Goal: Task Accomplishment & Management: Manage account settings

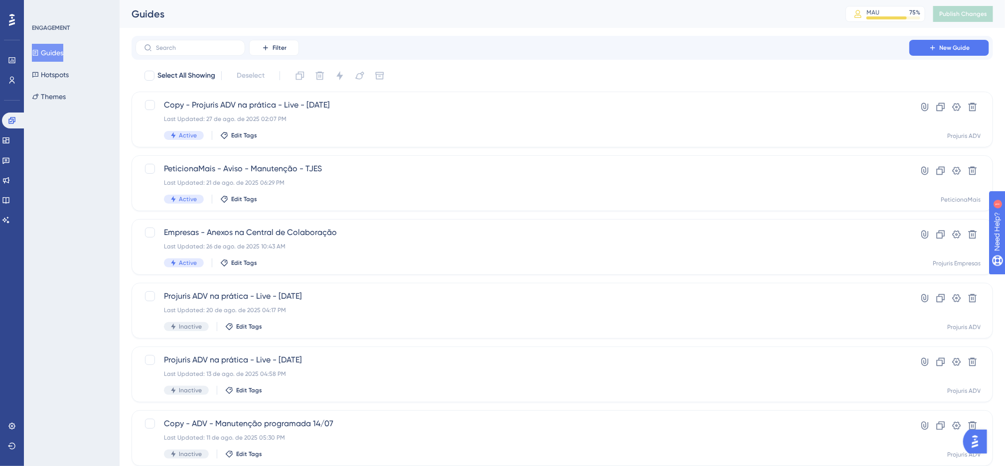
click at [444, 59] on div "Filter New Guide" at bounding box center [563, 48] width 862 height 24
click at [0, 0] on link at bounding box center [0, 0] width 0 height 0
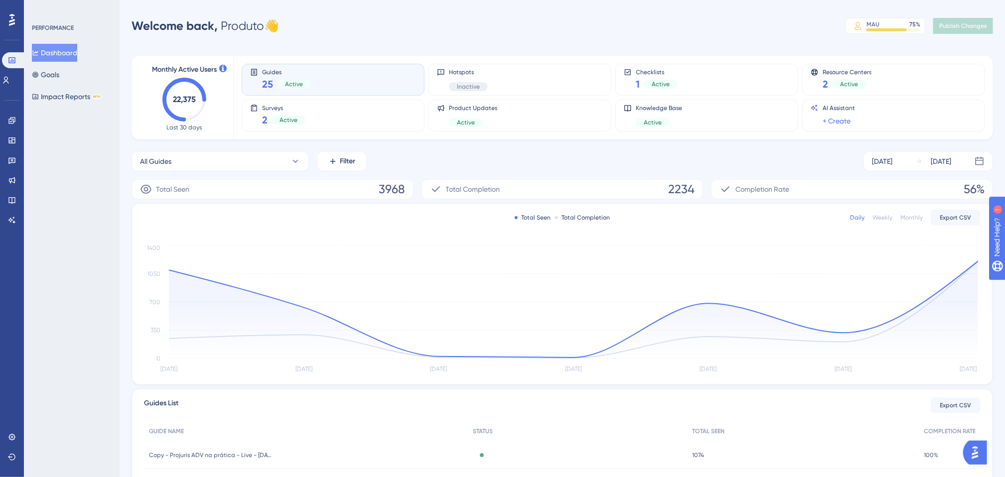
click at [388, 157] on div "All Guides Filter Aug 21 2025 Aug 27 2025" at bounding box center [563, 161] width 862 height 20
click at [436, 167] on div "All Guides Filter Aug 21 2025 Aug 27 2025" at bounding box center [563, 161] width 862 height 20
click at [16, 120] on link at bounding box center [12, 121] width 8 height 16
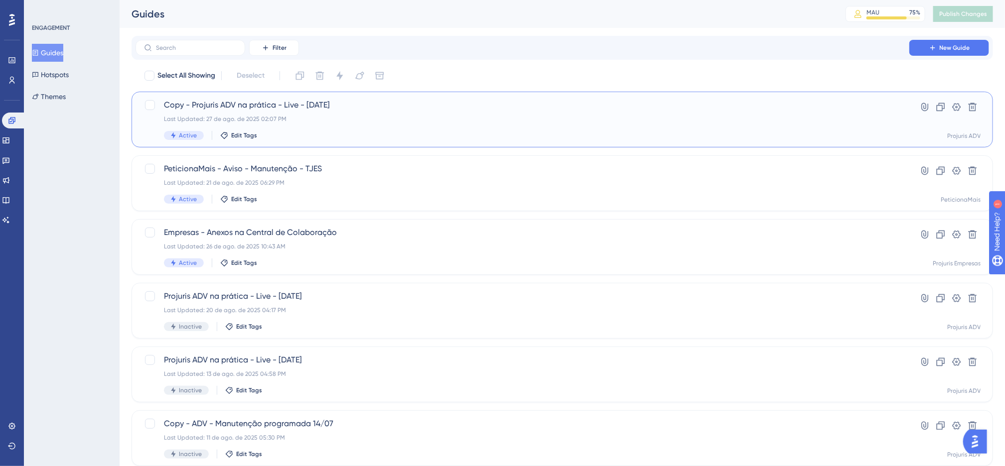
click at [516, 115] on div "Last Updated: 27 de ago. de 2025 02:07 PM" at bounding box center [522, 119] width 717 height 8
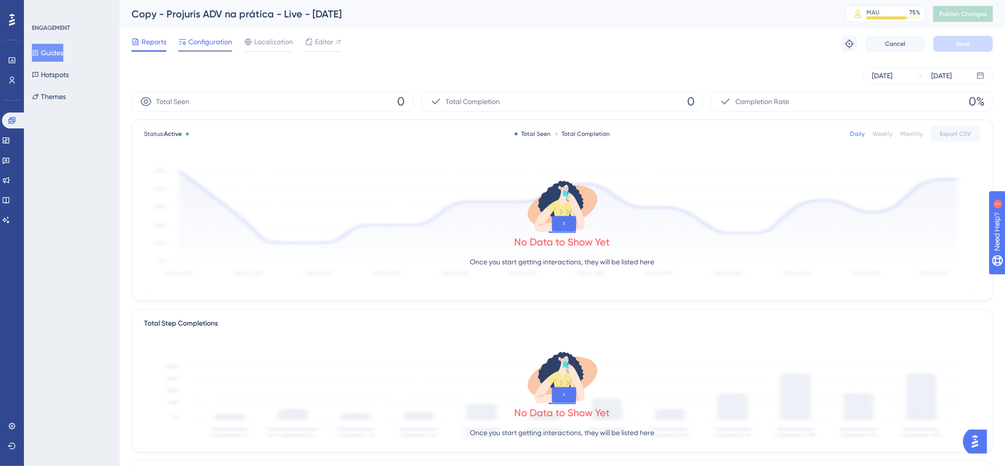
click at [201, 39] on span "Configuration" at bounding box center [210, 42] width 44 height 12
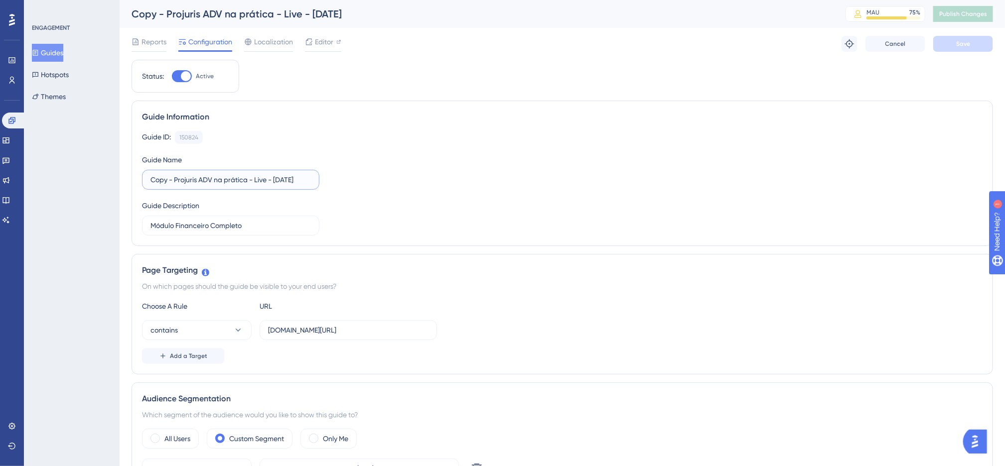
click at [173, 179] on input "Copy - Projuris ADV na prática - Live - 27-08-2025" at bounding box center [230, 179] width 160 height 11
drag, startPoint x: 174, startPoint y: 181, endPoint x: 126, endPoint y: 183, distance: 48.4
click at [0, 0] on div "Performance Users Engagement Widgets Feedback Product Updates Knowledge Base AI…" at bounding box center [0, 0] width 0 height 0
click at [976, 45] on button "Save" at bounding box center [963, 44] width 60 height 16
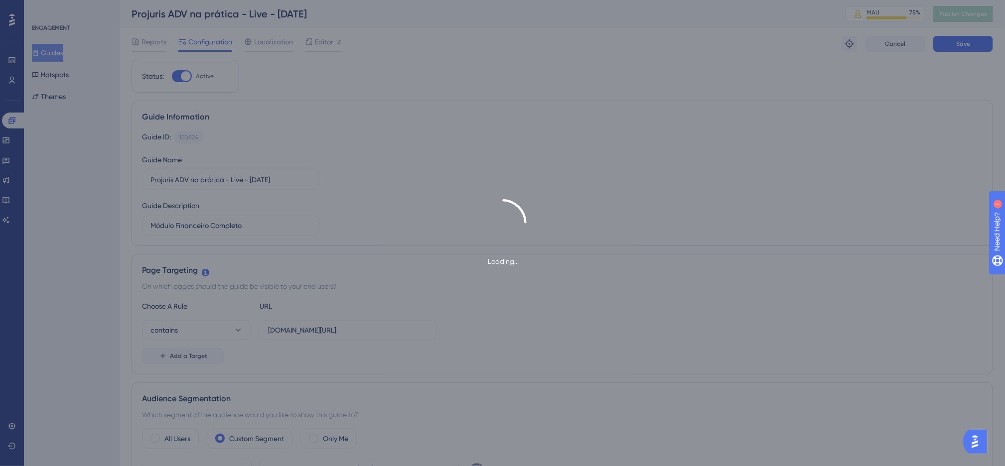
type input "Projuris ADV na prática - Live - 27-08-2025"
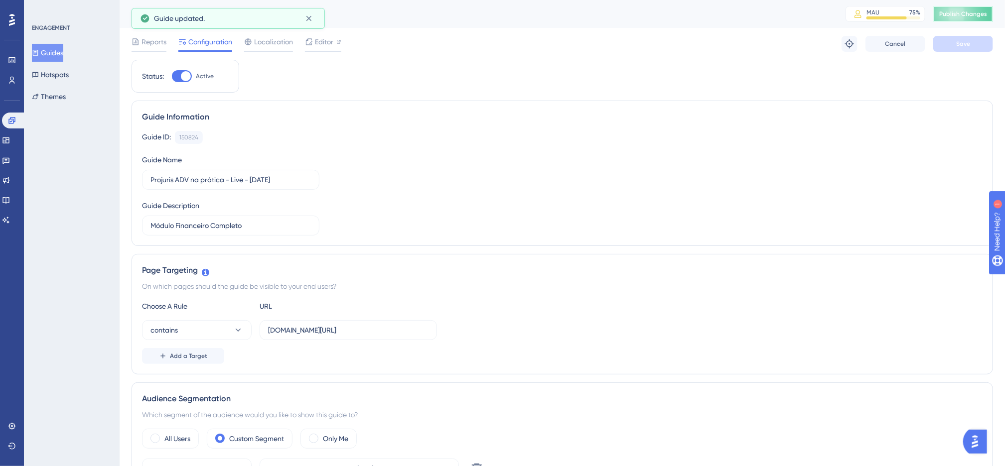
click at [981, 17] on span "Publish Changes" at bounding box center [963, 14] width 48 height 8
click at [192, 74] on div at bounding box center [182, 76] width 20 height 12
click at [172, 76] on input "Active" at bounding box center [171, 76] width 0 height 0
checkbox input "false"
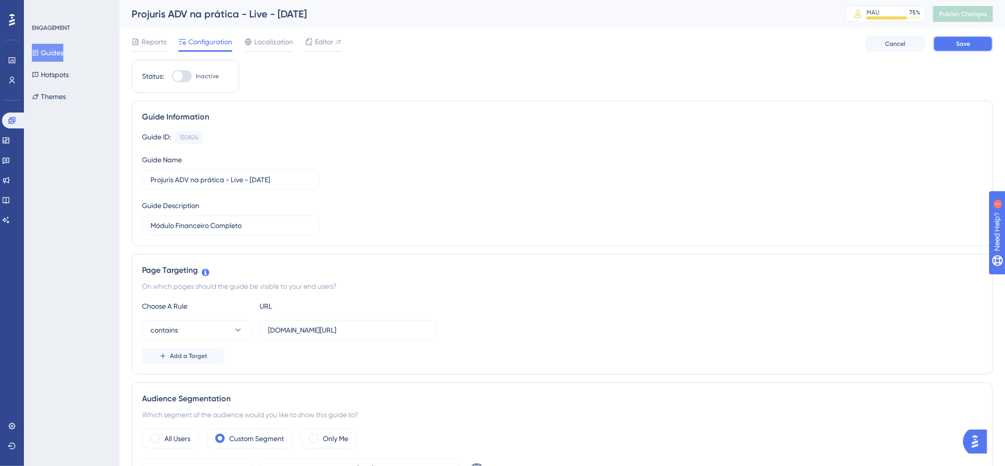
click at [968, 40] on span "Save" at bounding box center [963, 44] width 14 height 8
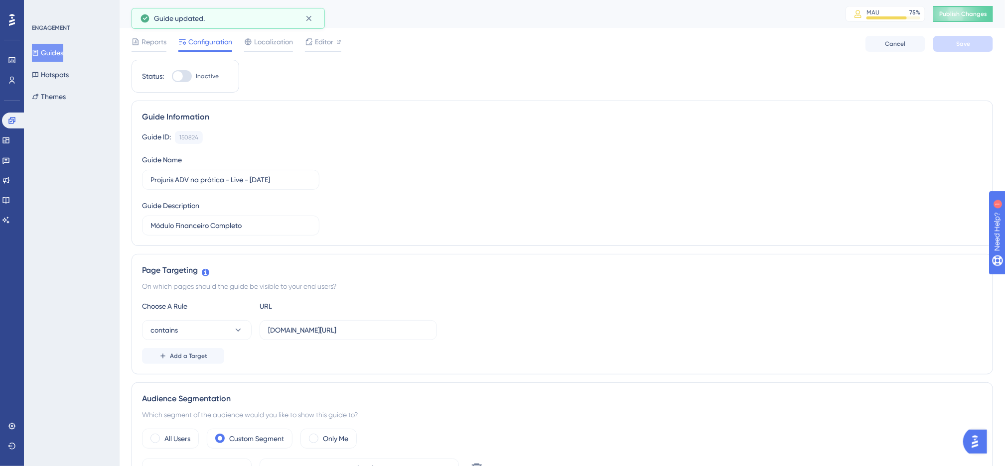
click at [960, 11] on span "Publish Changes" at bounding box center [963, 14] width 48 height 8
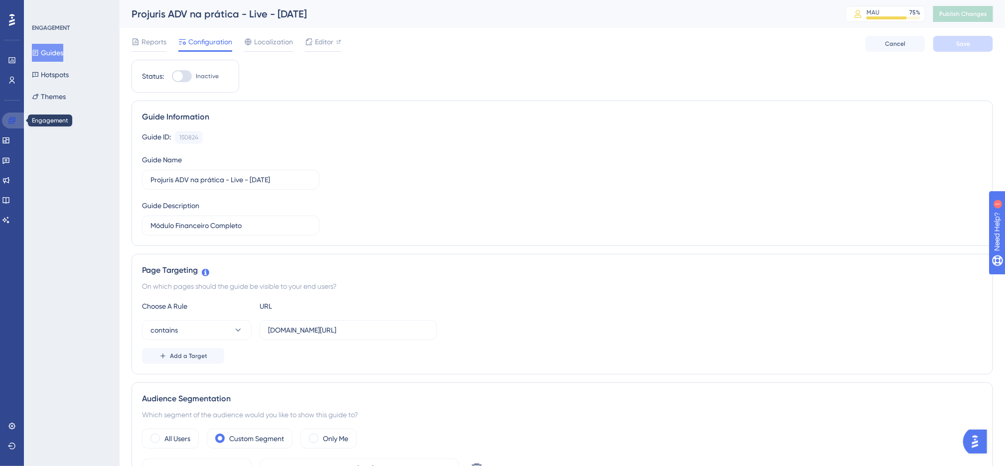
click at [19, 119] on link at bounding box center [14, 121] width 24 height 16
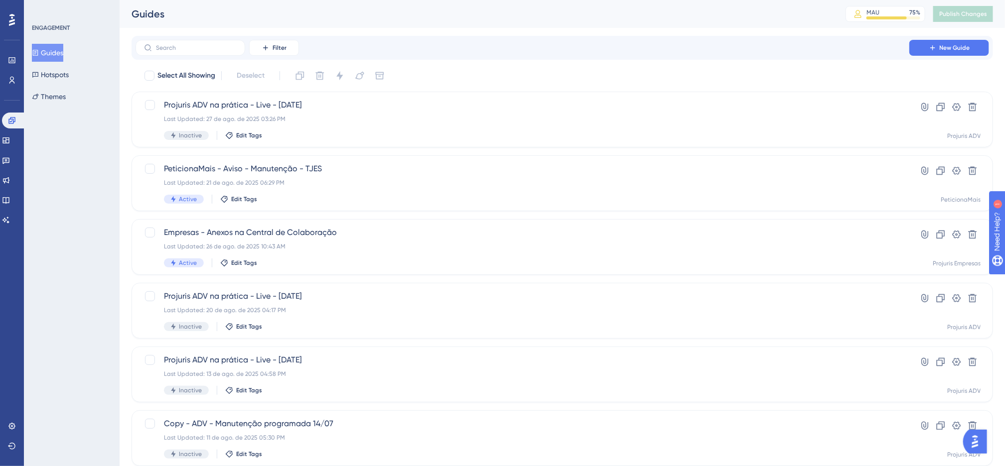
click at [576, 77] on div "Select All Showing Deselect" at bounding box center [569, 76] width 850 height 16
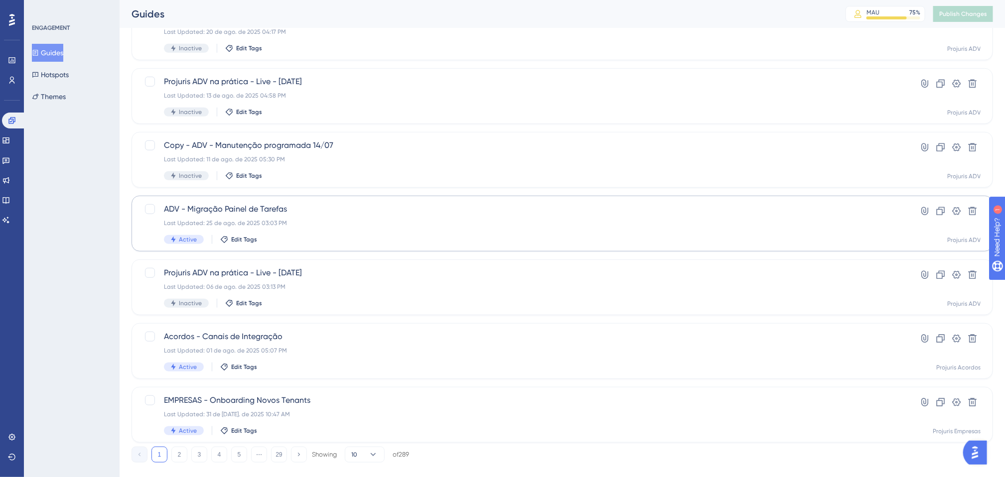
scroll to position [295, 0]
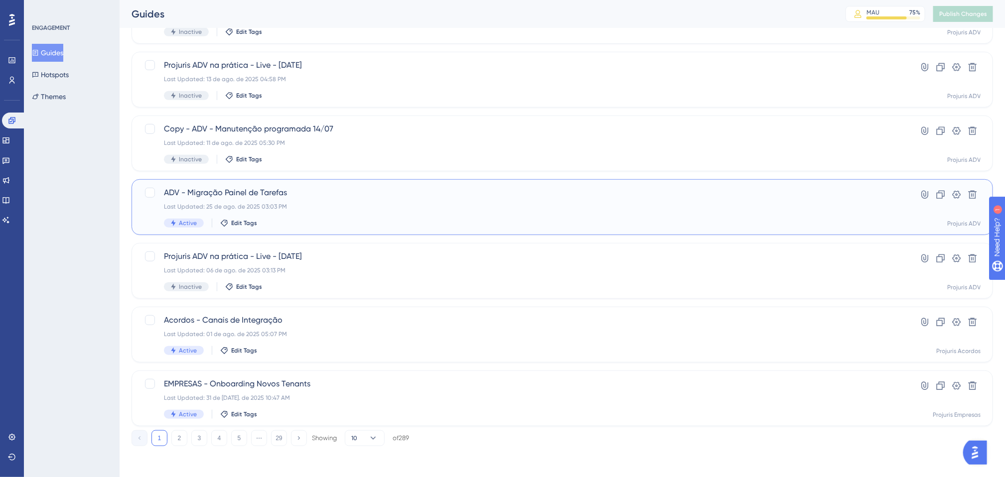
click at [352, 222] on div "Active Edit Tags" at bounding box center [522, 223] width 717 height 9
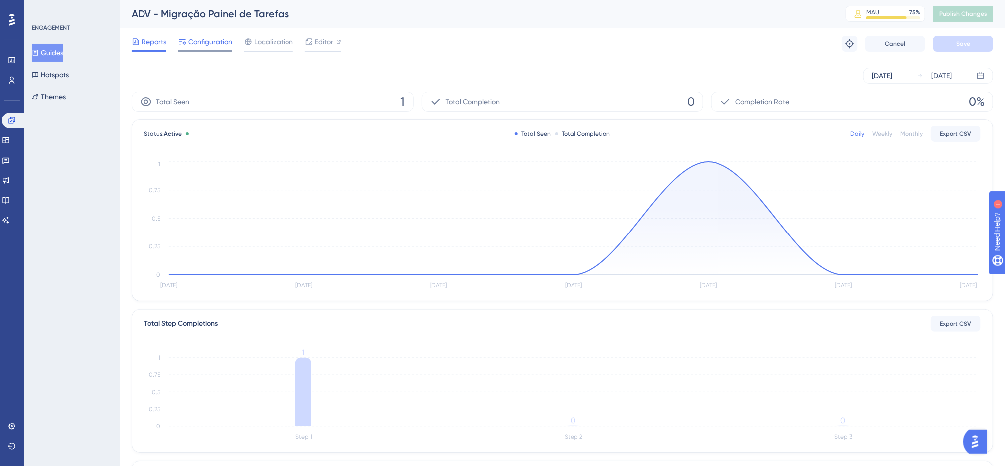
click at [214, 48] on div "Configuration" at bounding box center [205, 44] width 54 height 16
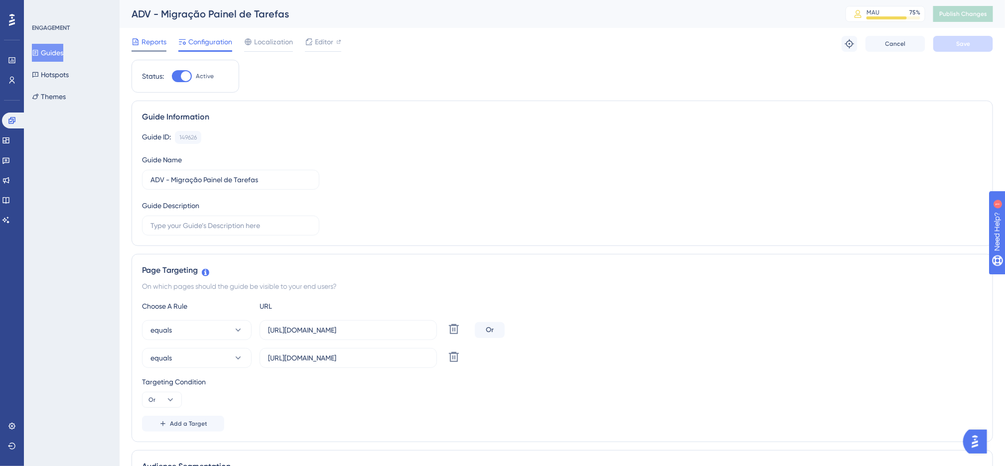
click at [163, 38] on span "Reports" at bounding box center [154, 42] width 25 height 12
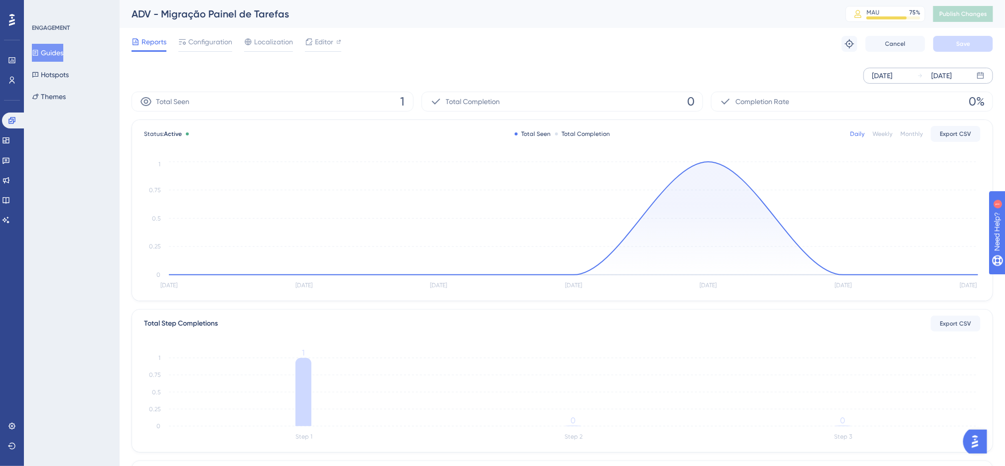
click at [892, 77] on div "Aug 21 2025" at bounding box center [882, 76] width 20 height 12
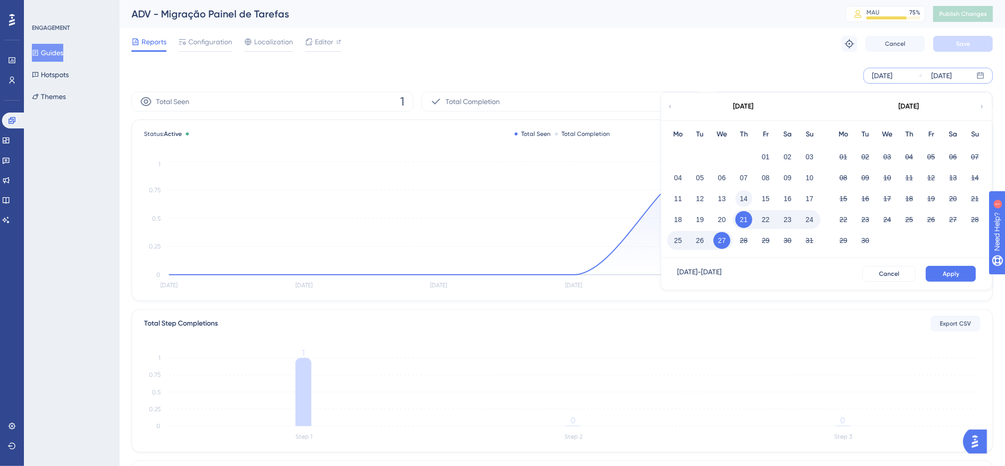
click at [741, 198] on button "14" at bounding box center [743, 198] width 17 height 17
click at [951, 279] on button "Apply" at bounding box center [951, 274] width 50 height 16
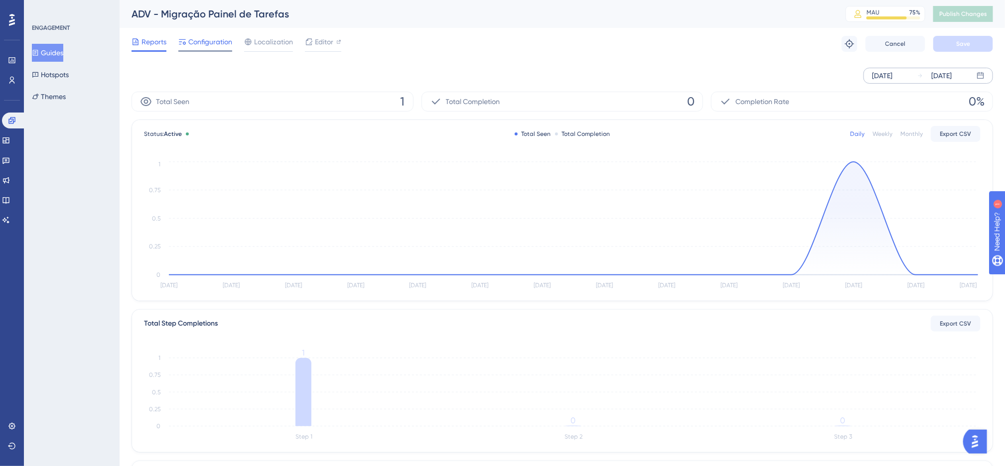
click at [215, 41] on span "Configuration" at bounding box center [210, 42] width 44 height 12
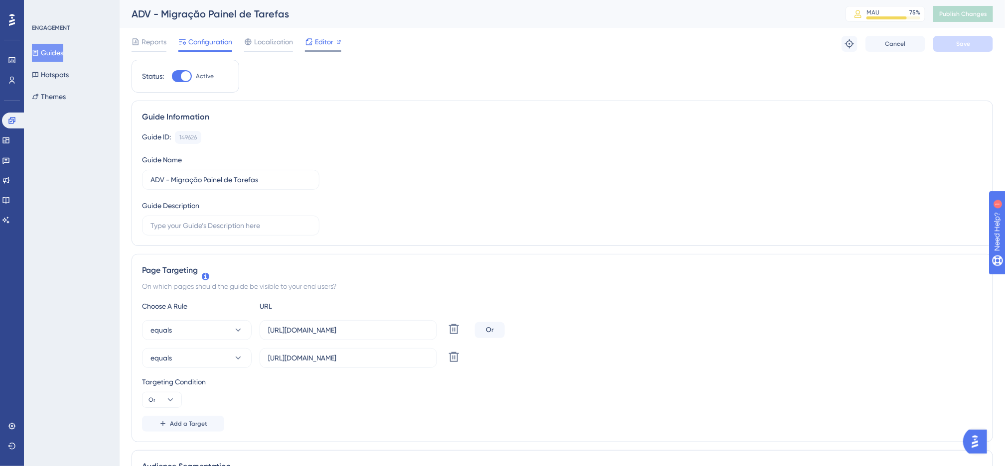
click at [335, 39] on div "Editor" at bounding box center [323, 42] width 36 height 12
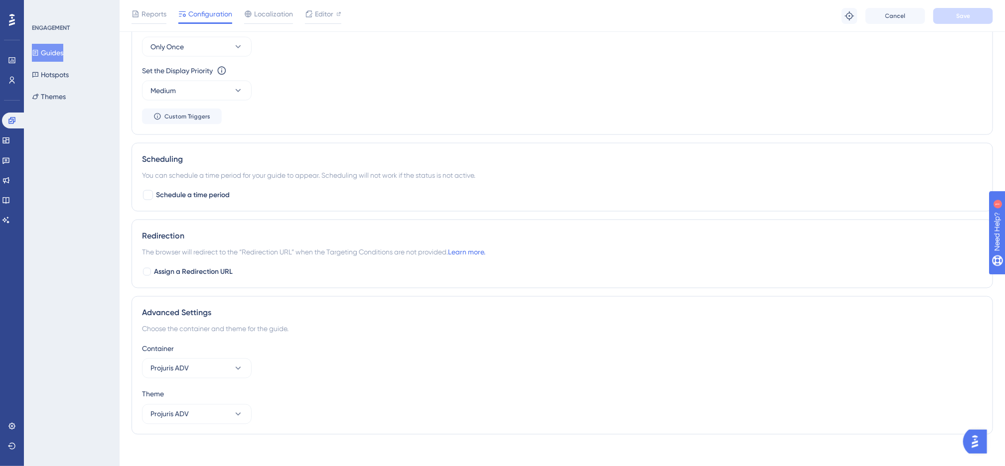
scroll to position [653, 0]
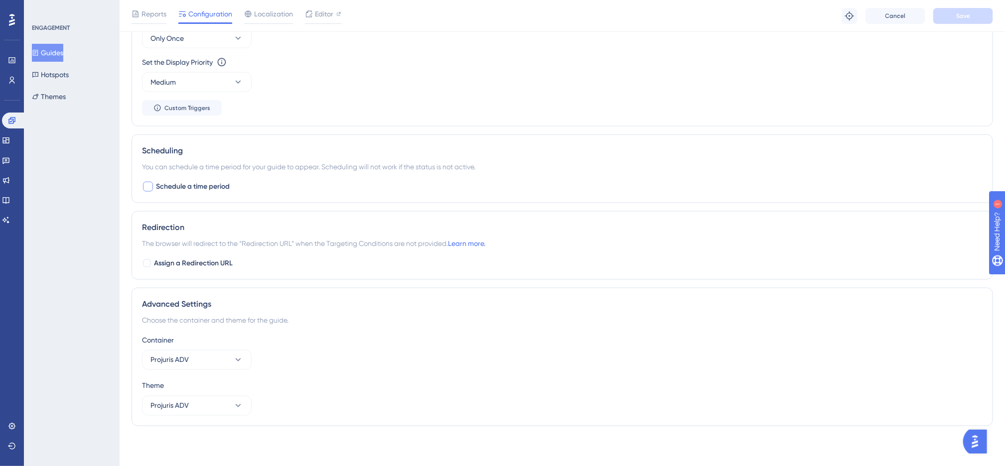
click at [181, 184] on span "Schedule a time period" at bounding box center [193, 187] width 74 height 12
checkbox input "true"
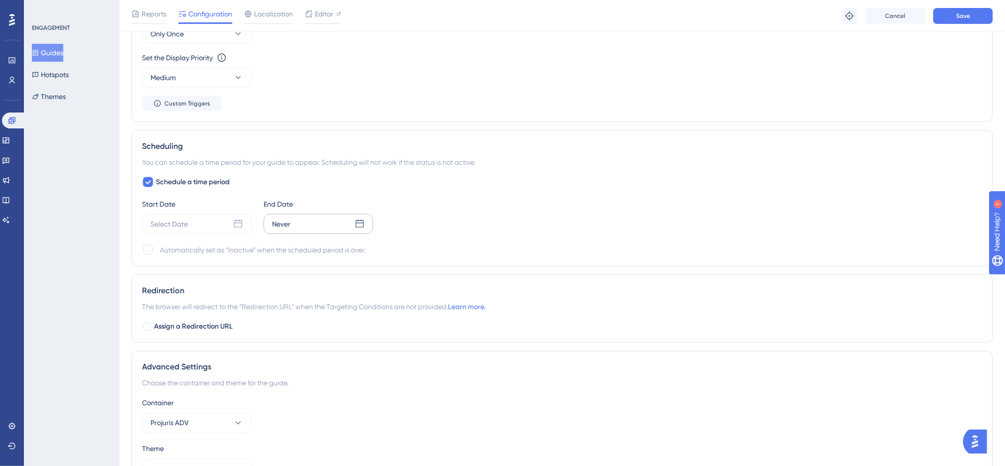
click at [311, 230] on div "Never" at bounding box center [319, 224] width 110 height 20
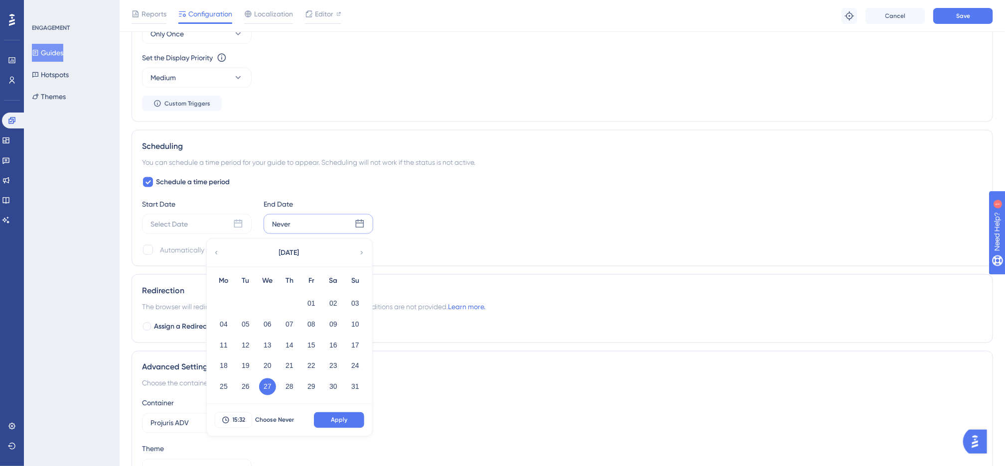
click at [361, 255] on icon at bounding box center [362, 252] width 2 height 3
click at [248, 325] on button "09" at bounding box center [245, 324] width 17 height 17
click at [348, 422] on button "Apply" at bounding box center [339, 421] width 50 height 16
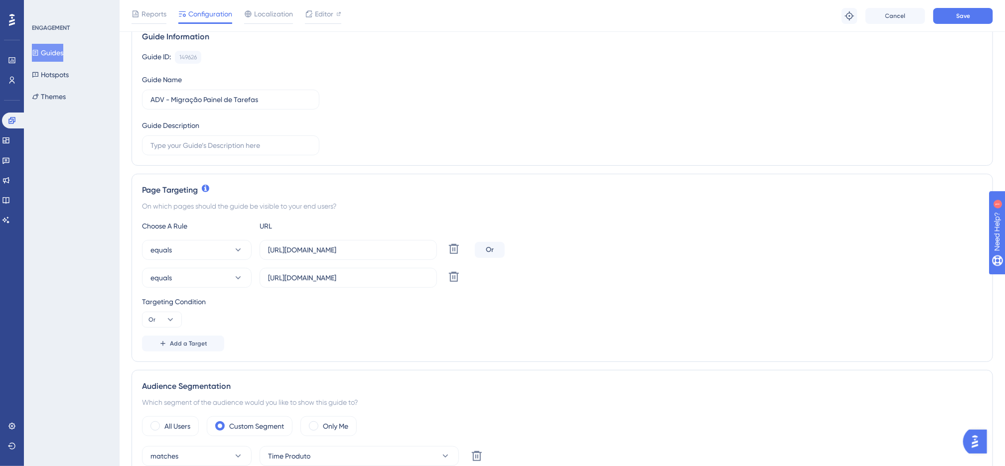
scroll to position [224, 0]
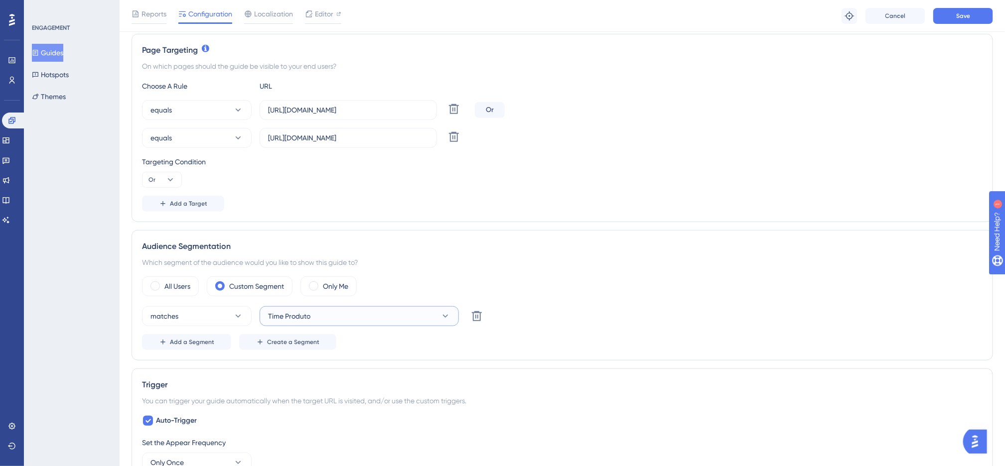
click at [316, 323] on button "Time Produto" at bounding box center [359, 316] width 199 height 20
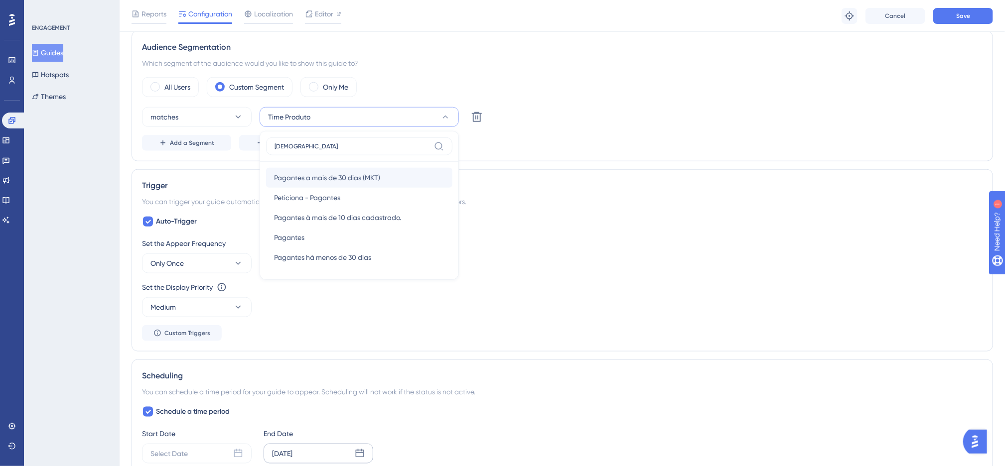
type input "pagante"
click at [377, 174] on span "Pagantes a mais de 30 dias (MKT)" at bounding box center [327, 178] width 106 height 12
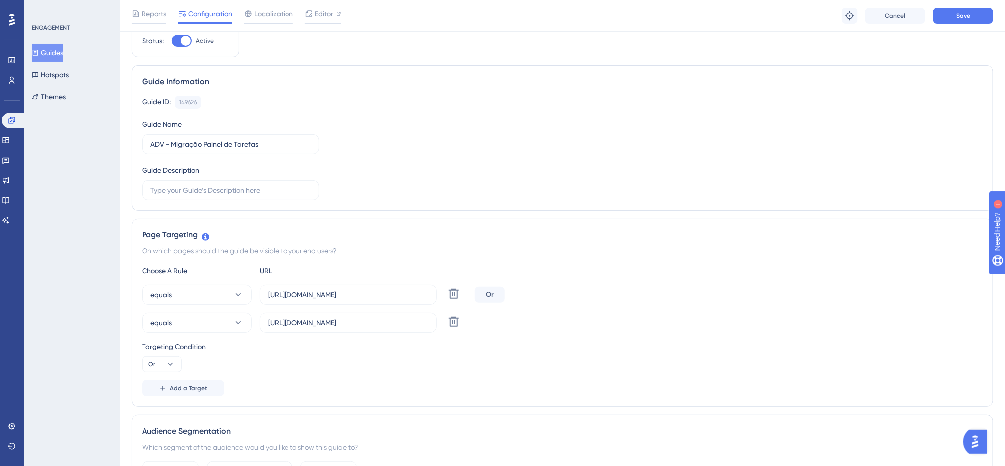
scroll to position [0, 0]
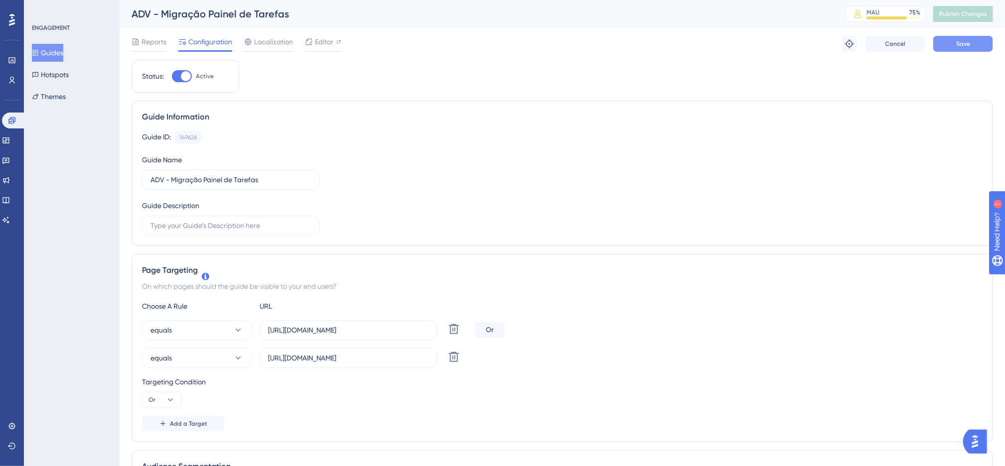
click at [963, 48] on button "Save" at bounding box center [963, 44] width 60 height 16
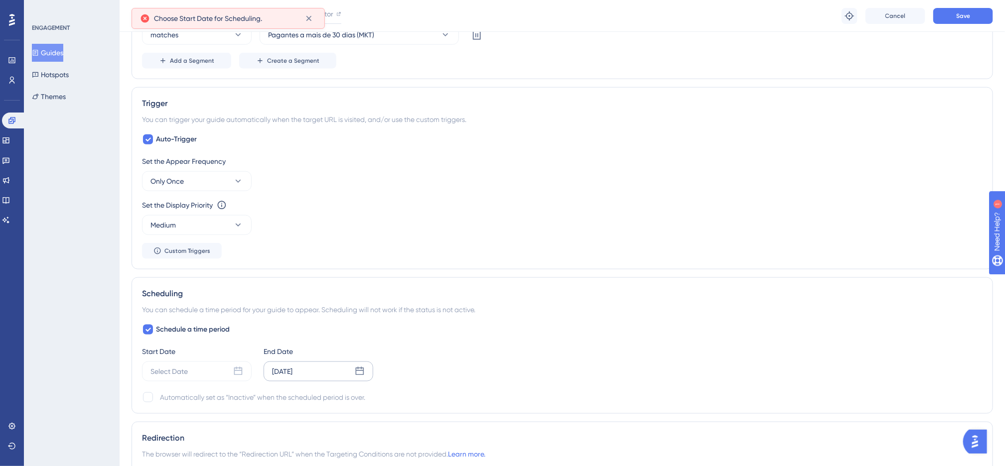
scroll to position [523, 0]
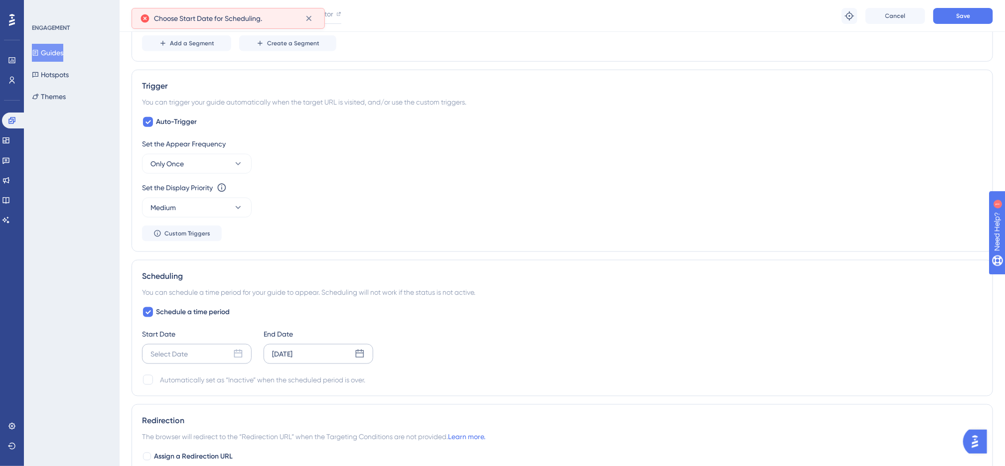
click at [208, 354] on div "Select Date" at bounding box center [197, 354] width 110 height 20
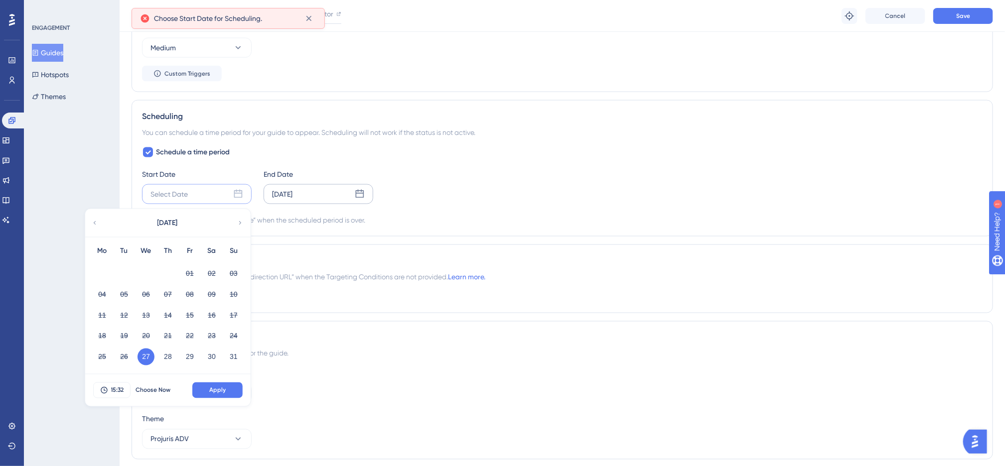
scroll to position [721, 0]
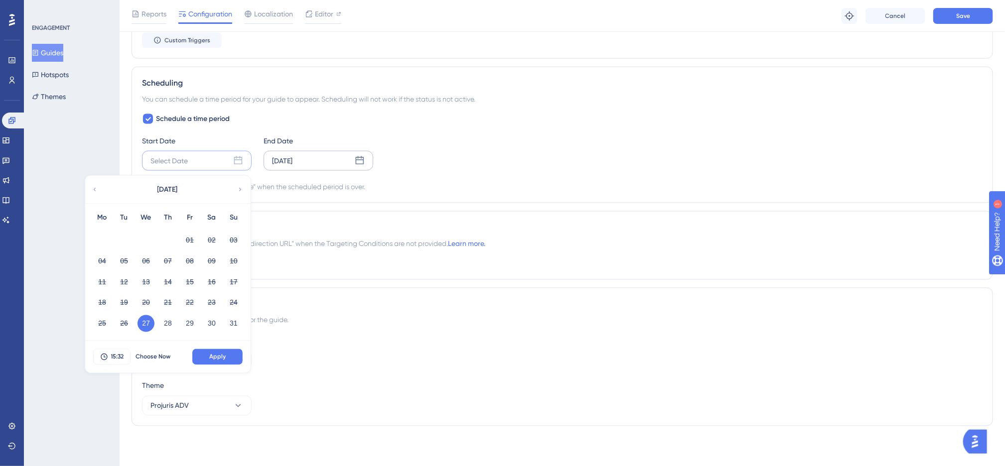
click at [147, 324] on button "27" at bounding box center [146, 323] width 17 height 17
click at [120, 354] on span "15:32" at bounding box center [117, 357] width 13 height 8
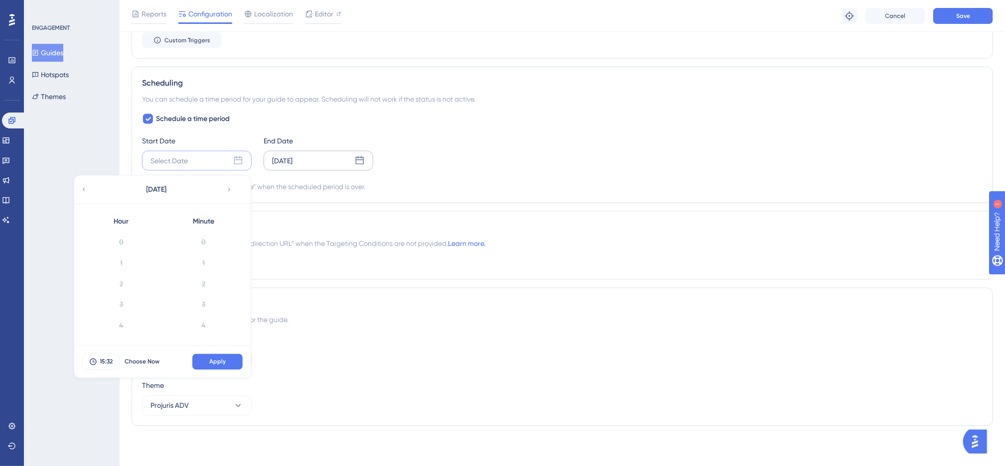
scroll to position [627, 0]
click at [130, 305] on div "16" at bounding box center [121, 305] width 82 height 21
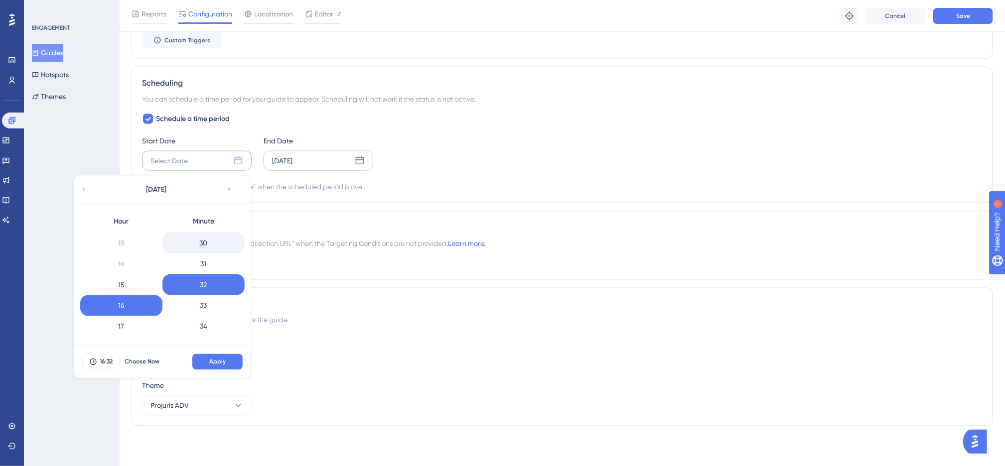
click at [213, 234] on div "30" at bounding box center [203, 243] width 82 height 21
click at [224, 354] on button "Apply" at bounding box center [217, 362] width 50 height 16
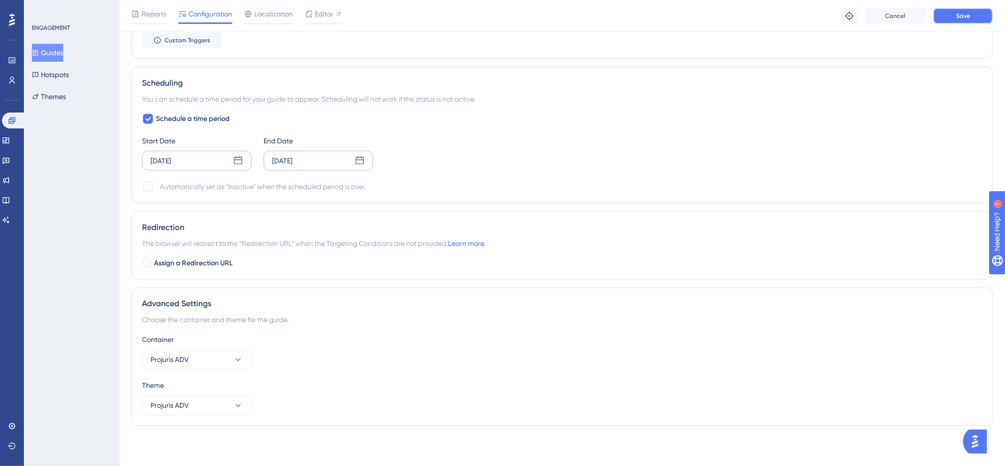
click at [955, 22] on button "Save" at bounding box center [963, 16] width 60 height 16
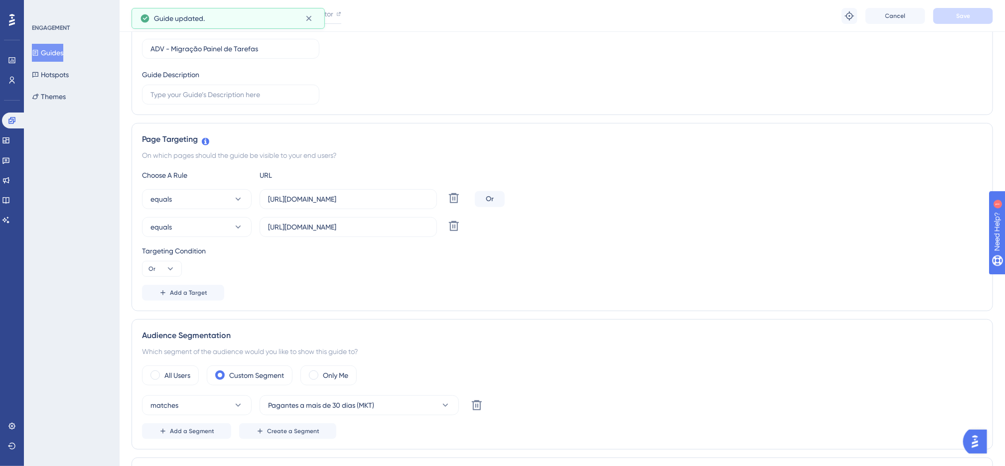
scroll to position [0, 0]
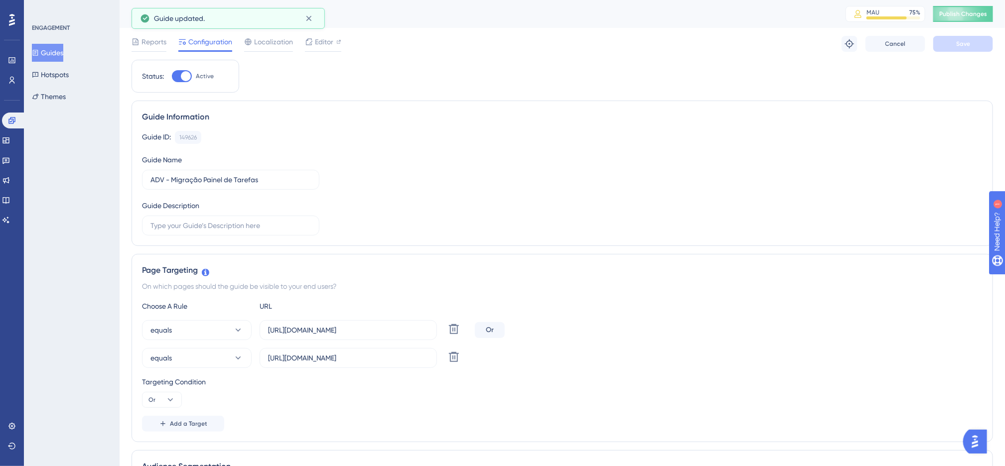
click at [652, 153] on div "Guide ID: 149626 Copy Guide Name ADV - Migração Painel de Tarefas Guide Descrip…" at bounding box center [562, 183] width 841 height 105
click at [993, 9] on button "Publish Changes" at bounding box center [963, 14] width 60 height 16
drag, startPoint x: 521, startPoint y: 247, endPoint x: 519, endPoint y: 228, distance: 19.0
click at [521, 246] on div "Guide Information Guide ID: 149626 Copy Guide Name ADV - Migração Painel de Tar…" at bounding box center [563, 174] width 862 height 146
click at [50, 54] on button "Guides" at bounding box center [47, 53] width 31 height 18
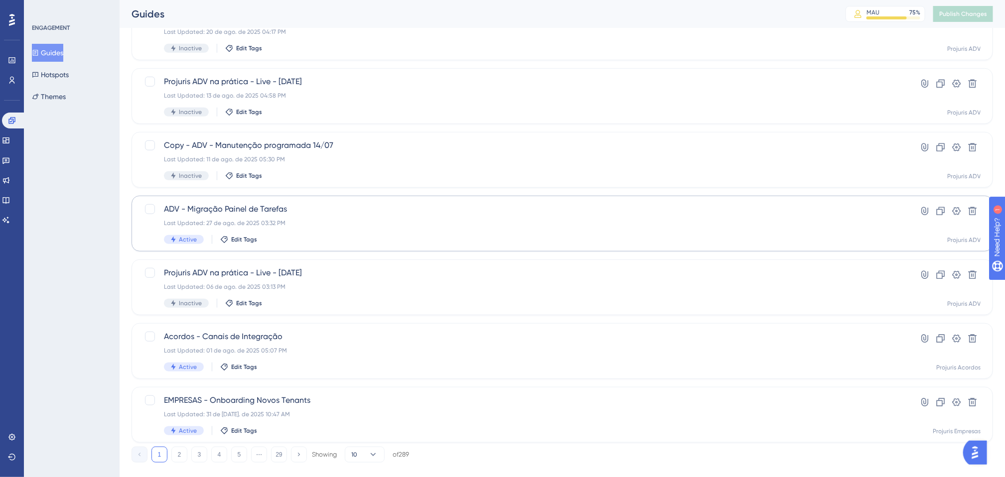
scroll to position [295, 0]
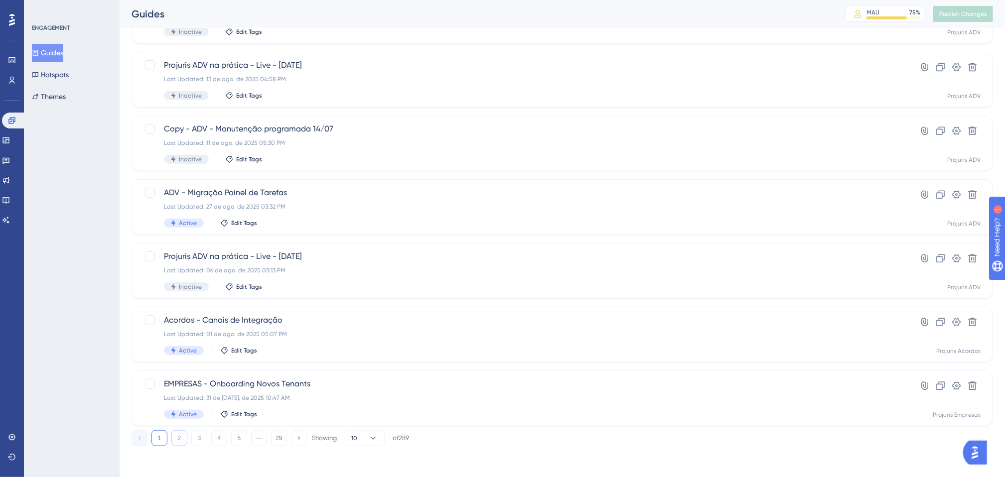
click at [179, 435] on button "2" at bounding box center [179, 439] width 16 height 16
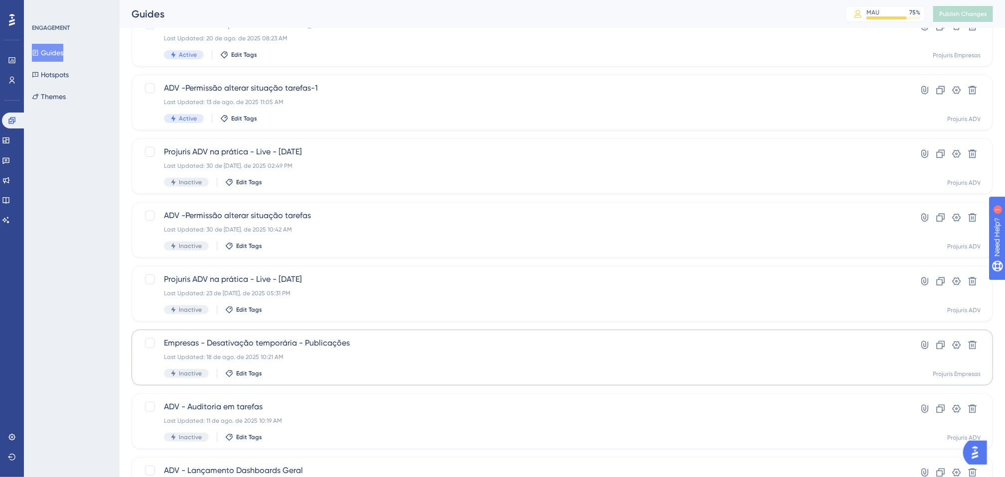
scroll to position [71, 0]
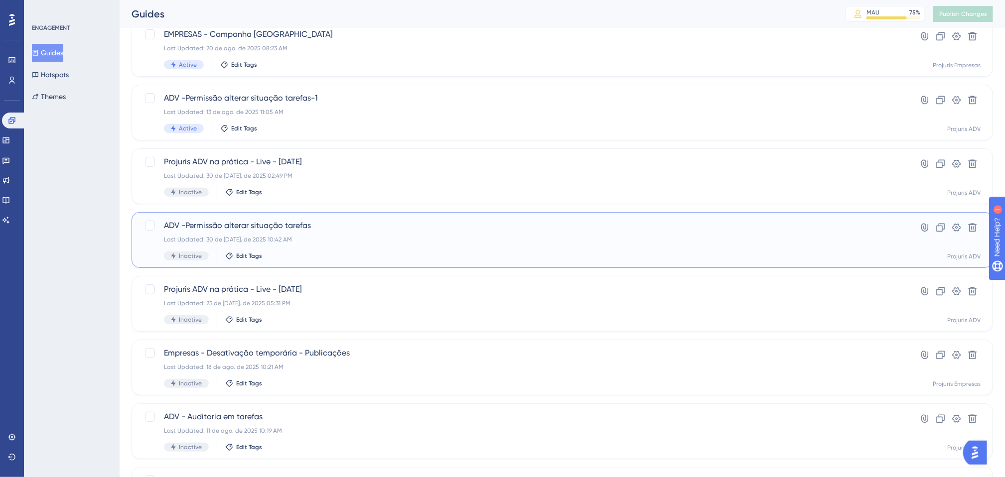
click at [368, 250] on div "ADV -Permissão alterar situação tarefas Last Updated: 30 de jul. de 2025 10:42 …" at bounding box center [522, 240] width 717 height 41
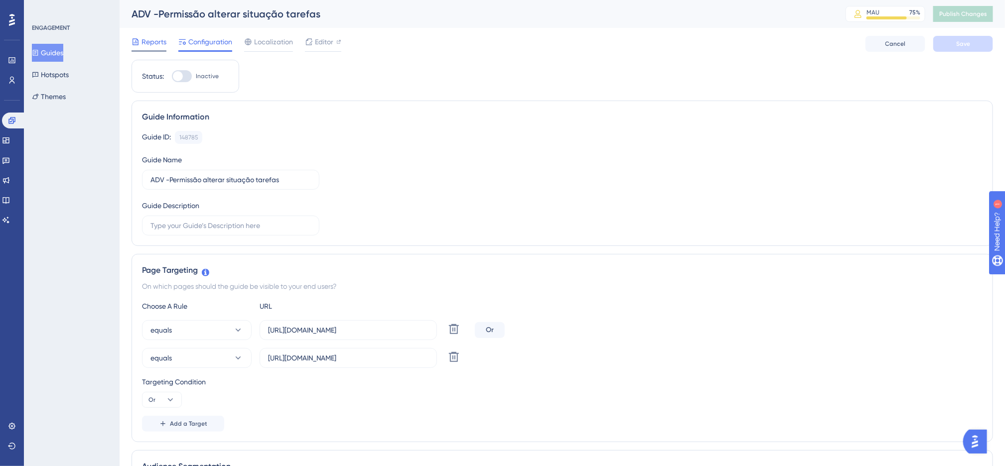
click at [151, 45] on span "Reports" at bounding box center [154, 42] width 25 height 12
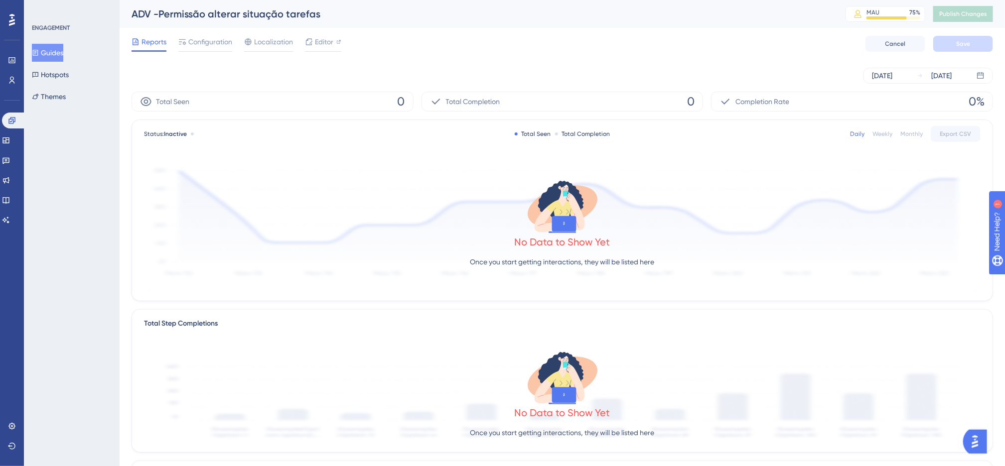
click at [63, 54] on button "Guides" at bounding box center [47, 53] width 31 height 18
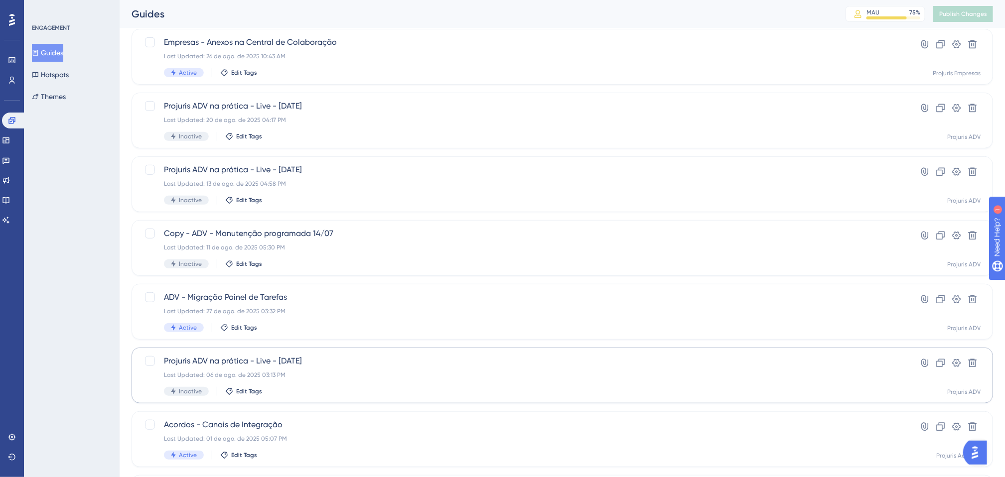
scroll to position [295, 0]
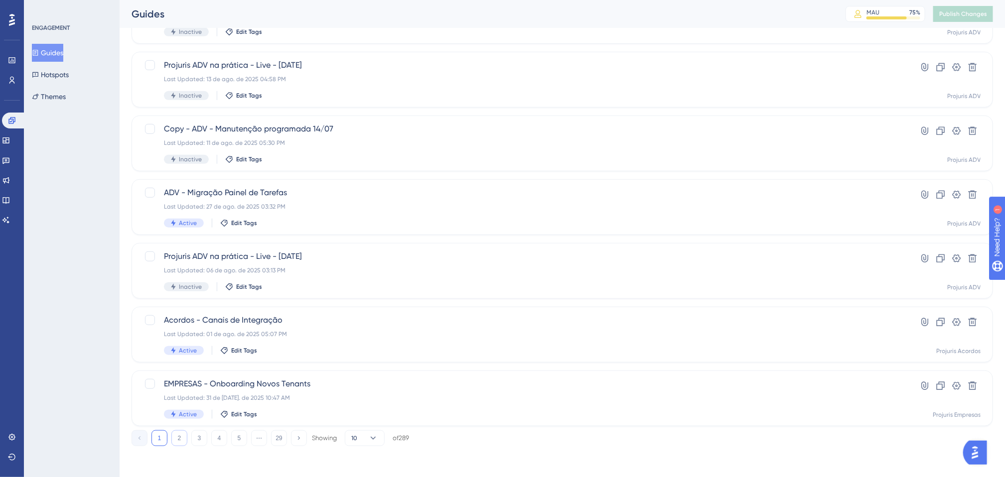
click at [184, 438] on button "2" at bounding box center [179, 439] width 16 height 16
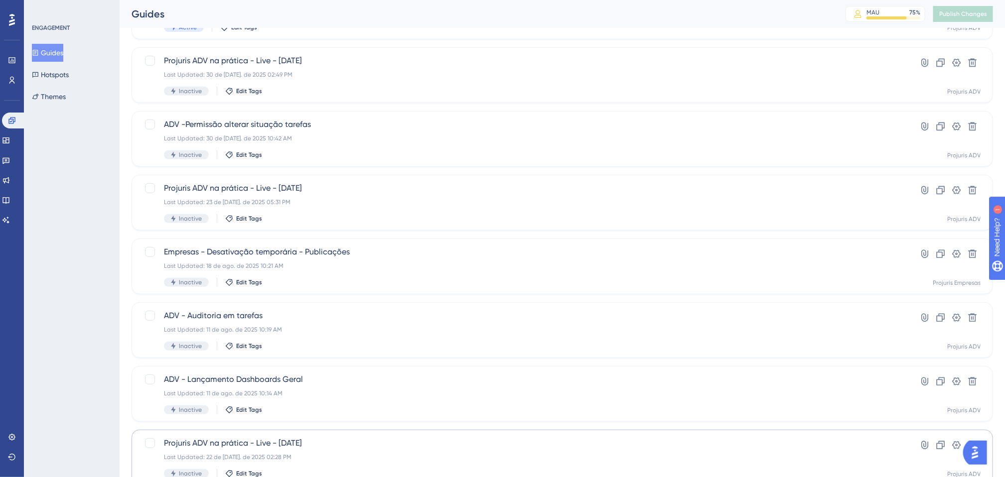
scroll to position [146, 0]
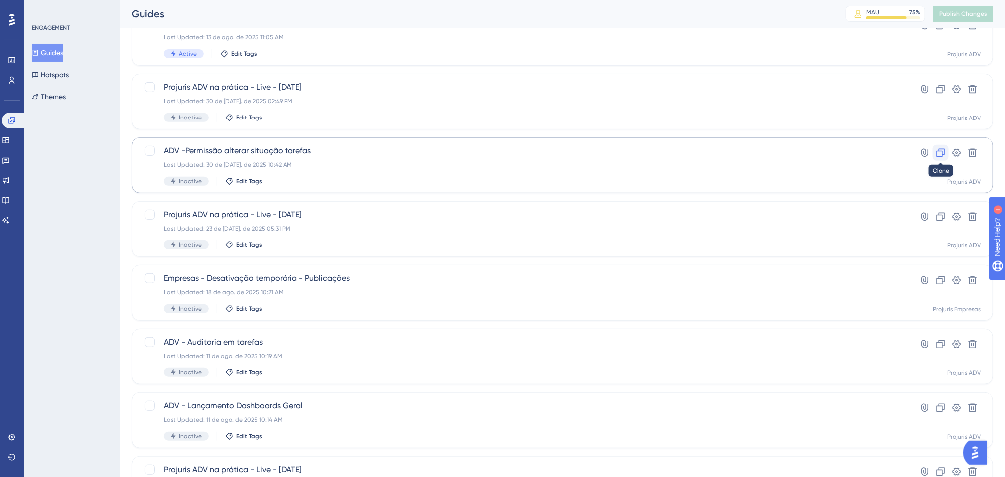
click at [939, 155] on icon at bounding box center [941, 153] width 10 height 10
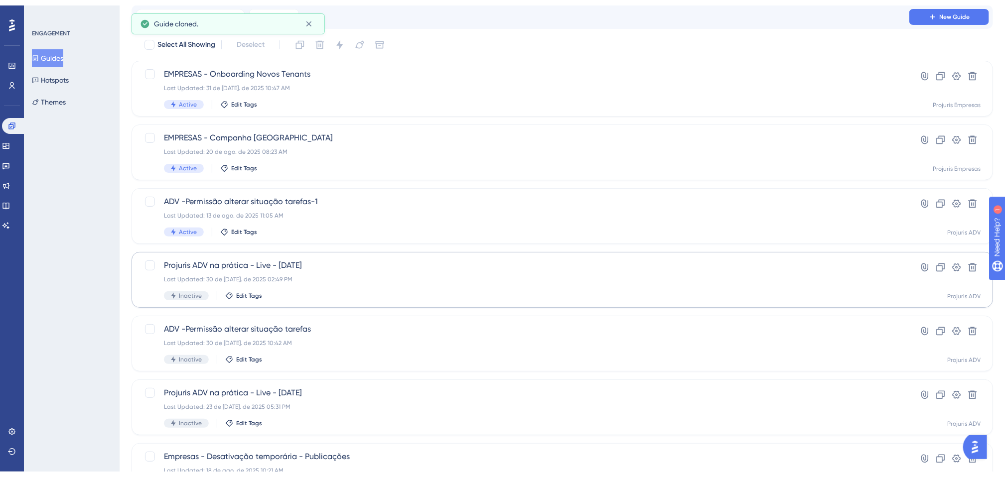
scroll to position [295, 0]
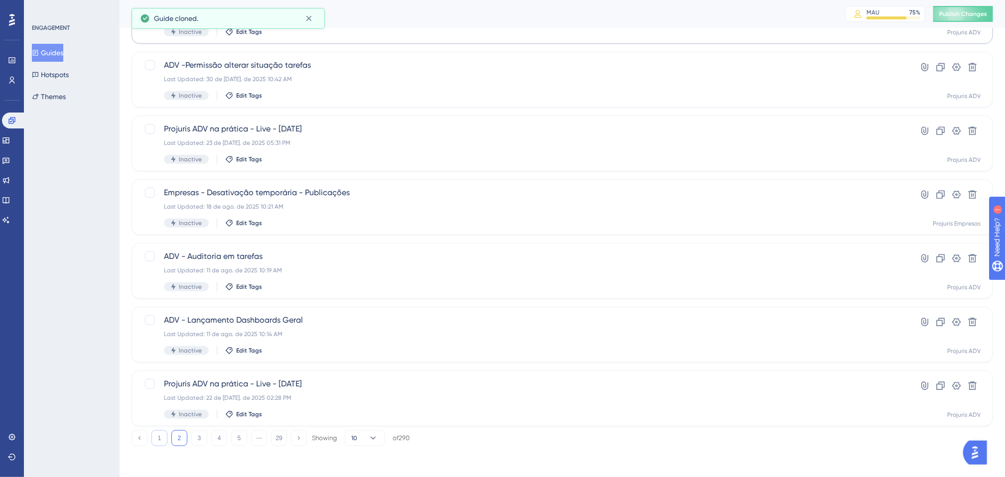
click at [154, 435] on button "1" at bounding box center [159, 439] width 16 height 16
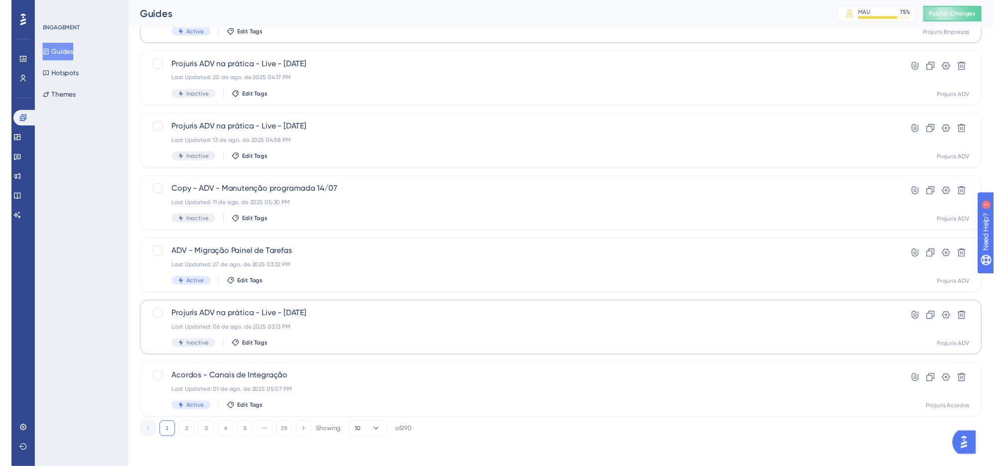
scroll to position [0, 0]
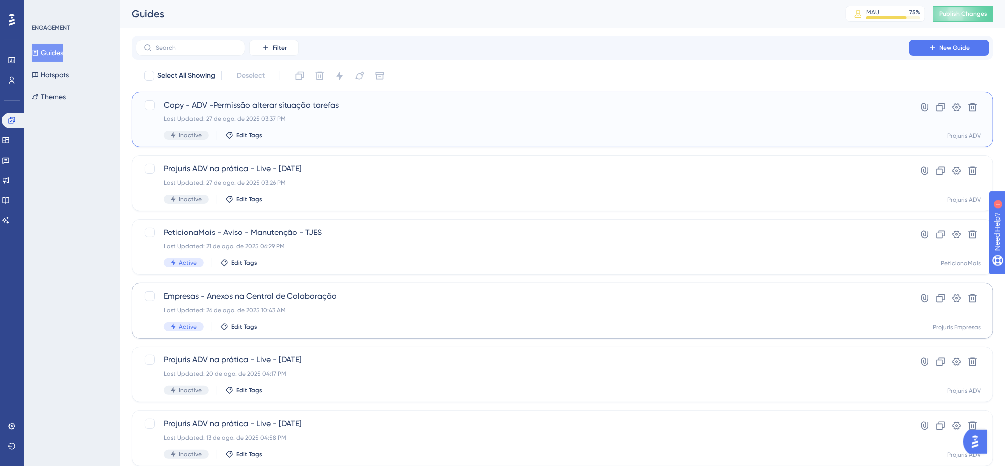
click at [453, 120] on div "Last Updated: 27 de ago. de 2025 03:37 PM" at bounding box center [522, 119] width 717 height 8
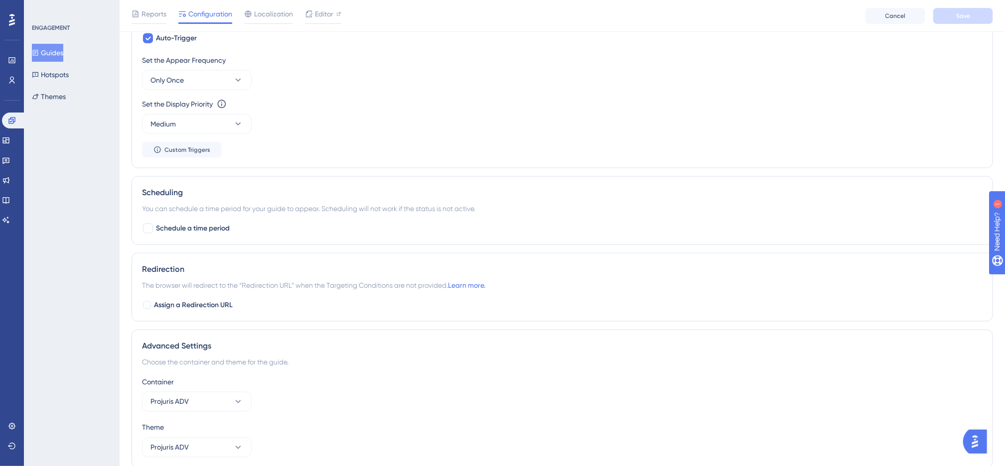
scroll to position [653, 0]
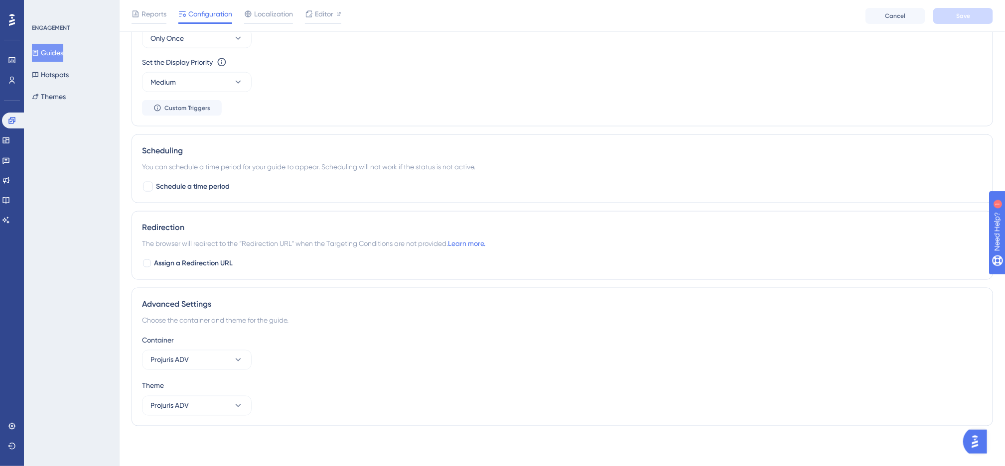
click at [546, 110] on div "Set the Appear Frequency Only Once Set the Display Priority This option will se…" at bounding box center [562, 64] width 841 height 104
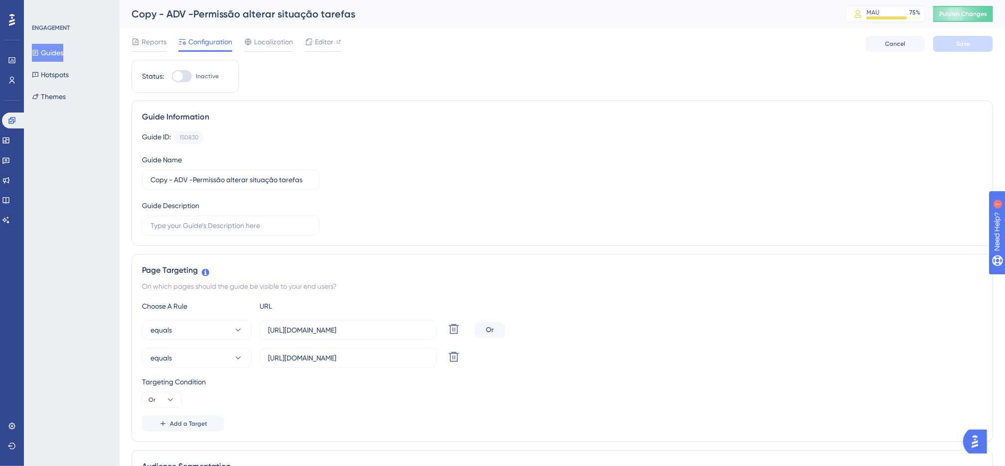
click at [466, 166] on div "Guide ID: 150830 Copy Guide Name Copy - ADV -Permissão alterar situação tarefas…" at bounding box center [562, 183] width 841 height 105
click at [325, 42] on span "Editor" at bounding box center [324, 42] width 18 height 12
click at [308, 185] on input "Copy - ADV -Permissão alterar situação tarefas" at bounding box center [230, 179] width 160 height 11
drag, startPoint x: 177, startPoint y: 180, endPoint x: 99, endPoint y: 177, distance: 77.8
click at [0, 0] on div "Performance Users Engagement Widgets Feedback Product Updates Knowledge Base AI…" at bounding box center [0, 0] width 0 height 0
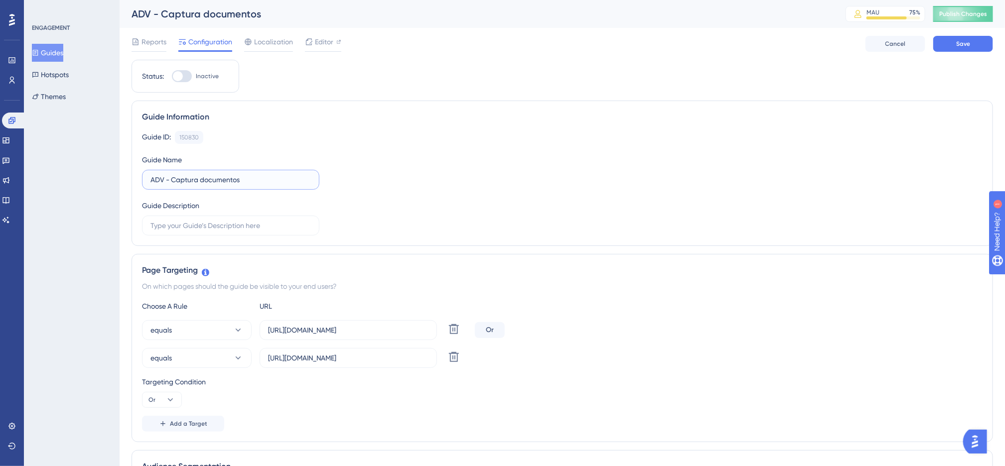
type input "ADV - Captura documentos"
click at [384, 328] on input "https://app.projurisadv.com.br/atividades/lista-atividades" at bounding box center [348, 330] width 160 height 11
paste input "home/andamento"
type input "https://app.projurisadv.com.br/home/andamento"
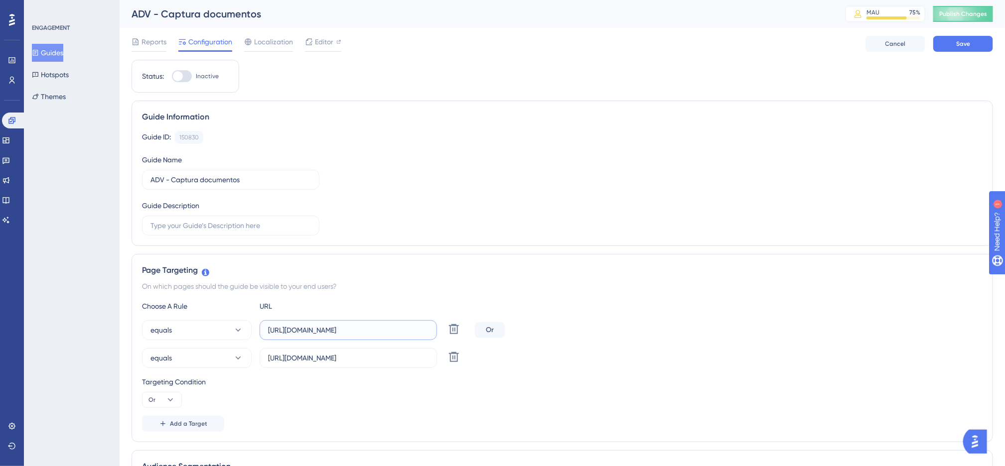
scroll to position [0, 0]
click at [385, 364] on input "https://app.projurisadv.com.br/home/tarefa" at bounding box center [348, 358] width 160 height 11
paste input "casos/andamento-processual"
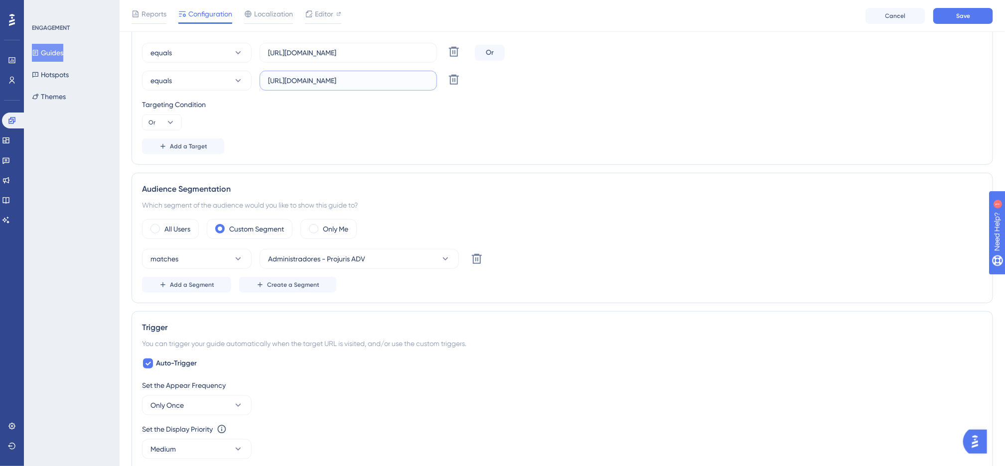
scroll to position [299, 0]
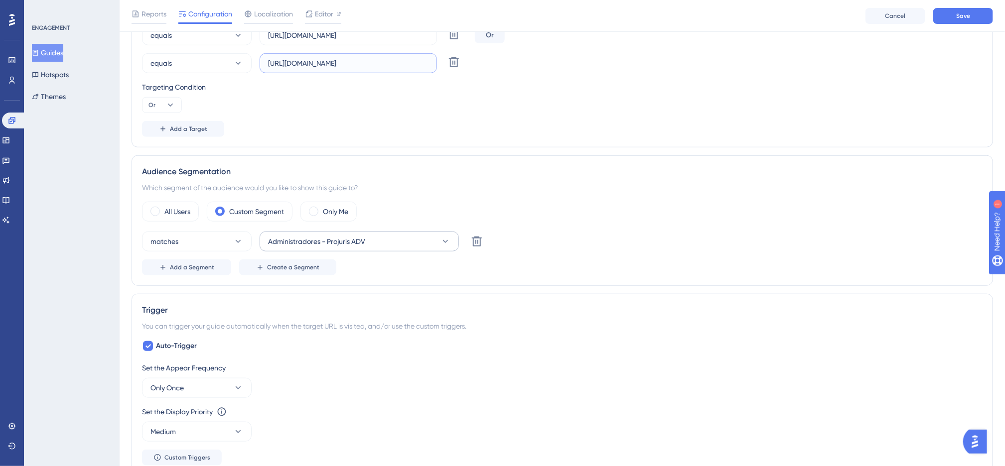
type input "https://app.projurisadv.com.br/casos/andamento-processual"
click at [419, 248] on button "Administradores - Projuris ADV" at bounding box center [359, 242] width 199 height 20
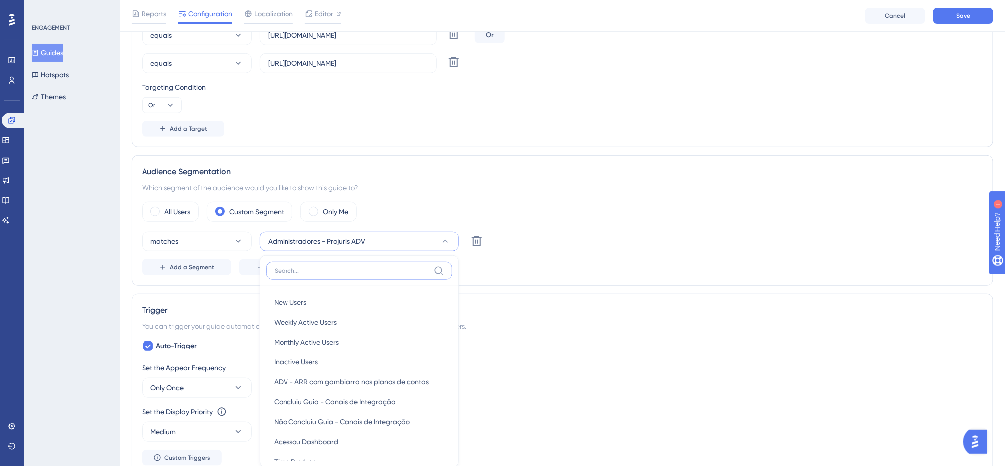
scroll to position [428, 0]
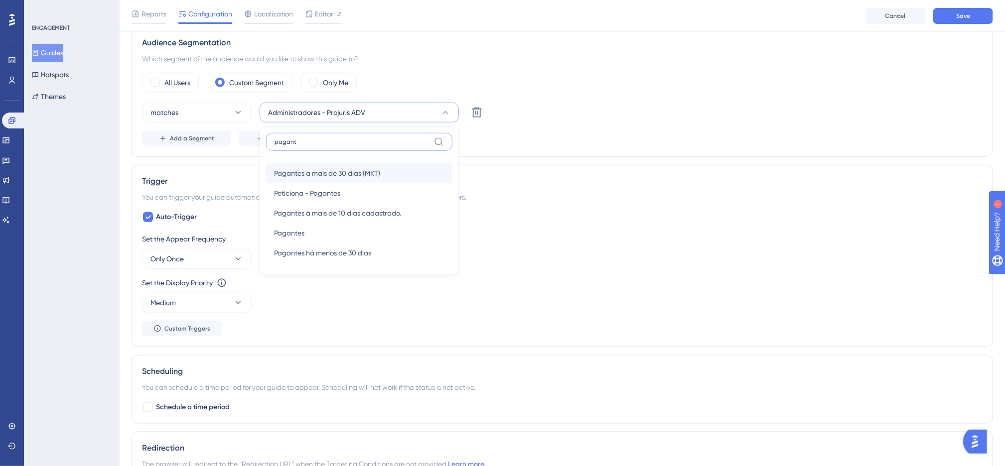
type input "pagant"
click at [385, 172] on div "Pagantes a mais de 30 dias (MKT) Pagantes a mais de 30 dias (MKT)" at bounding box center [359, 173] width 170 height 20
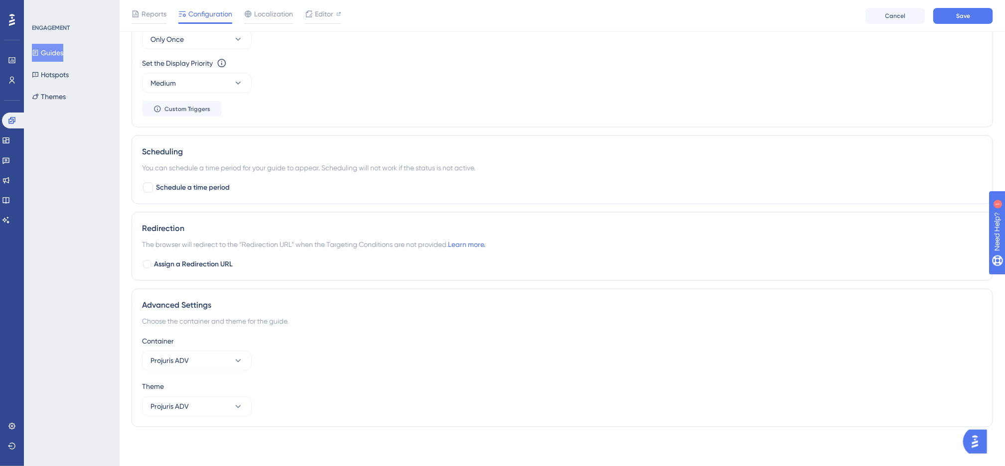
scroll to position [653, 0]
click at [201, 191] on span "Schedule a time period" at bounding box center [193, 187] width 74 height 12
checkbox input "true"
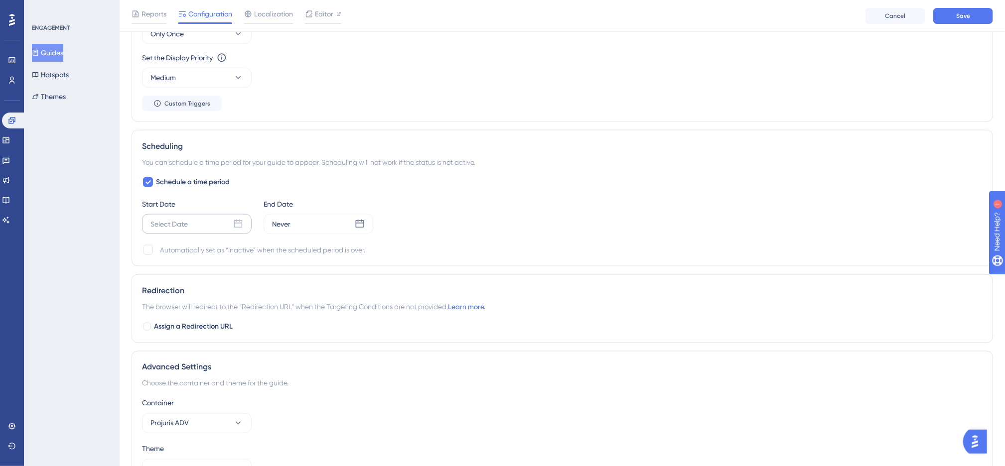
click at [216, 226] on div "Select Date" at bounding box center [197, 224] width 110 height 20
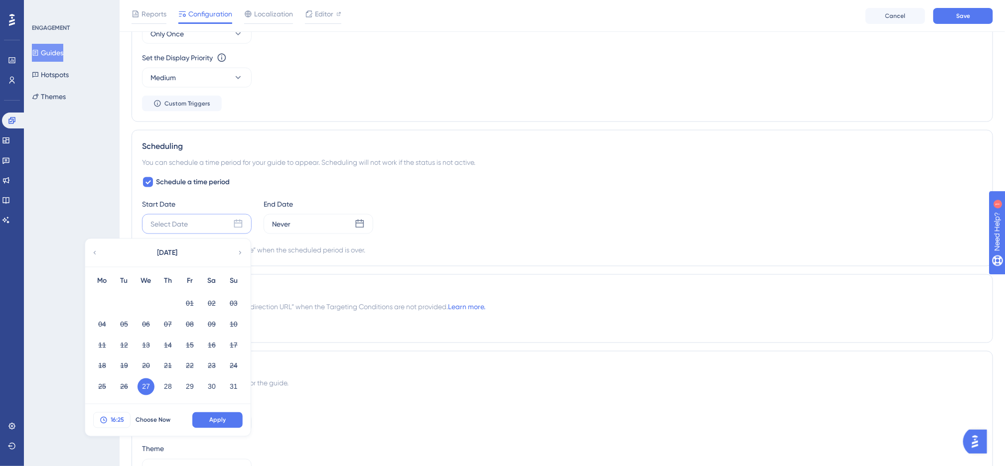
click at [123, 424] on span "16:25" at bounding box center [117, 421] width 13 height 8
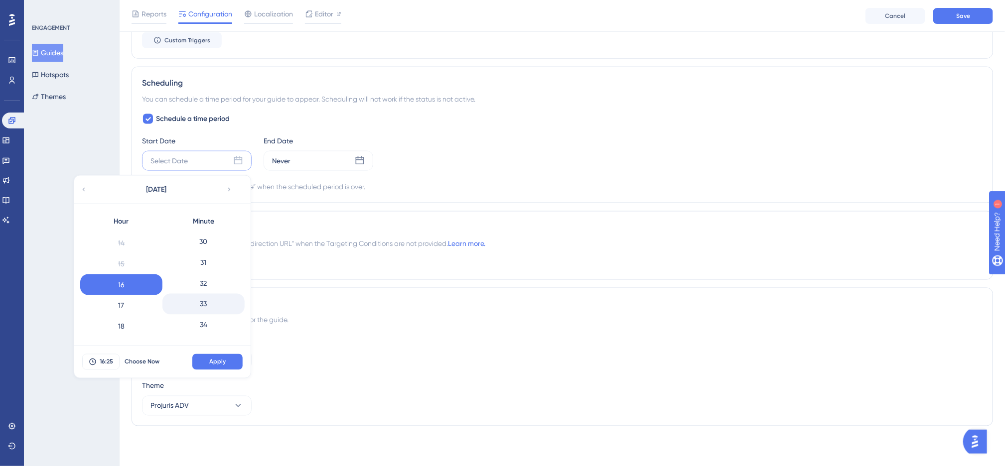
scroll to position [630, 0]
click at [203, 242] on div "30" at bounding box center [203, 240] width 82 height 21
click at [220, 367] on button "Apply" at bounding box center [217, 362] width 50 height 16
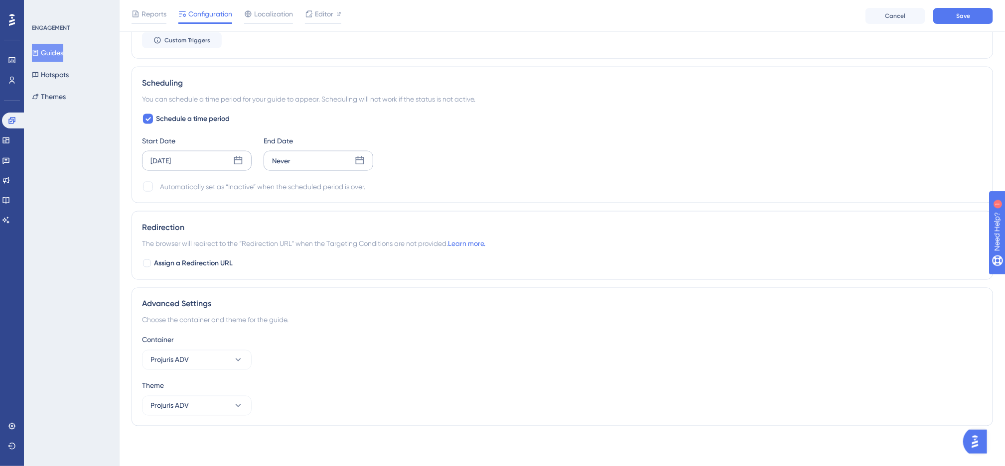
click at [301, 161] on div "Never" at bounding box center [319, 161] width 110 height 20
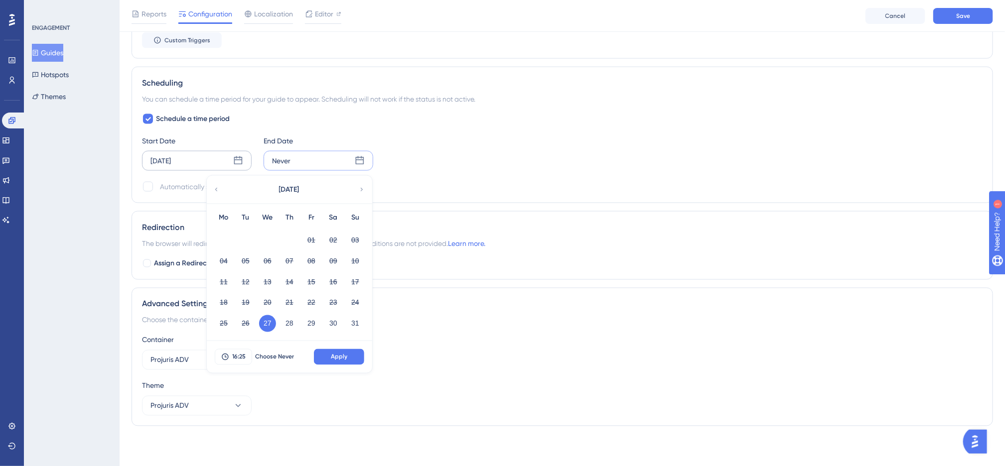
drag, startPoint x: 356, startPoint y: 187, endPoint x: 350, endPoint y: 190, distance: 6.7
click at [355, 187] on div "August 2025" at bounding box center [289, 190] width 164 height 28
click at [356, 189] on div "August 2025" at bounding box center [289, 190] width 164 height 28
click at [362, 187] on icon at bounding box center [361, 189] width 7 height 9
click at [250, 256] on button "09" at bounding box center [245, 261] width 17 height 17
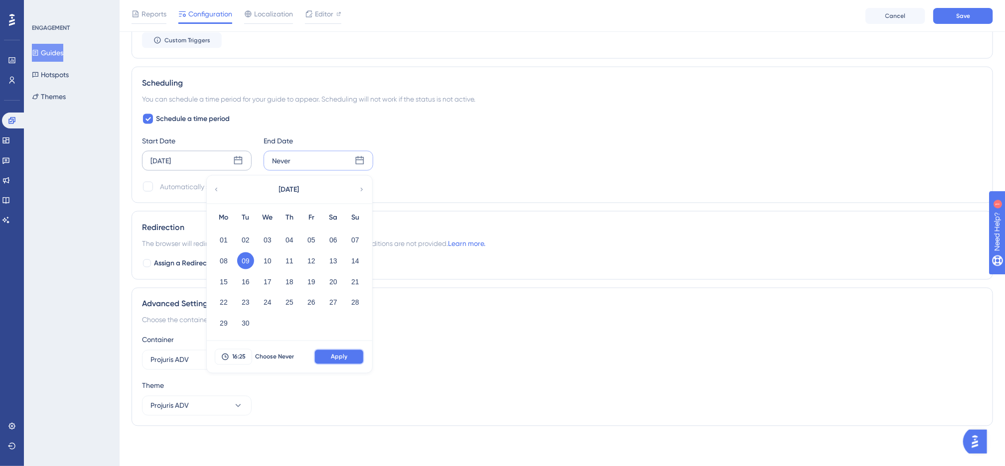
click at [340, 353] on span "Apply" at bounding box center [339, 357] width 16 height 8
click at [149, 182] on div at bounding box center [148, 187] width 10 height 10
checkbox input "true"
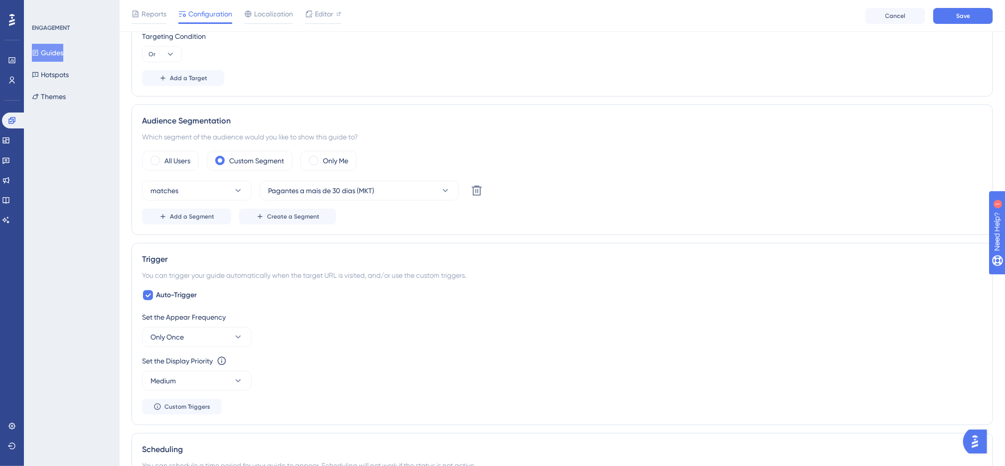
scroll to position [0, 0]
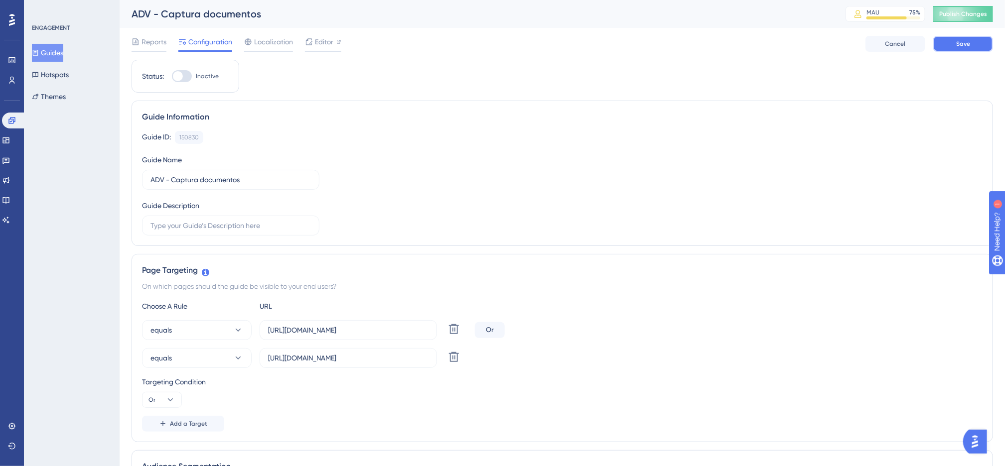
click at [963, 42] on span "Save" at bounding box center [963, 44] width 14 height 8
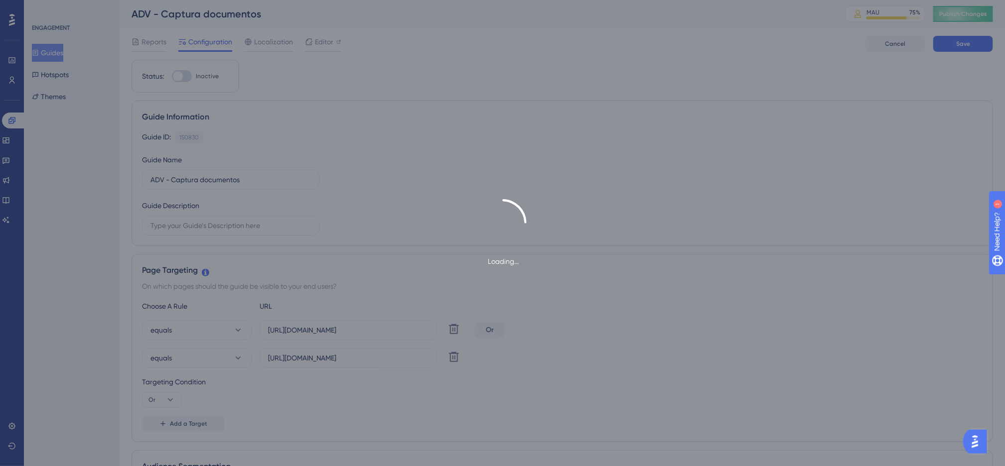
type input "ADV - Captura documentos"
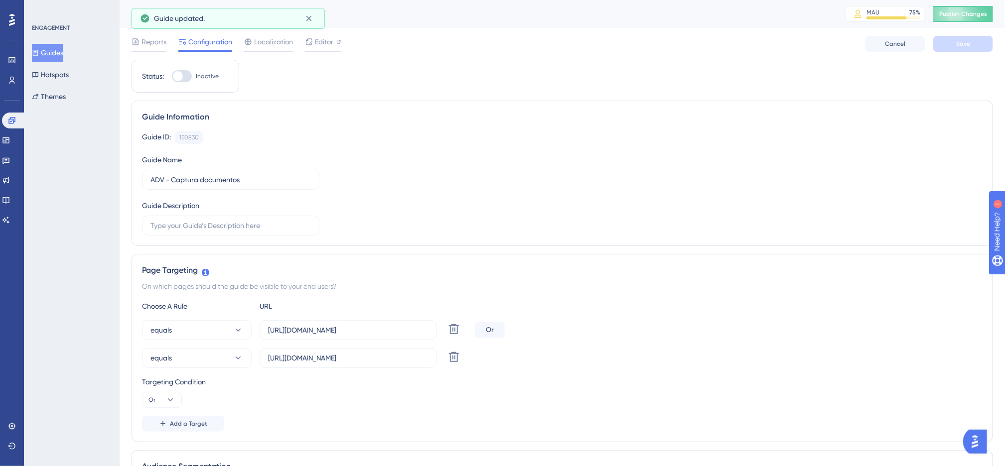
click at [975, 15] on span "Publish Changes" at bounding box center [963, 14] width 48 height 8
click at [182, 73] on div at bounding box center [182, 76] width 20 height 12
click at [172, 76] on input "Inactive" at bounding box center [171, 76] width 0 height 0
checkbox input "true"
click at [948, 44] on button "Save" at bounding box center [963, 44] width 60 height 16
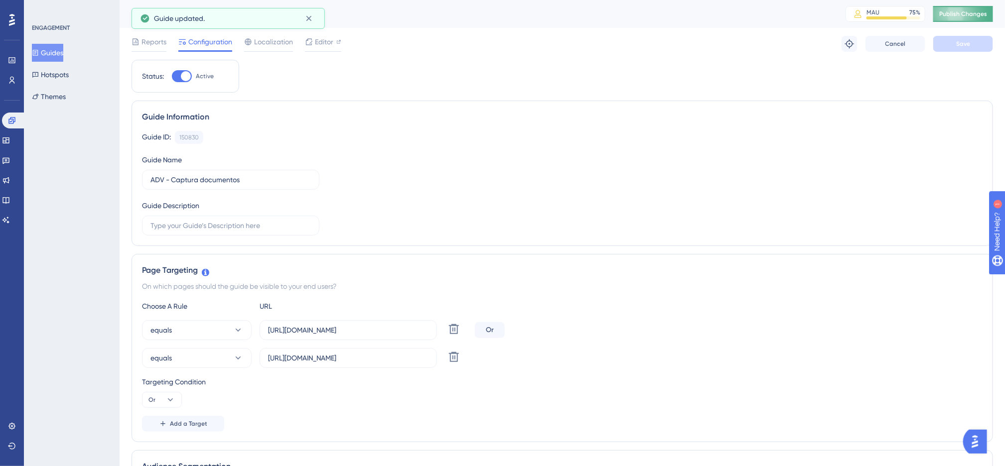
click at [970, 21] on button "Publish Changes" at bounding box center [963, 14] width 60 height 16
click at [850, 45] on icon at bounding box center [850, 44] width 10 height 10
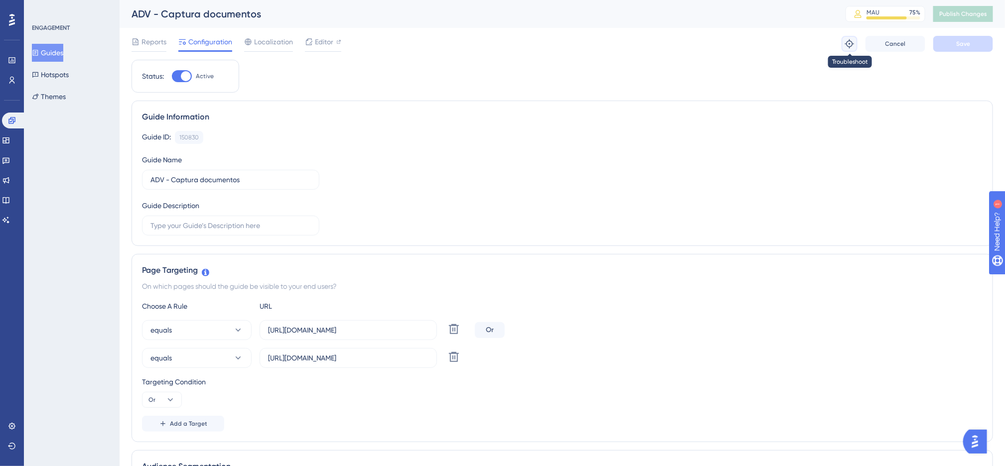
click at [847, 46] on icon at bounding box center [850, 44] width 10 height 10
click at [483, 156] on div "Guide ID: 150830 Copy Guide Name ADV - Captura documentos Guide Description" at bounding box center [562, 183] width 841 height 105
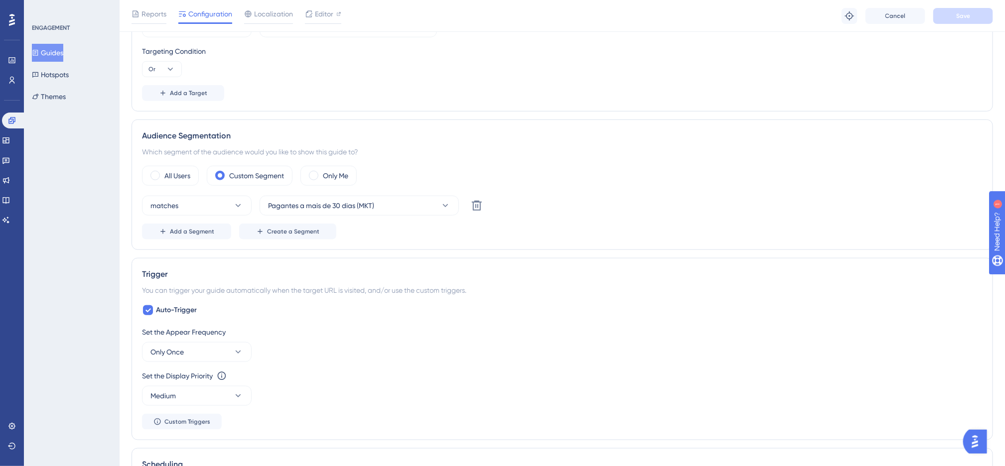
scroll to position [374, 0]
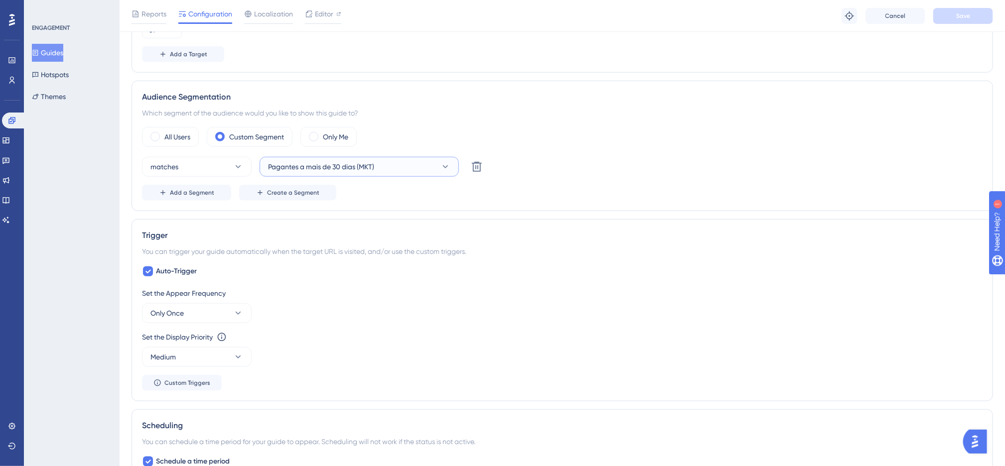
click at [334, 172] on span "Pagantes a mais de 30 dias (MKT)" at bounding box center [321, 167] width 106 height 12
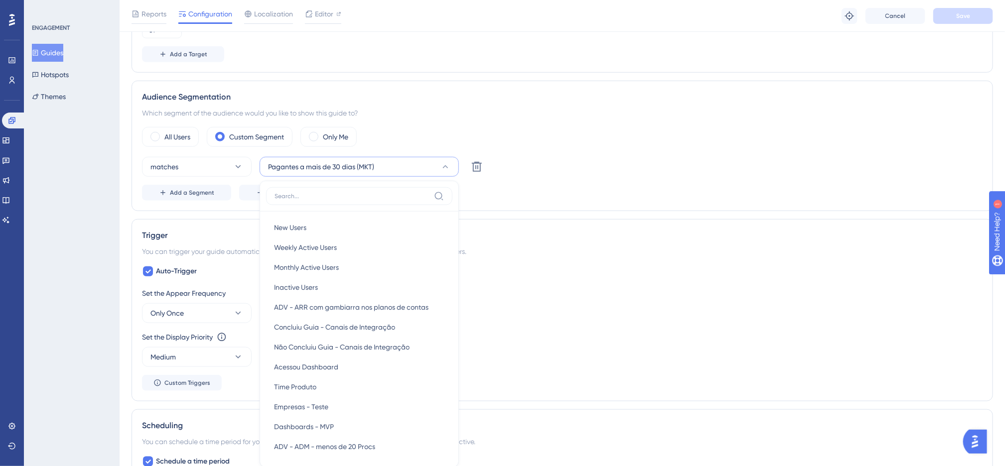
scroll to position [467, 0]
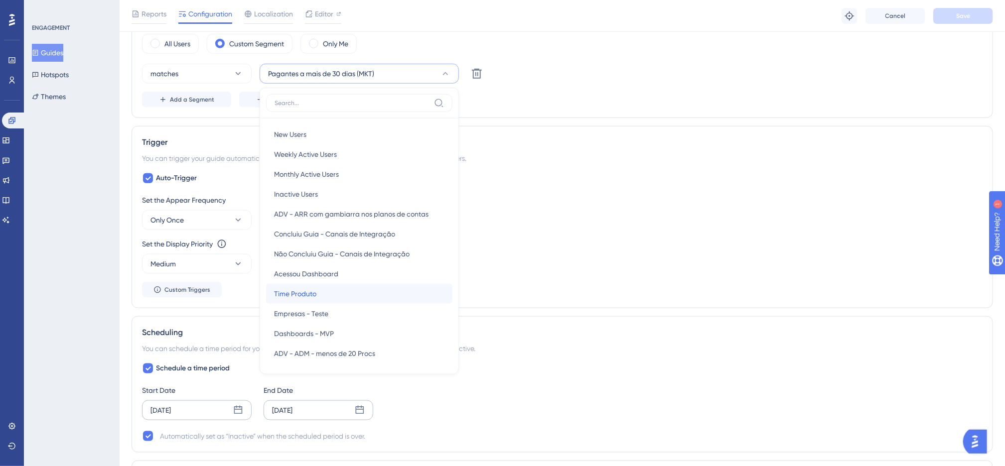
click at [359, 299] on div "Time Produto Time Produto" at bounding box center [359, 294] width 170 height 20
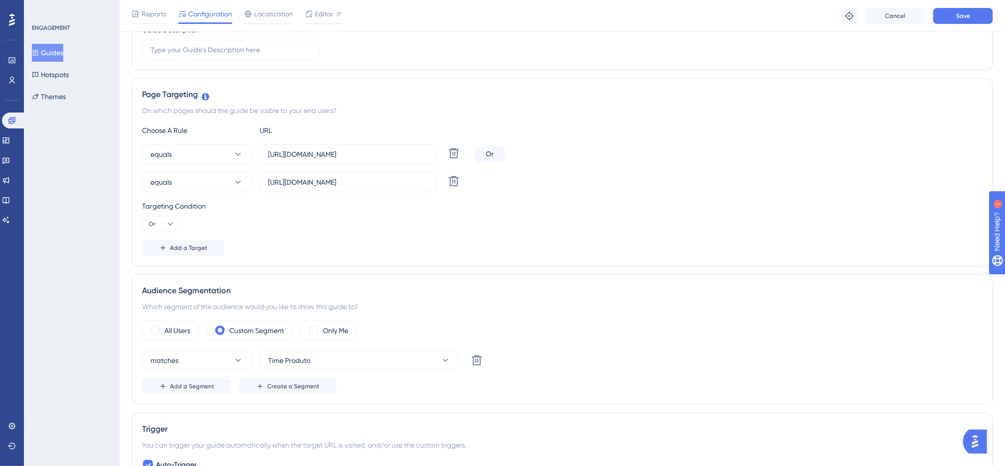
scroll to position [168, 0]
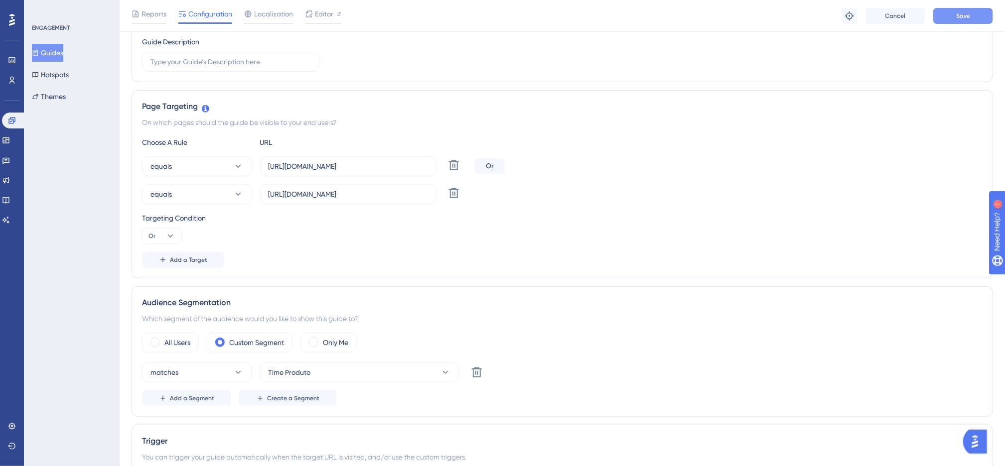
click at [976, 12] on button "Save" at bounding box center [963, 16] width 60 height 16
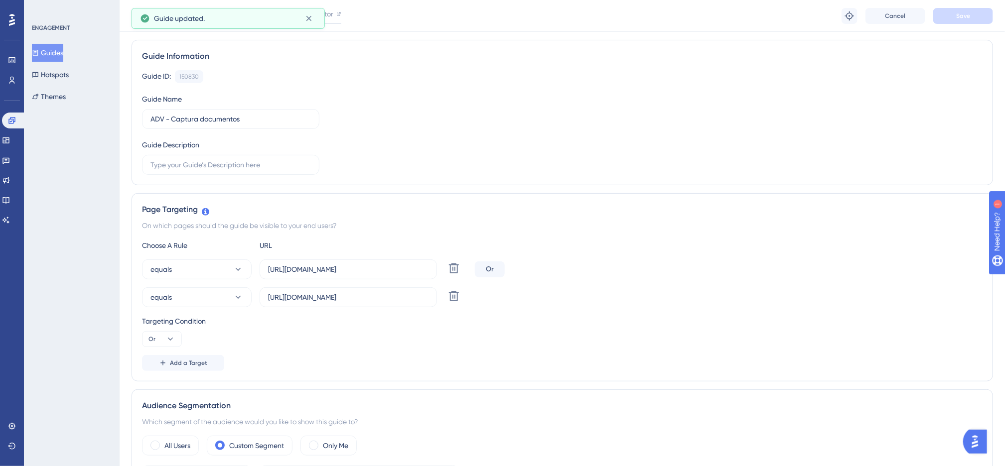
scroll to position [0, 0]
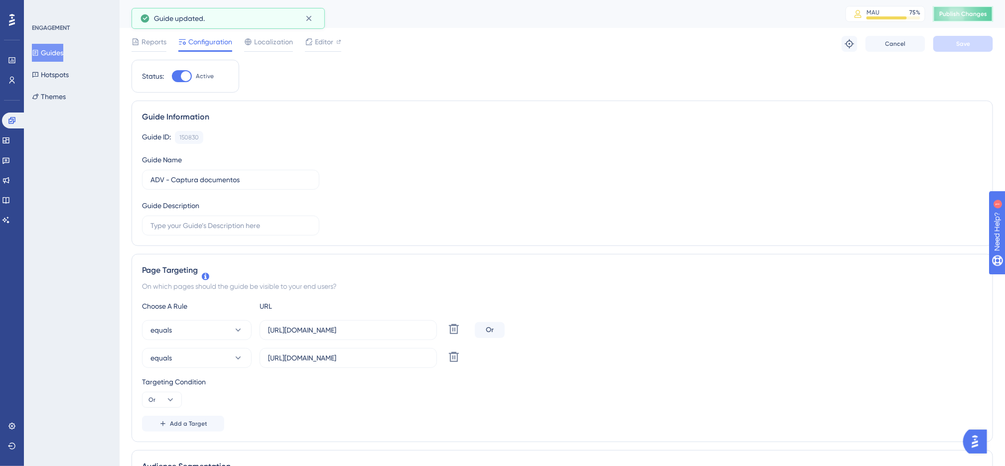
click at [962, 18] on button "Publish Changes" at bounding box center [963, 14] width 60 height 16
click at [845, 45] on icon at bounding box center [850, 44] width 10 height 10
click at [330, 45] on span "Editor" at bounding box center [324, 42] width 18 height 12
click at [419, 330] on input "https://app.projurisadv.com.br/home/andamento" at bounding box center [348, 330] width 160 height 11
click at [385, 350] on label "https://app.projurisadv.com.br/casos/andamento-processual" at bounding box center [348, 358] width 177 height 20
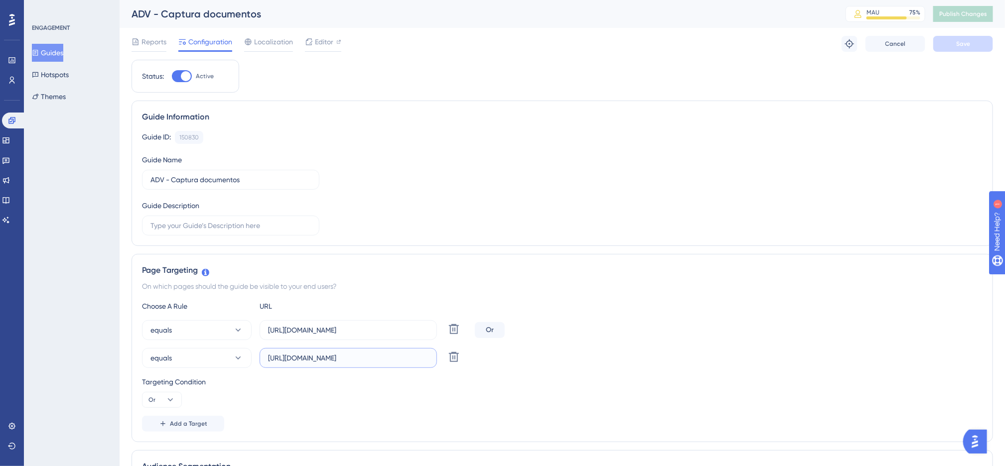
click at [385, 353] on input "https://app.projurisadv.com.br/casos/andamento-processual" at bounding box center [348, 358] width 160 height 11
drag, startPoint x: 314, startPoint y: 181, endPoint x: 132, endPoint y: 184, distance: 182.9
click at [132, 184] on div "Guide Information Guide ID: 150830 Copy Guide Name Copy - ADV -Permissão altera…" at bounding box center [563, 174] width 862 height 146
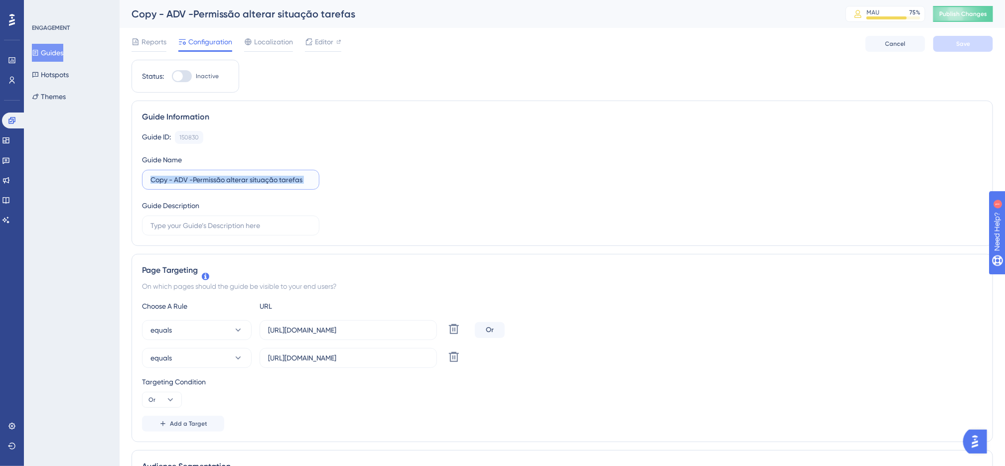
click at [302, 184] on input "Copy - ADV -Permissão alterar situação tarefas" at bounding box center [230, 179] width 160 height 11
drag, startPoint x: 304, startPoint y: 184, endPoint x: 135, endPoint y: 191, distance: 169.1
click at [136, 193] on div "Guide Information Guide ID: 150830 Copy Guide Name Copy - ADV -Permissão altera…" at bounding box center [563, 174] width 862 height 146
click at [221, 181] on input "ADV - Captura docucmentos push" at bounding box center [230, 179] width 160 height 11
type input "ADV - Captura documentos push"
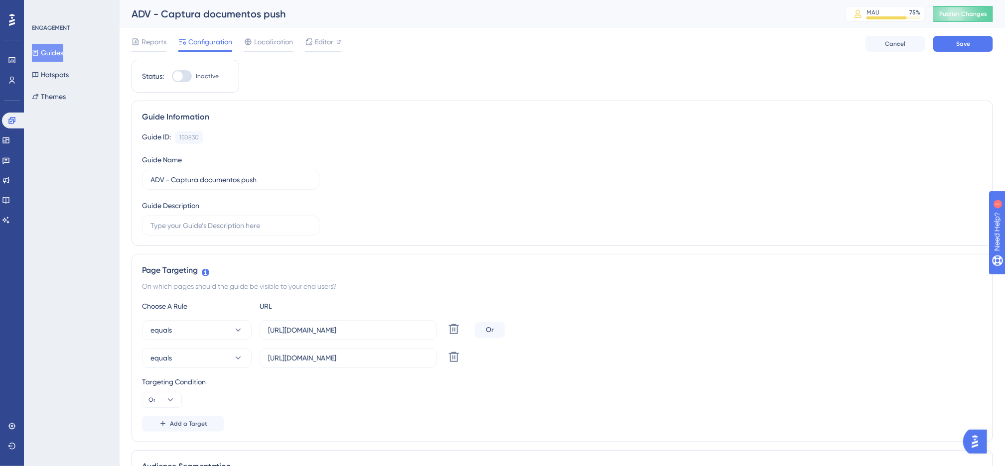
click at [556, 137] on div "Guide ID: 150830 Copy" at bounding box center [562, 137] width 841 height 13
click at [965, 42] on span "Save" at bounding box center [963, 44] width 14 height 8
click at [175, 73] on div at bounding box center [178, 76] width 10 height 10
click at [172, 76] on input "Inactive" at bounding box center [171, 76] width 0 height 0
checkbox input "true"
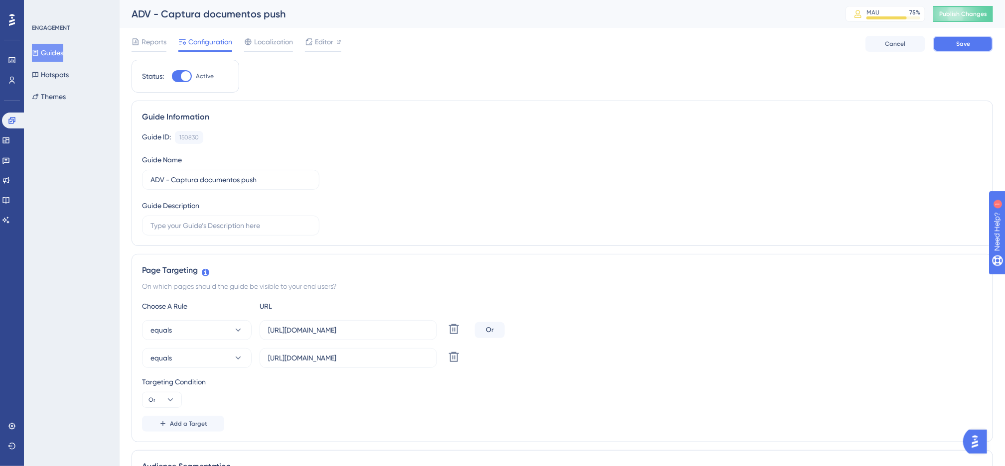
click at [961, 40] on span "Save" at bounding box center [963, 44] width 14 height 8
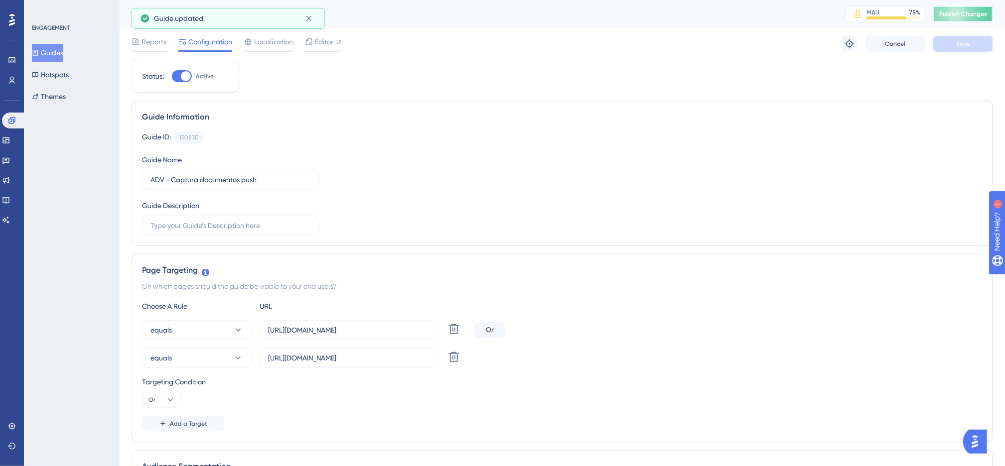
click at [969, 16] on span "Publish Changes" at bounding box center [963, 14] width 48 height 8
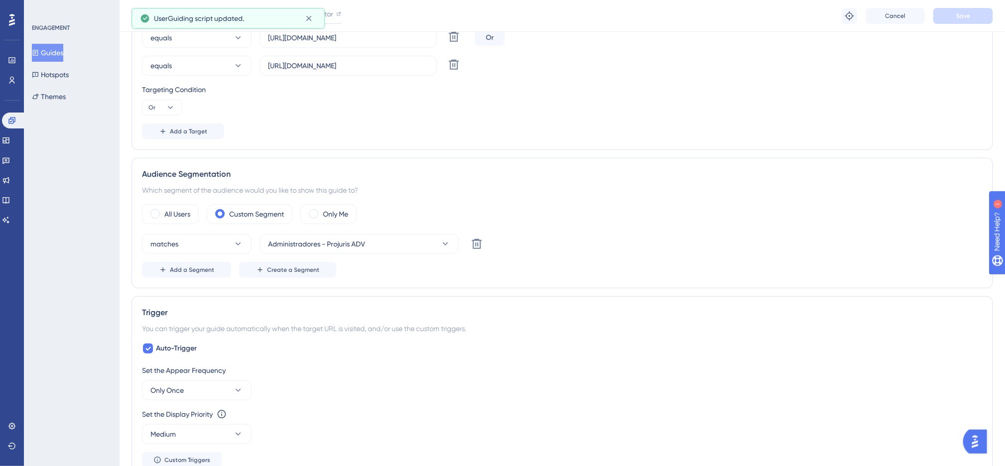
scroll to position [299, 0]
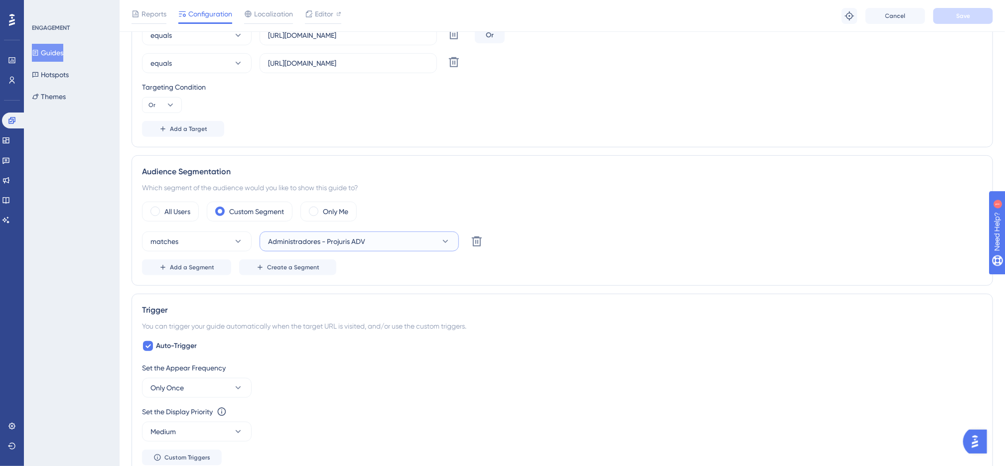
click at [401, 241] on button "Administradores - Projuris ADV" at bounding box center [359, 242] width 199 height 20
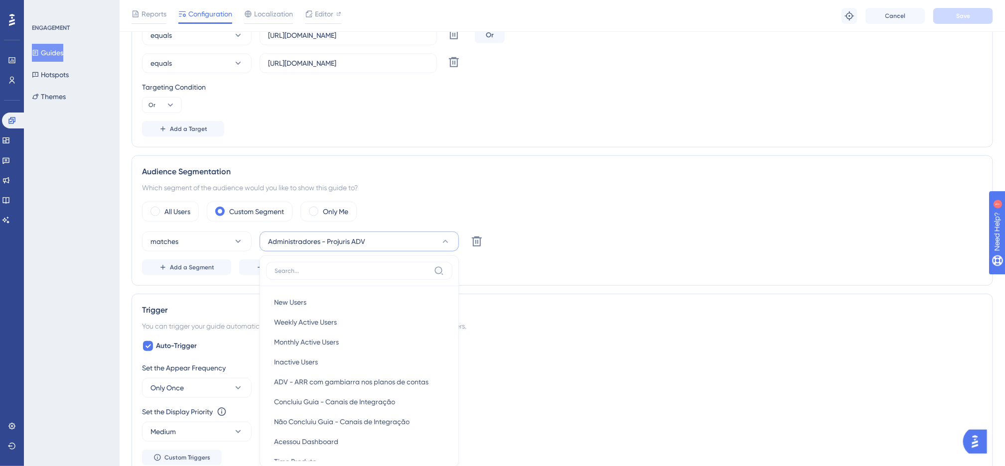
scroll to position [430, 0]
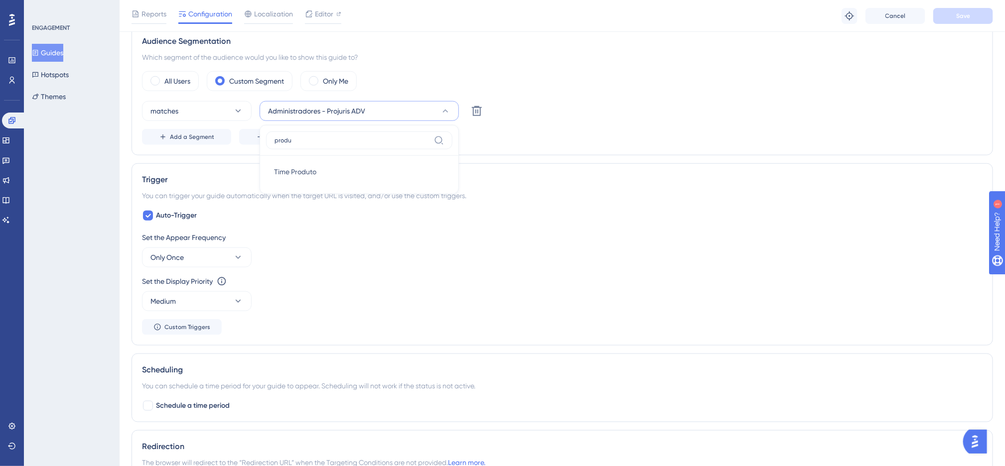
type input "produ"
click at [371, 182] on div "Time Produto Time Produto" at bounding box center [359, 172] width 170 height 20
click at [960, 12] on span "Save" at bounding box center [963, 16] width 14 height 8
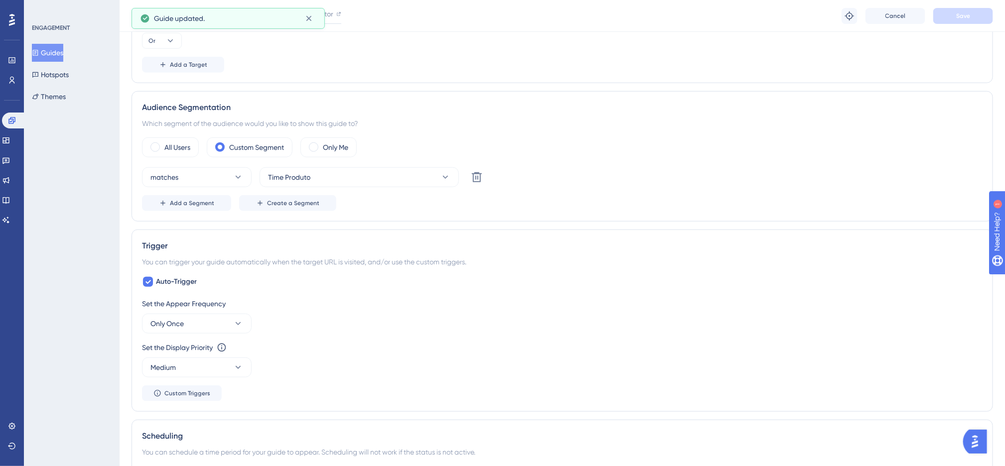
scroll to position [0, 0]
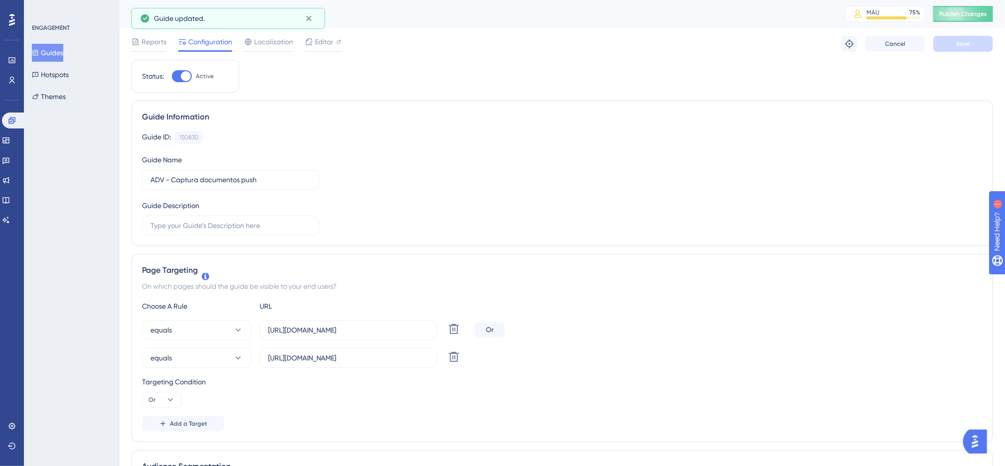
click at [984, 1] on div "ADV - Captura documentos push MAU 75 % Click to see add-on and upgrade options …" at bounding box center [562, 14] width 885 height 28
click at [984, 7] on button "Publish Changes" at bounding box center [963, 14] width 60 height 16
click at [850, 46] on icon at bounding box center [849, 43] width 9 height 9
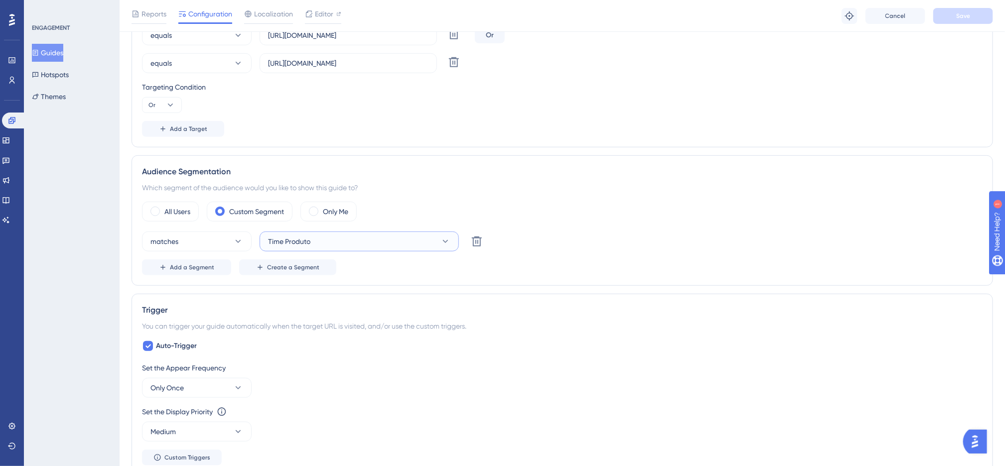
click at [359, 244] on button "Time Produto" at bounding box center [359, 242] width 199 height 20
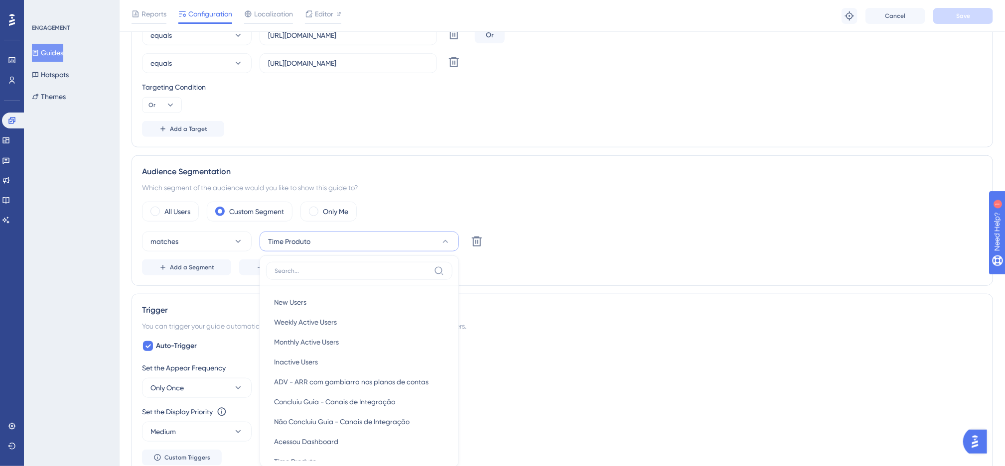
scroll to position [430, 0]
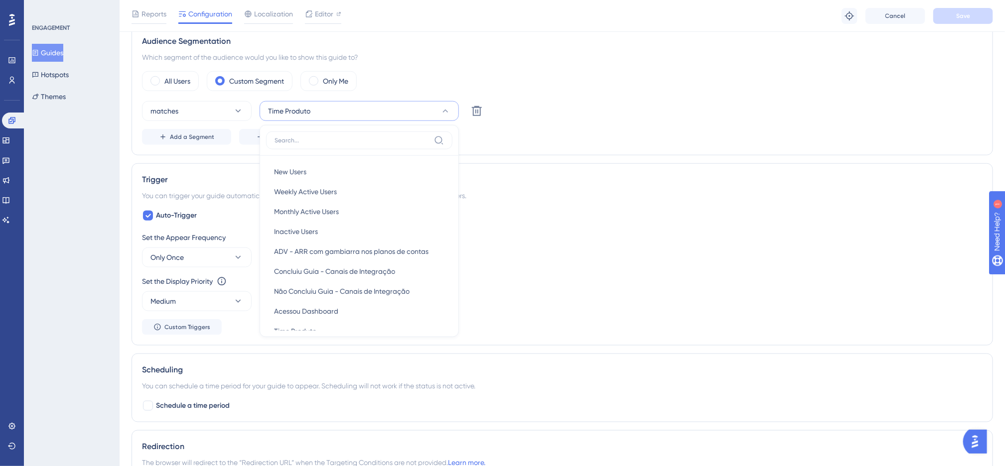
click at [523, 335] on div "Set the Appear Frequency Only Once Set the Display Priority This option will se…" at bounding box center [562, 284] width 841 height 104
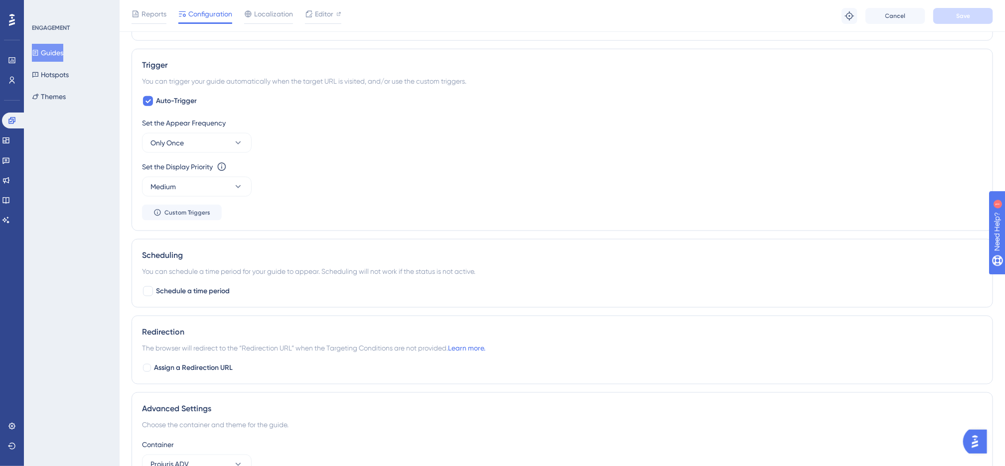
scroll to position [579, 0]
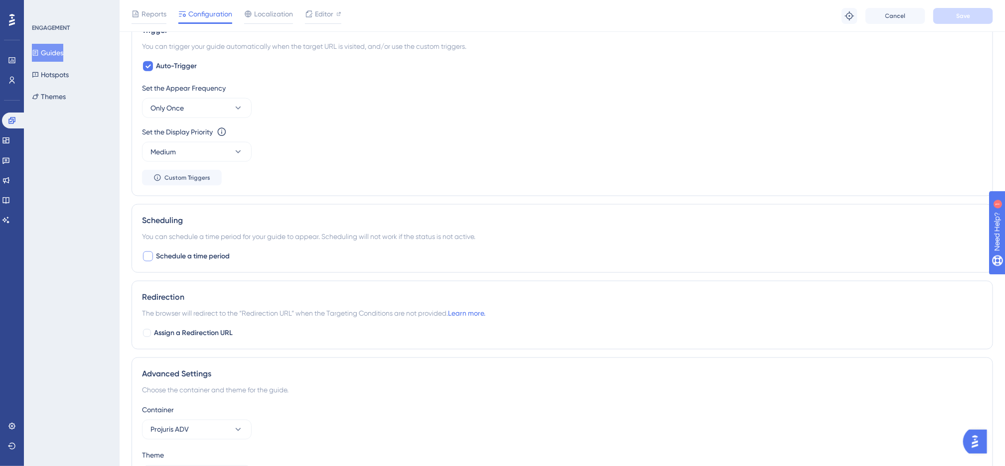
click at [147, 259] on div at bounding box center [148, 257] width 10 height 10
checkbox input "true"
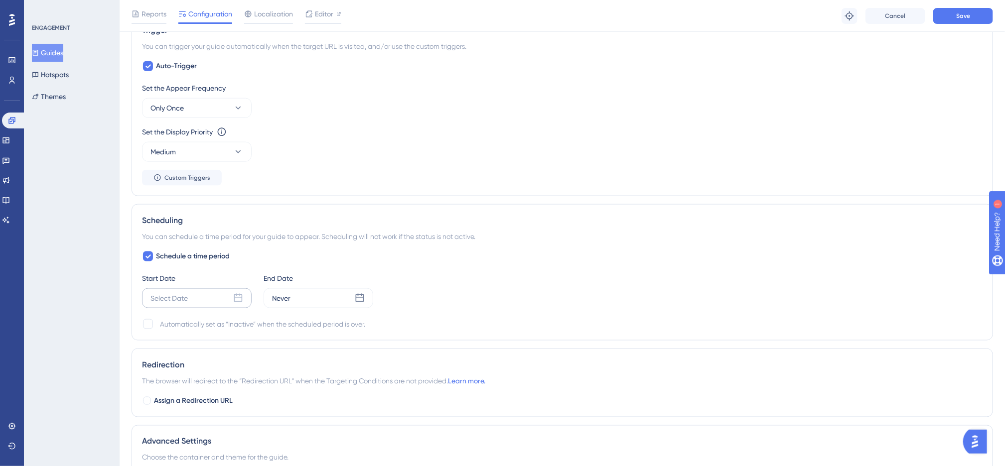
click at [208, 307] on div "Select Date" at bounding box center [197, 299] width 110 height 20
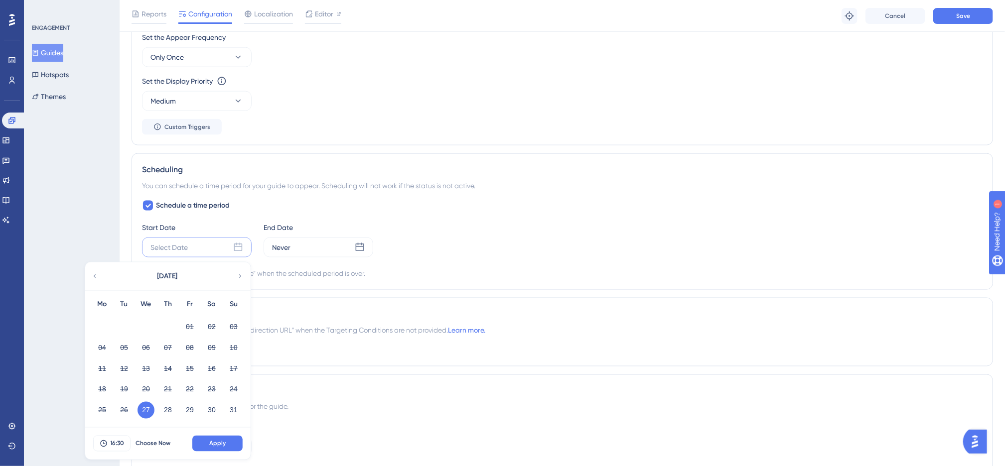
scroll to position [654, 0]
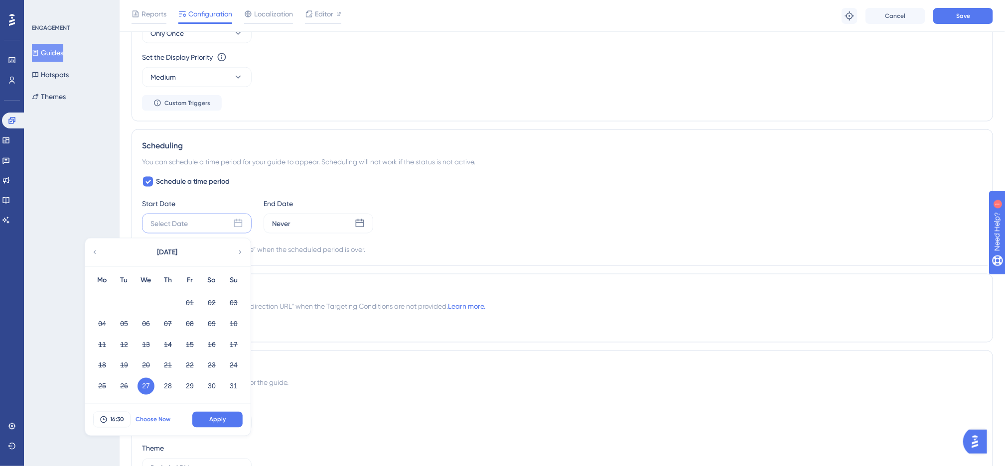
click at [141, 422] on span "Choose Now" at bounding box center [153, 420] width 35 height 8
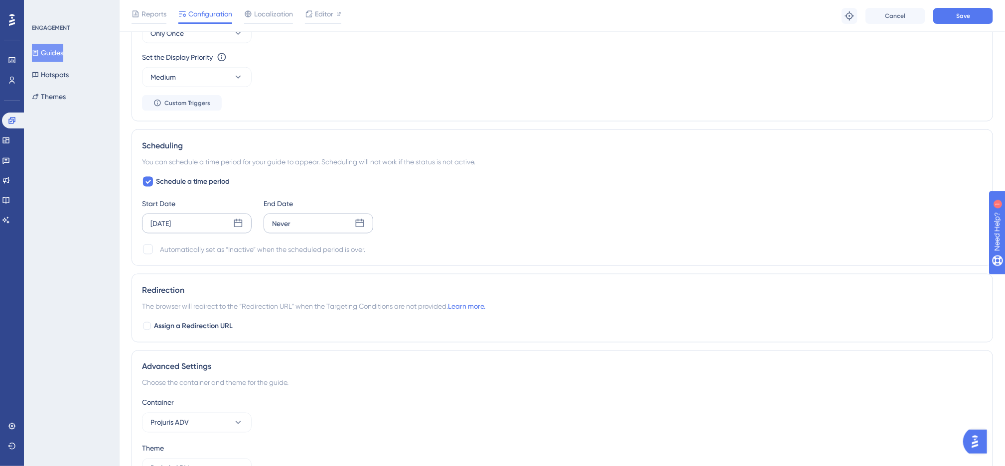
click at [295, 224] on div "Never" at bounding box center [319, 224] width 110 height 20
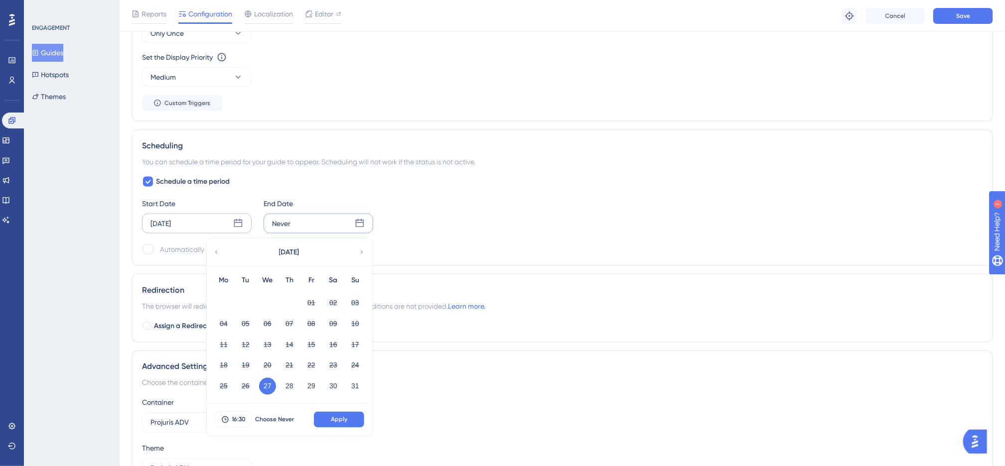
click at [359, 257] on icon at bounding box center [361, 252] width 7 height 9
click at [247, 322] on button "09" at bounding box center [245, 323] width 17 height 17
click at [359, 426] on button "Apply" at bounding box center [339, 420] width 50 height 16
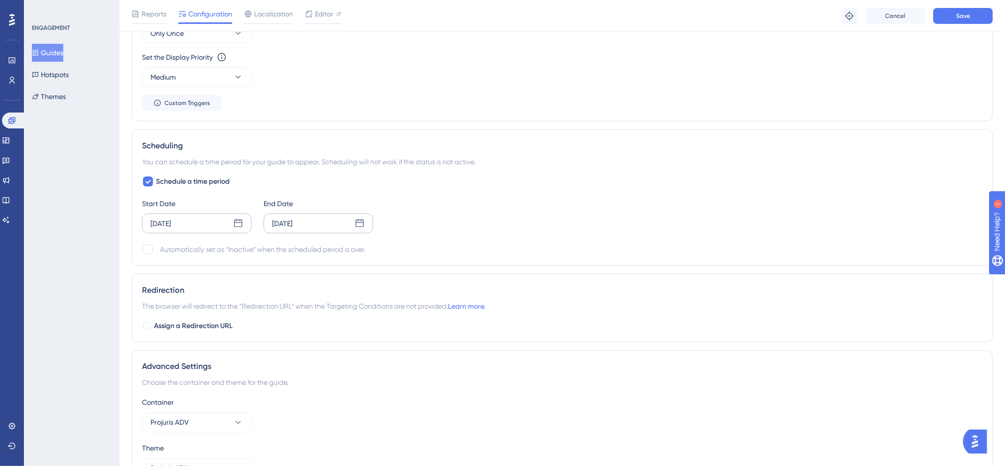
click at [159, 252] on div "Automatically set as “Inactive” when the scheduled period is over." at bounding box center [562, 250] width 841 height 12
click at [144, 255] on div at bounding box center [148, 250] width 10 height 10
checkbox input "true"
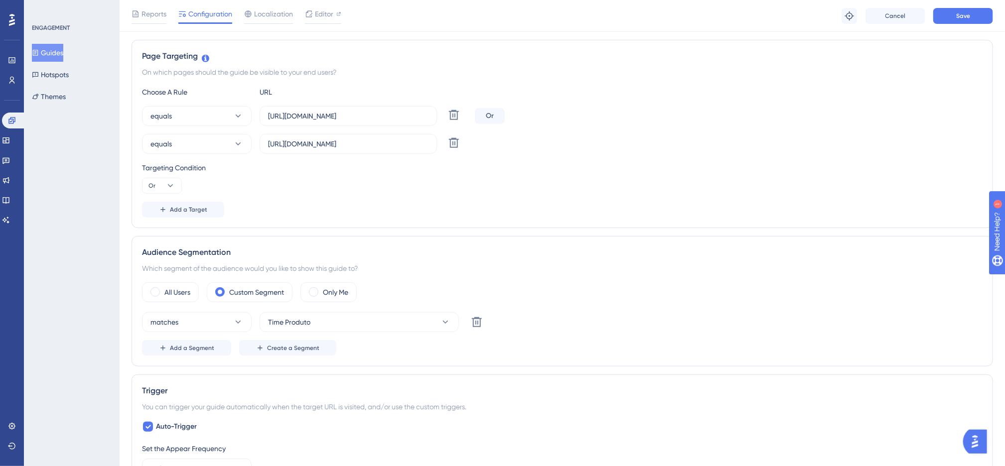
scroll to position [131, 0]
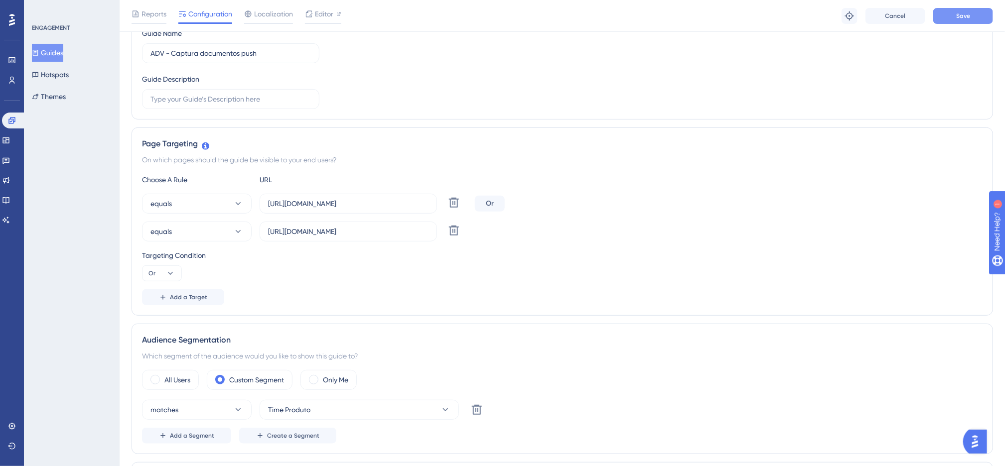
click at [965, 17] on span "Save" at bounding box center [963, 16] width 14 height 8
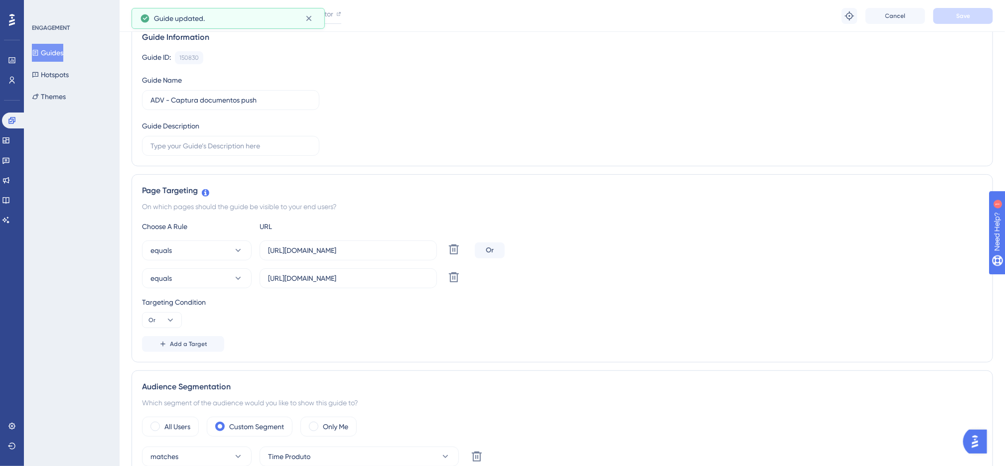
scroll to position [0, 0]
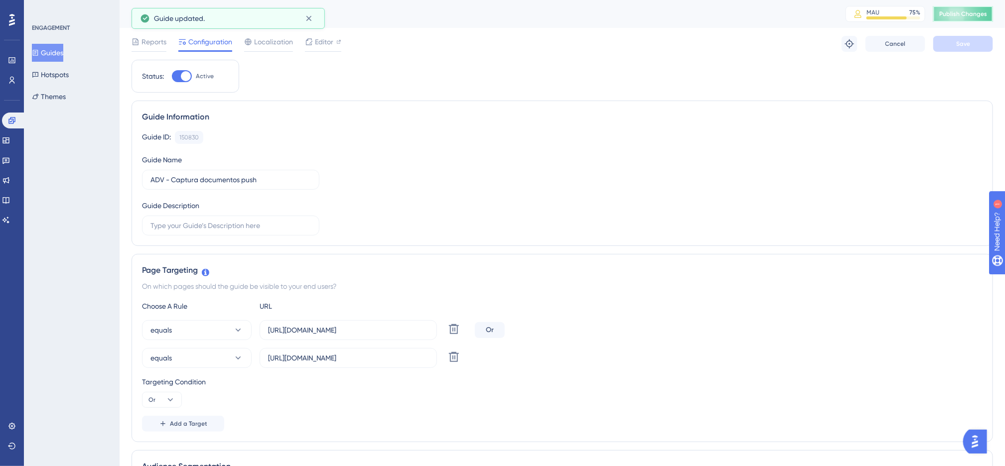
click at [974, 12] on button "Publish Changes" at bounding box center [963, 14] width 60 height 16
click at [856, 39] on button at bounding box center [850, 44] width 16 height 16
click at [347, 138] on div "Guide ID: 150830 Copy" at bounding box center [562, 137] width 841 height 13
click at [57, 54] on button "Guides" at bounding box center [47, 53] width 31 height 18
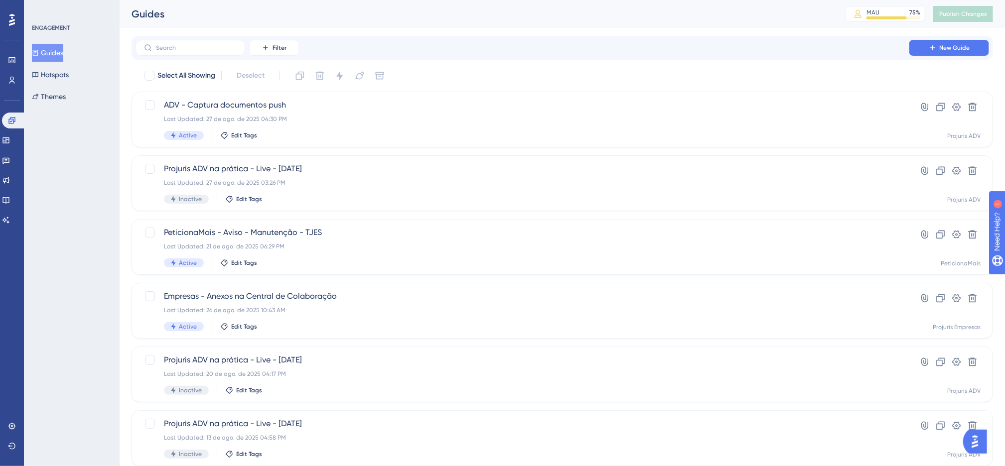
click at [0, 0] on div "Performance Users Engagement Widgets Feedback Product Updates Knowledge Base AI…" at bounding box center [0, 0] width 0 height 0
click at [529, 66] on div "Filter New Guide Select All Showing Deselect ADV - Captura documentos push Last…" at bounding box center [563, 389] width 862 height 706
click at [516, 58] on div "Filter New Guide" at bounding box center [563, 48] width 862 height 24
drag, startPoint x: 428, startPoint y: 44, endPoint x: 387, endPoint y: 48, distance: 41.1
click at [428, 45] on div "Filter New Guide" at bounding box center [563, 48] width 854 height 16
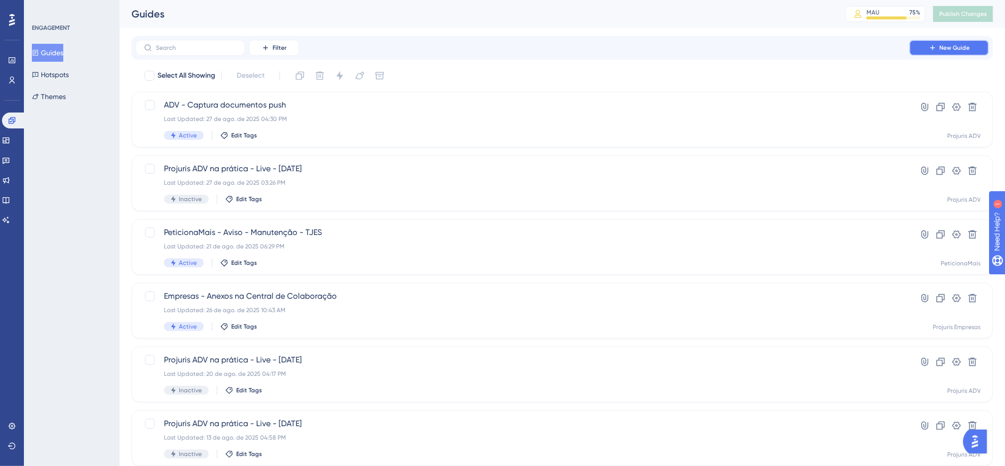
click at [943, 42] on button "New Guide" at bounding box center [949, 48] width 80 height 16
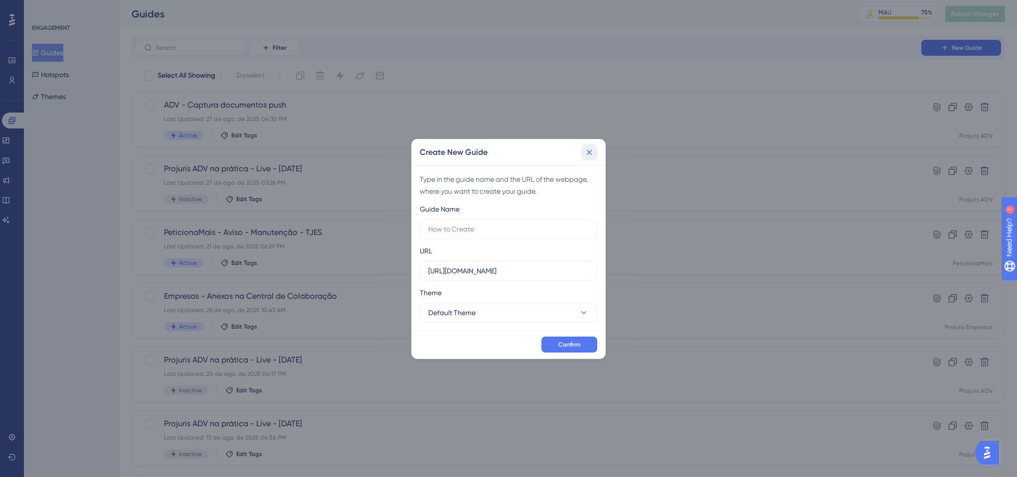
click at [589, 154] on icon at bounding box center [589, 152] width 10 height 10
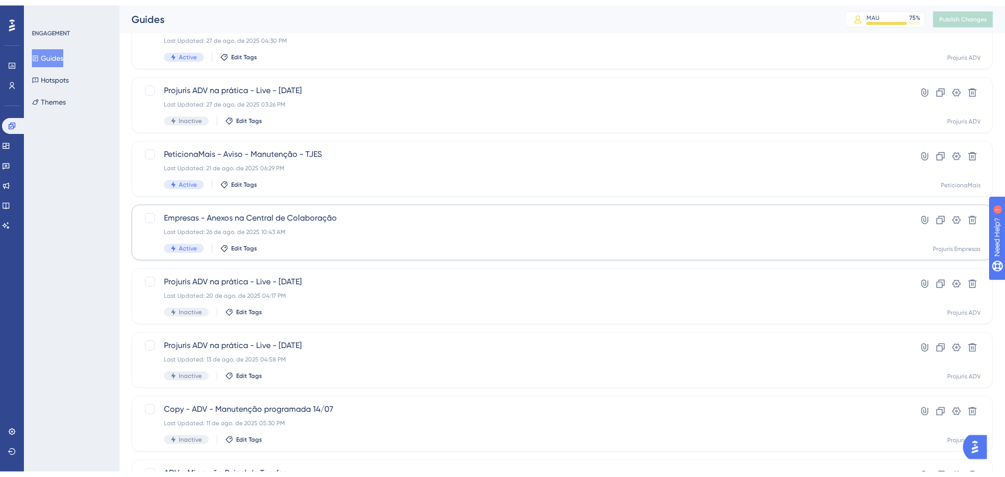
scroll to position [149, 0]
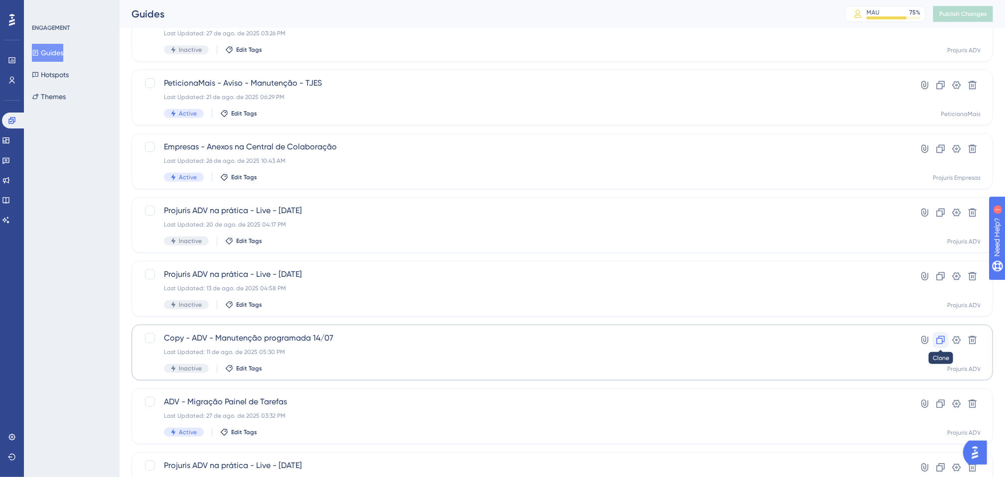
click at [940, 346] on button at bounding box center [941, 340] width 16 height 16
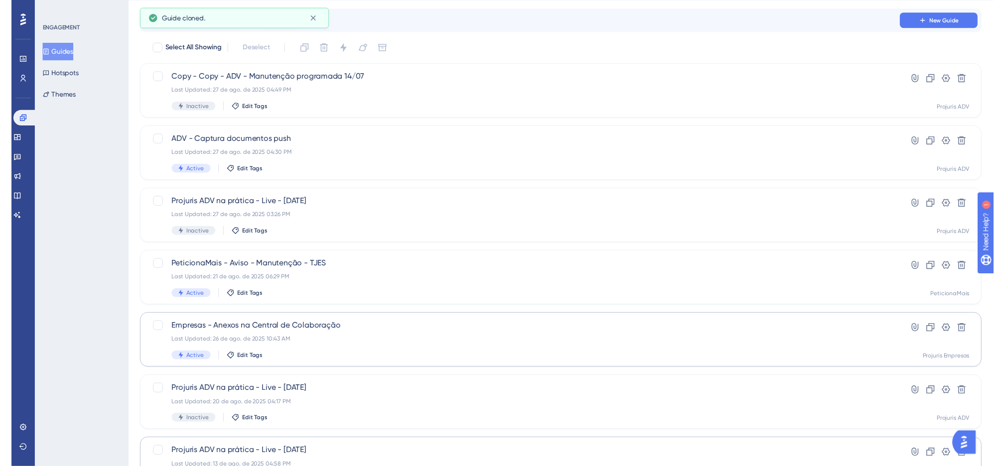
scroll to position [0, 0]
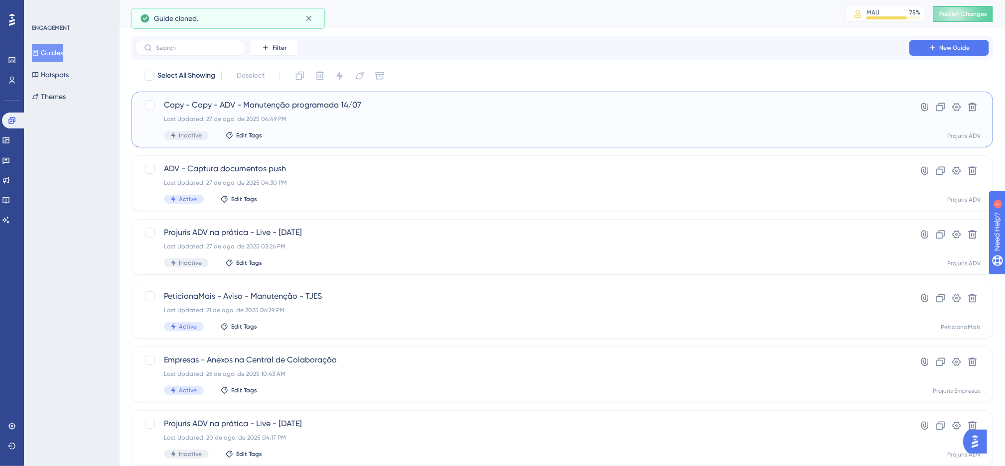
click at [497, 129] on div "Copy - Copy - ADV - Manutenção programada 14/07 Last Updated: 27 de ago. de 202…" at bounding box center [522, 119] width 717 height 41
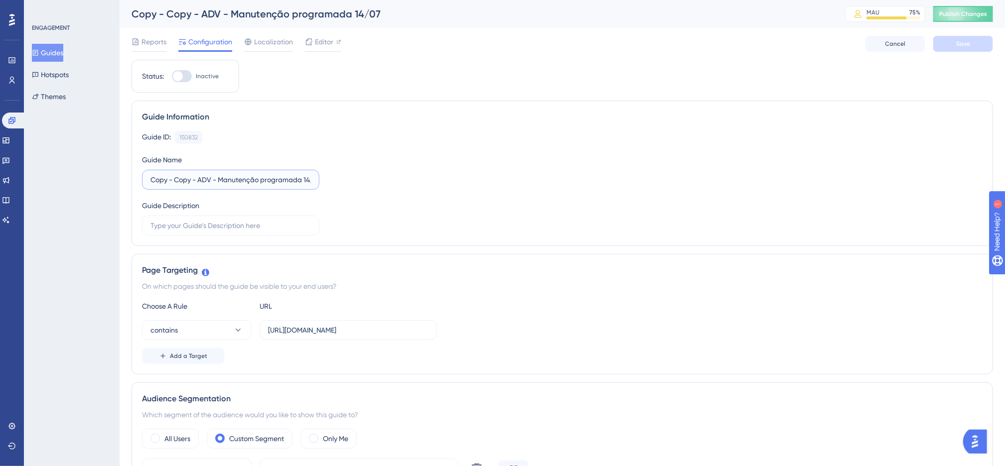
drag, startPoint x: 200, startPoint y: 182, endPoint x: 96, endPoint y: 182, distance: 104.6
click at [0, 0] on div "Performance Users Engagement Widgets Feedback Product Updates Knowledge Base AI…" at bounding box center [0, 0] width 0 height 0
click at [265, 180] on input "ADV - Manutenção programada 14/07" at bounding box center [230, 179] width 160 height 11
type input "ADV - Manutenção programada 27/07"
click at [770, 110] on div "Guide Information Guide ID: 150832 Copy Guide Name ADV - Manutenção programada …" at bounding box center [563, 174] width 862 height 146
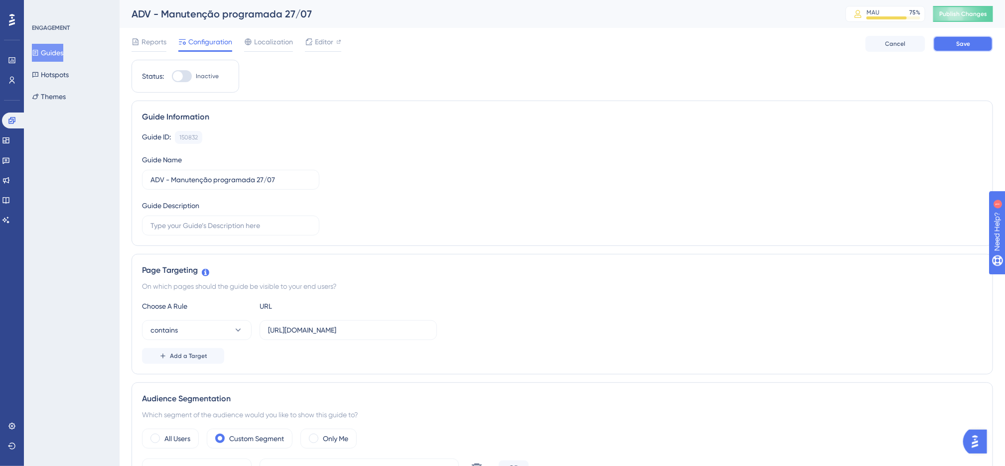
click at [975, 44] on button "Save" at bounding box center [963, 44] width 60 height 16
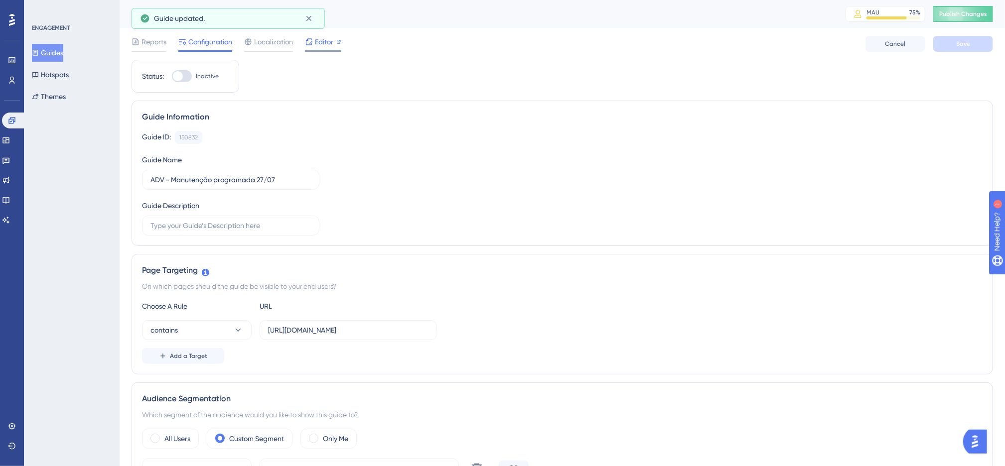
click at [312, 45] on icon at bounding box center [309, 42] width 8 height 8
click at [979, 12] on span "Publish Changes" at bounding box center [963, 14] width 48 height 8
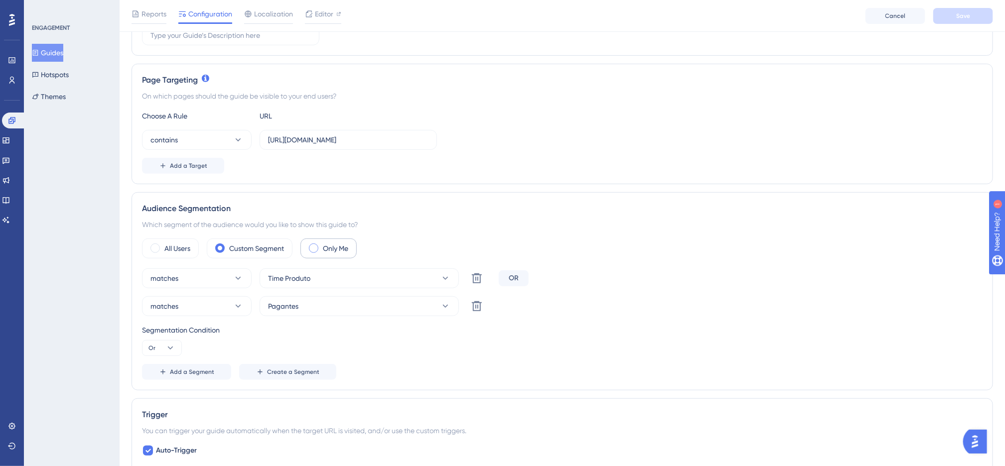
scroll to position [224, 0]
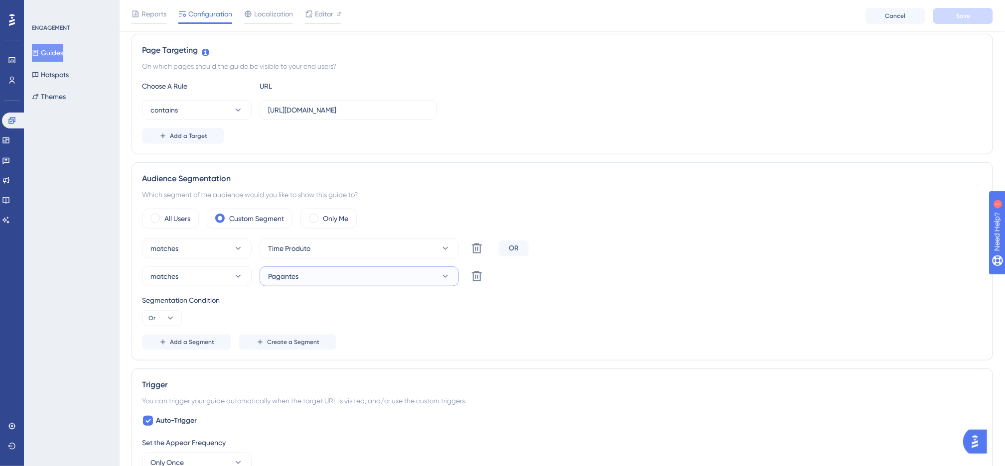
click at [445, 278] on icon at bounding box center [445, 276] width 5 height 3
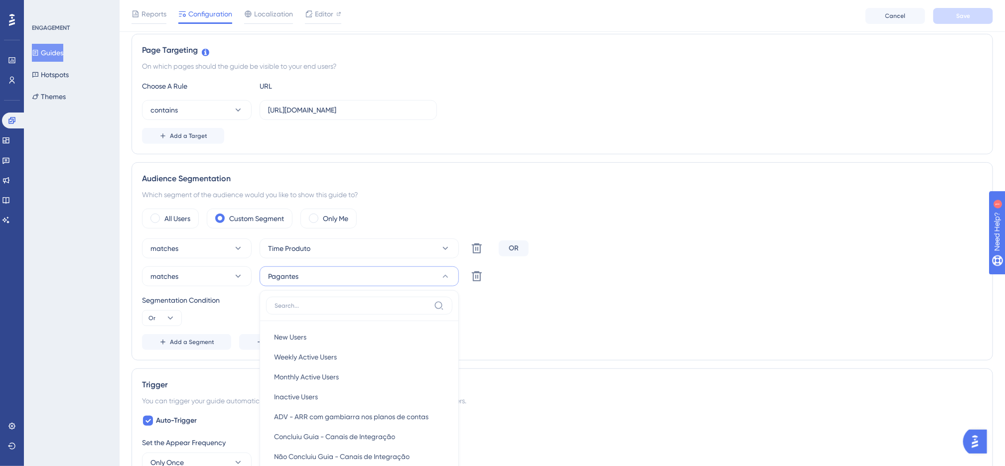
scroll to position [383, 0]
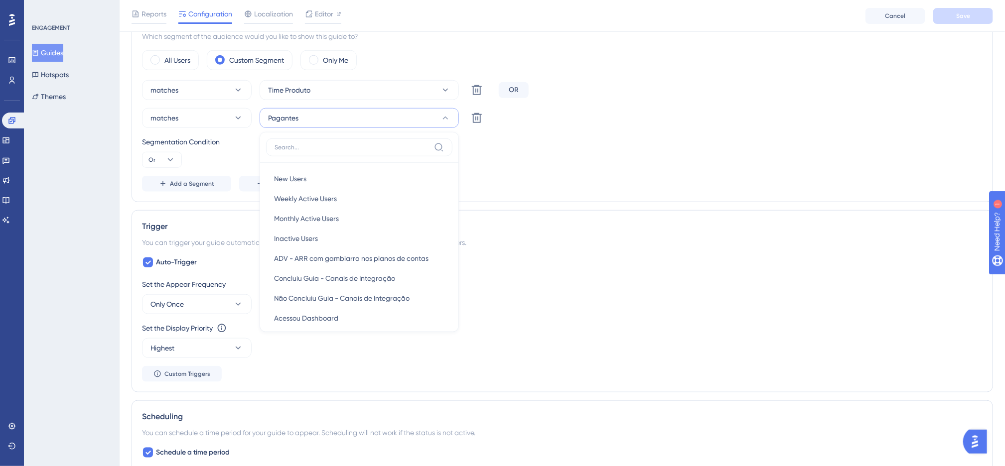
click at [238, 144] on div "Segmentation Condition" at bounding box center [562, 142] width 841 height 12
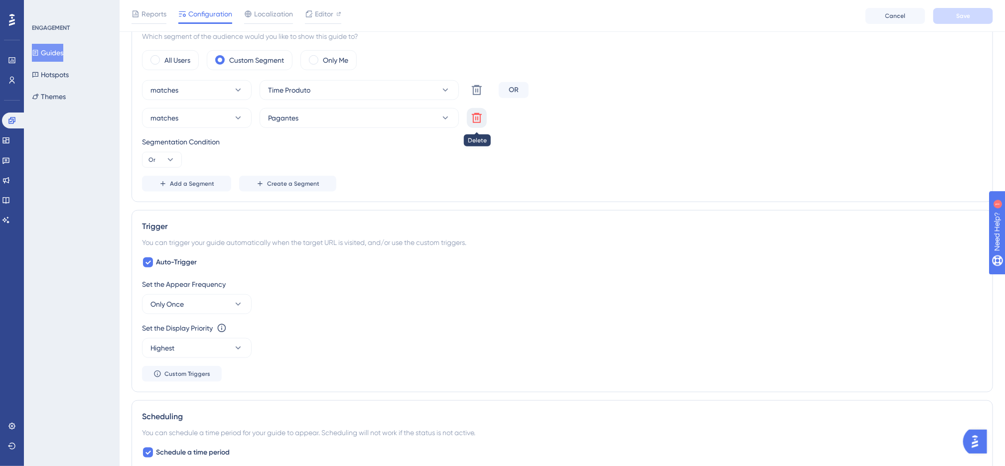
click at [477, 124] on icon at bounding box center [477, 118] width 12 height 12
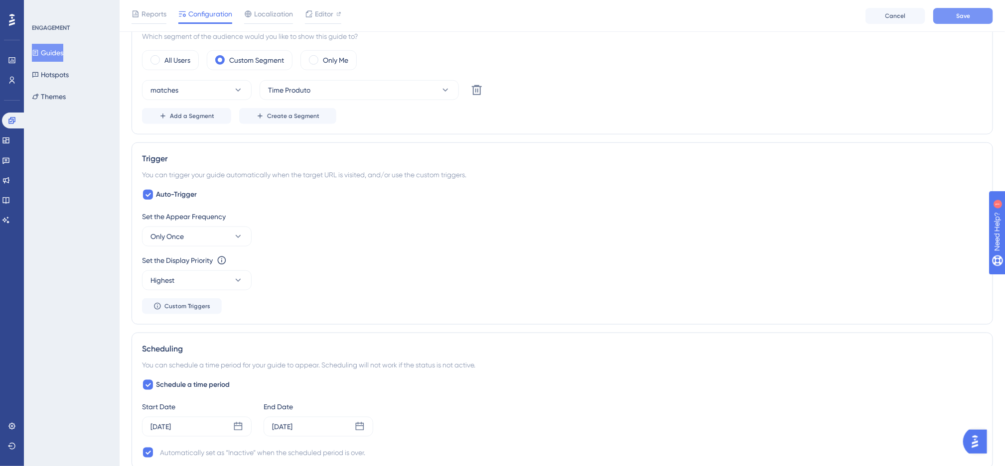
click at [991, 13] on button "Save" at bounding box center [963, 16] width 60 height 16
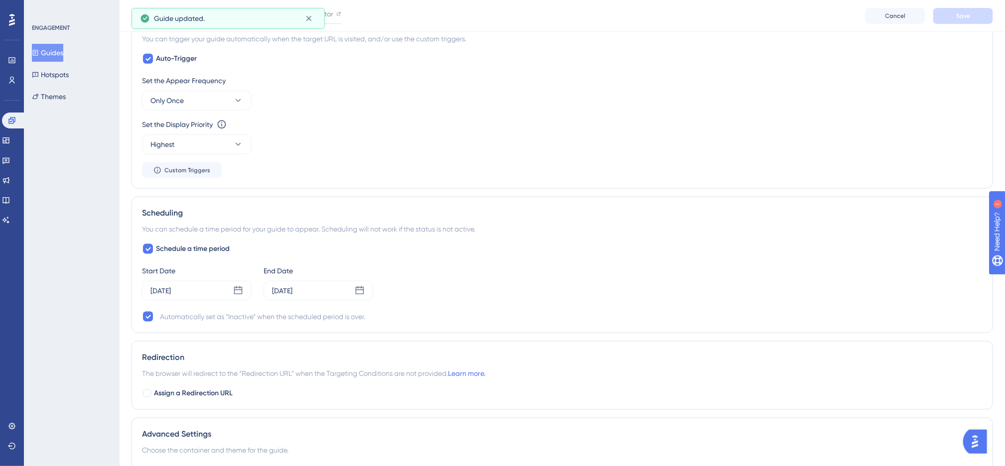
scroll to position [607, 0]
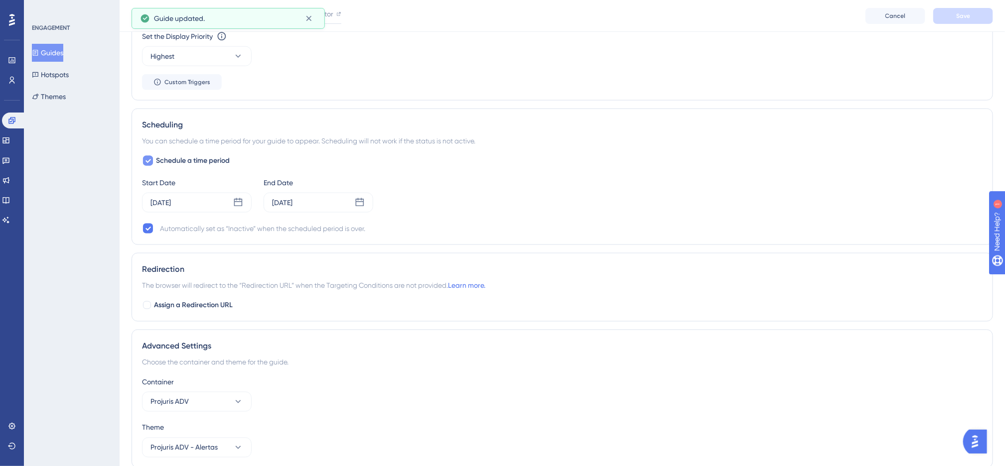
click at [154, 163] on label "Schedule a time period" at bounding box center [186, 161] width 88 height 12
checkbox input "false"
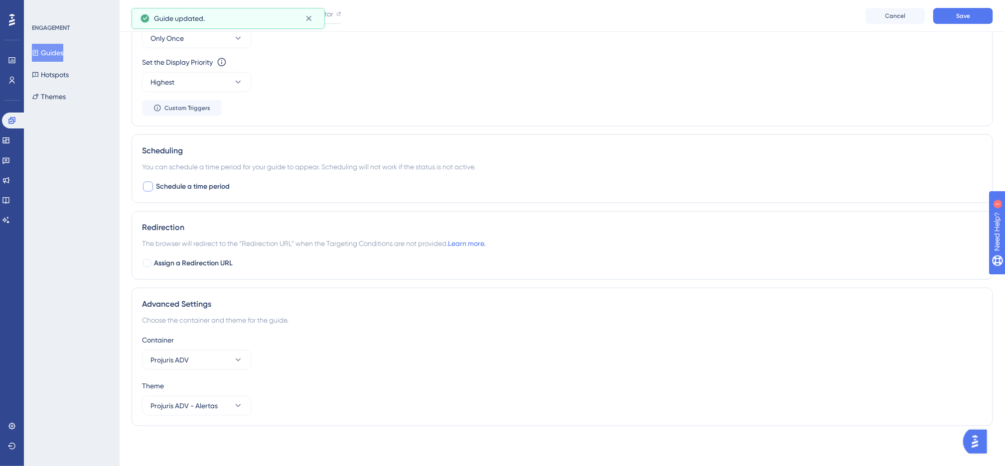
scroll to position [585, 0]
click at [972, 13] on button "Save" at bounding box center [963, 16] width 60 height 16
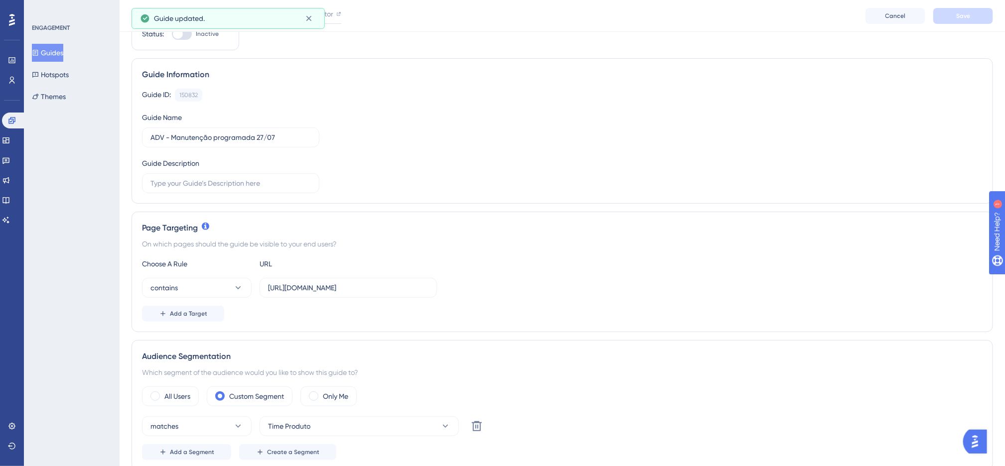
scroll to position [0, 0]
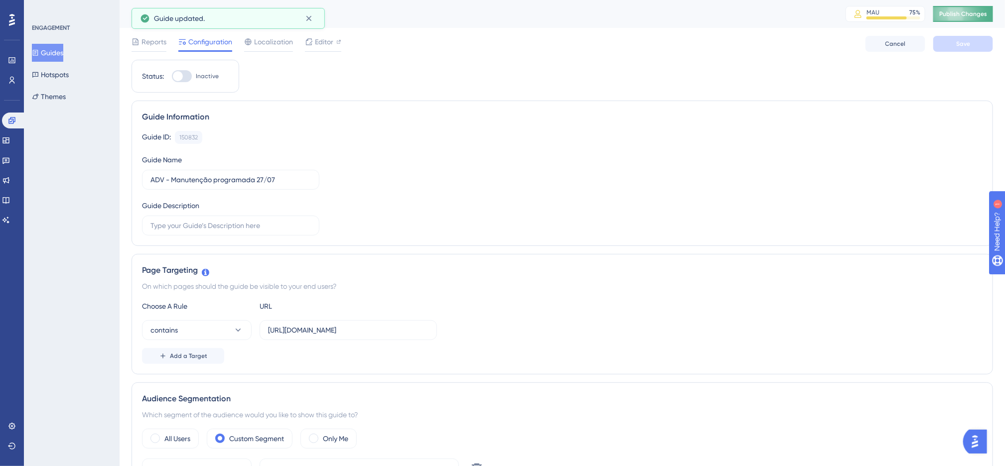
click at [957, 15] on button "Publish Changes" at bounding box center [963, 14] width 60 height 16
click at [185, 73] on div at bounding box center [182, 76] width 20 height 12
click at [172, 76] on input "Inactive" at bounding box center [171, 76] width 0 height 0
checkbox input "true"
click at [975, 43] on button "Save" at bounding box center [963, 44] width 60 height 16
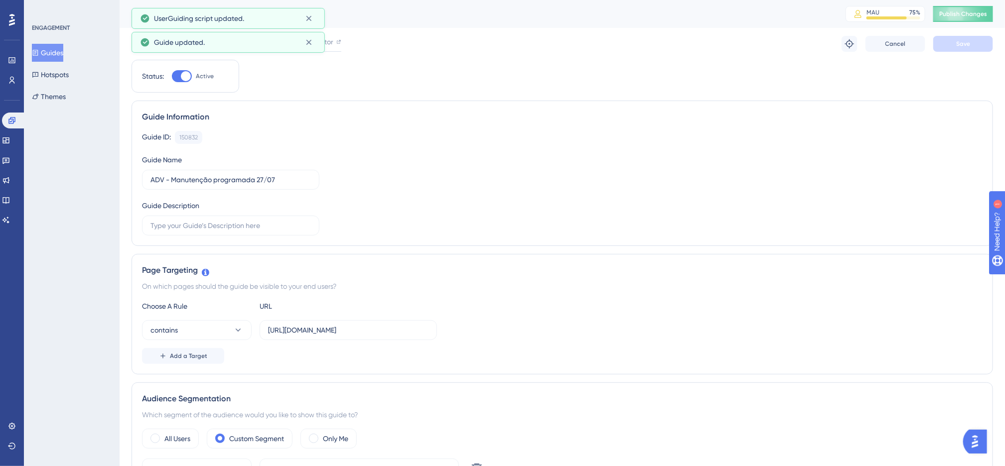
click at [972, 18] on button "Publish Changes" at bounding box center [963, 14] width 60 height 16
click at [842, 48] on button at bounding box center [850, 44] width 16 height 16
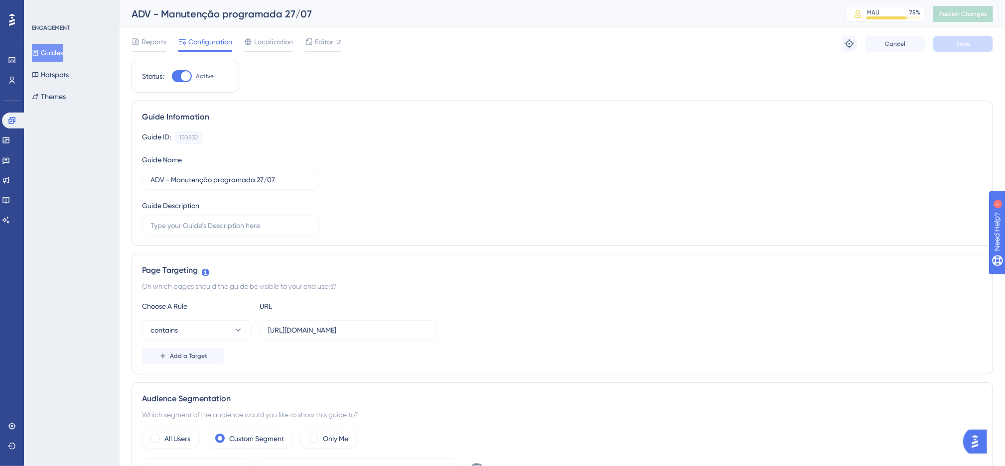
click at [459, 139] on div "Guide ID: 150832 Copy" at bounding box center [562, 137] width 841 height 13
click at [443, 146] on div "Guide ID: 150832 Copy Guide Name ADV - Manutenção programada 27/07 Guide Descri…" at bounding box center [562, 183] width 841 height 105
click at [414, 155] on div "Guide ID: 150832 Copy Guide Name ADV - Manutenção programada 27/07 Guide Descri…" at bounding box center [562, 183] width 841 height 105
click at [408, 153] on div "Guide ID: 150832 Copy Guide Name ADV - Manutenção programada 27/07 Guide Descri…" at bounding box center [562, 183] width 841 height 105
click at [512, 105] on div "Guide Information Guide ID: 150832 Copy Guide Name ADV - Manutenção programada …" at bounding box center [563, 174] width 862 height 146
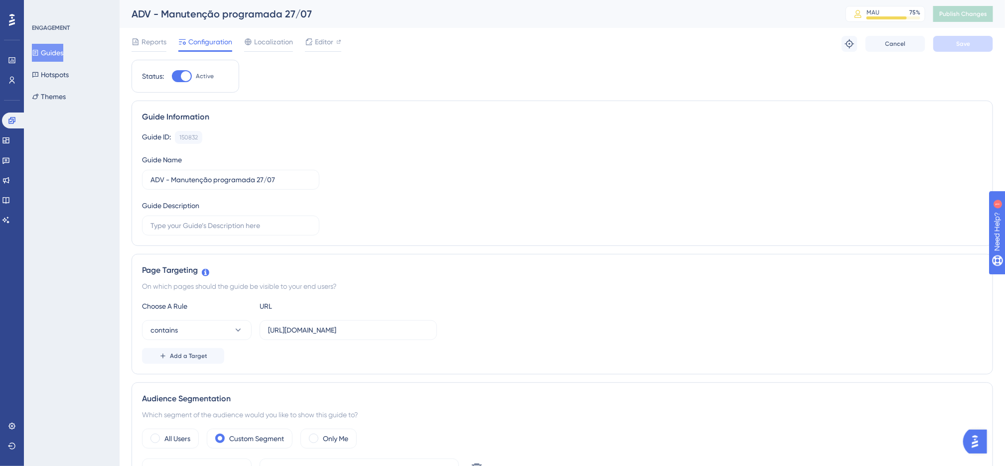
click at [428, 150] on div "Guide ID: 150832 Copy Guide Name ADV - Manutenção programada 27/07 Guide Descri…" at bounding box center [562, 183] width 841 height 105
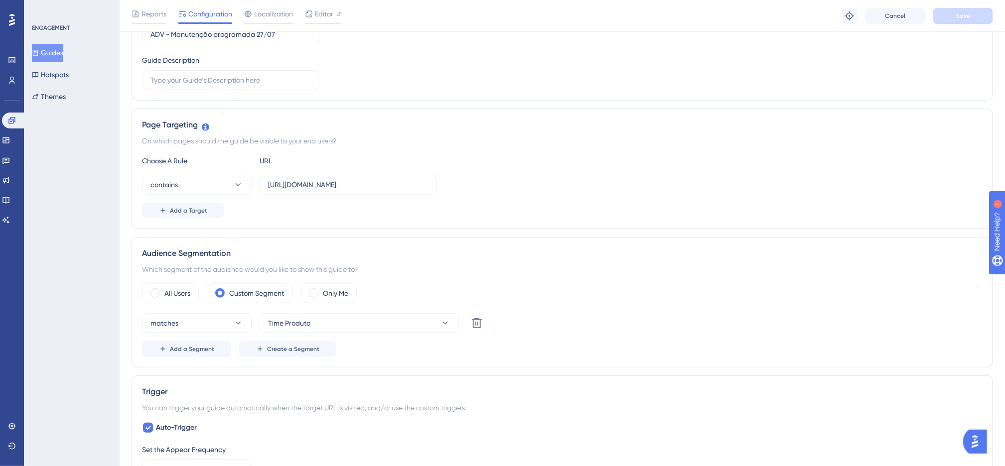
scroll to position [224, 0]
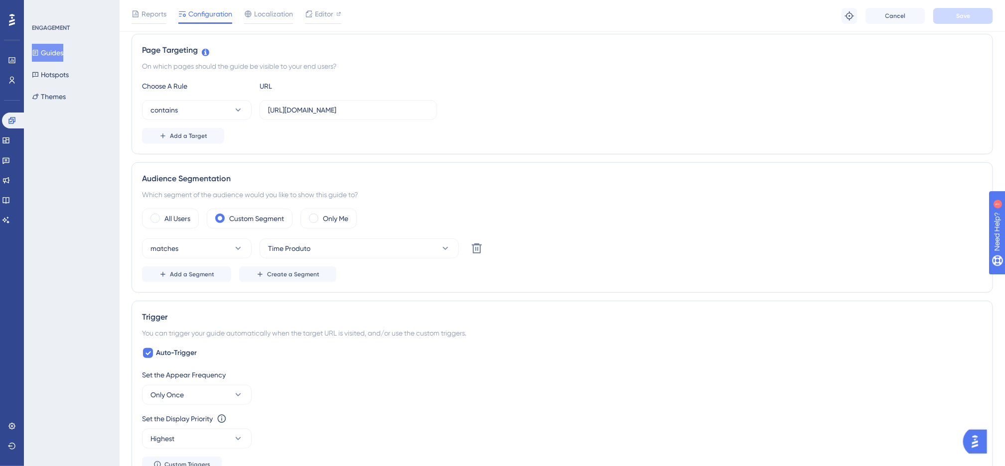
click at [567, 190] on div "Audience Segmentation Which segment of the audience would you like to show this…" at bounding box center [563, 227] width 862 height 131
click at [561, 185] on div "Audience Segmentation" at bounding box center [562, 179] width 841 height 12
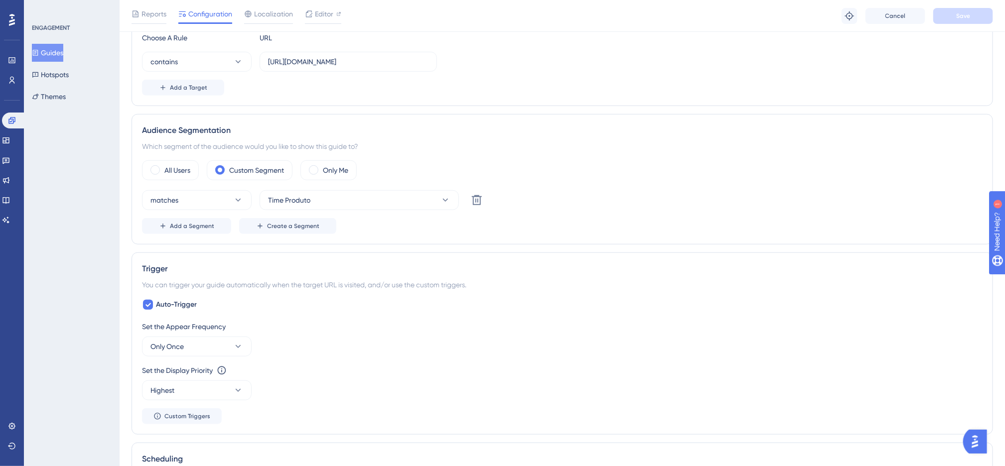
scroll to position [299, 0]
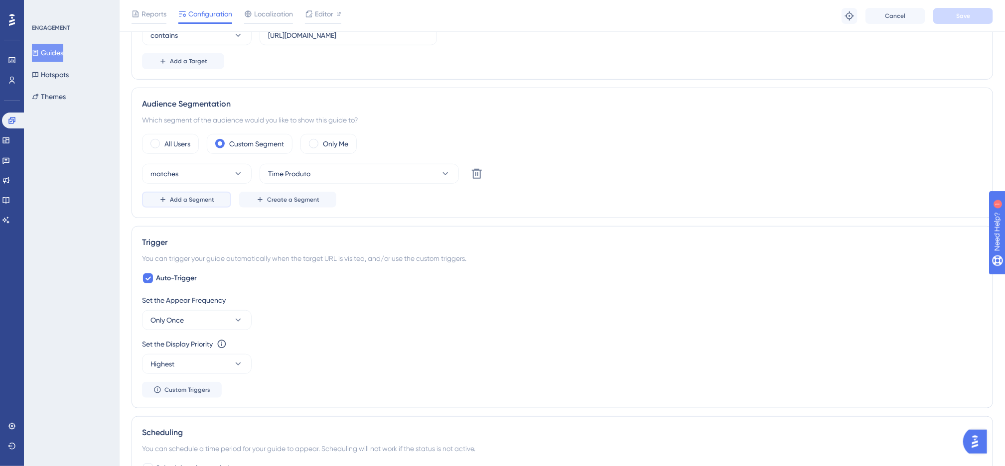
click at [218, 203] on button "Add a Segment" at bounding box center [186, 200] width 89 height 16
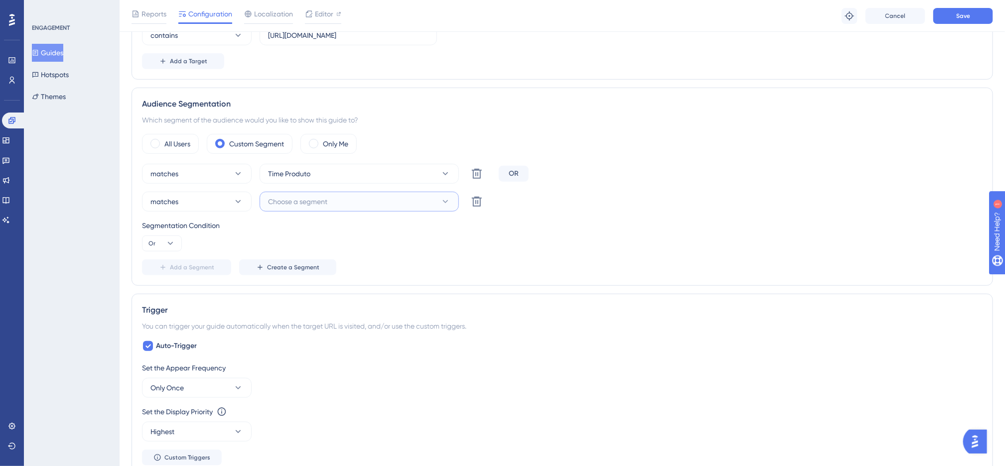
click at [352, 200] on button "Choose a segment" at bounding box center [359, 202] width 199 height 20
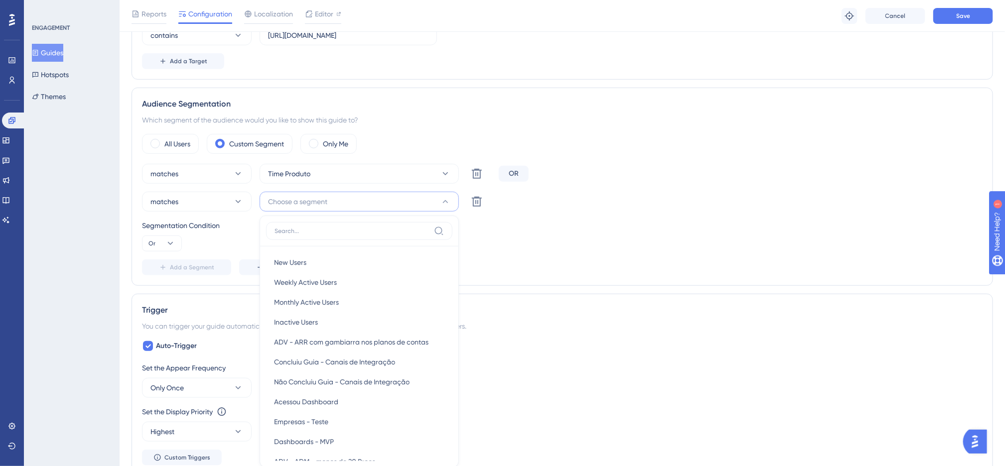
scroll to position [408, 0]
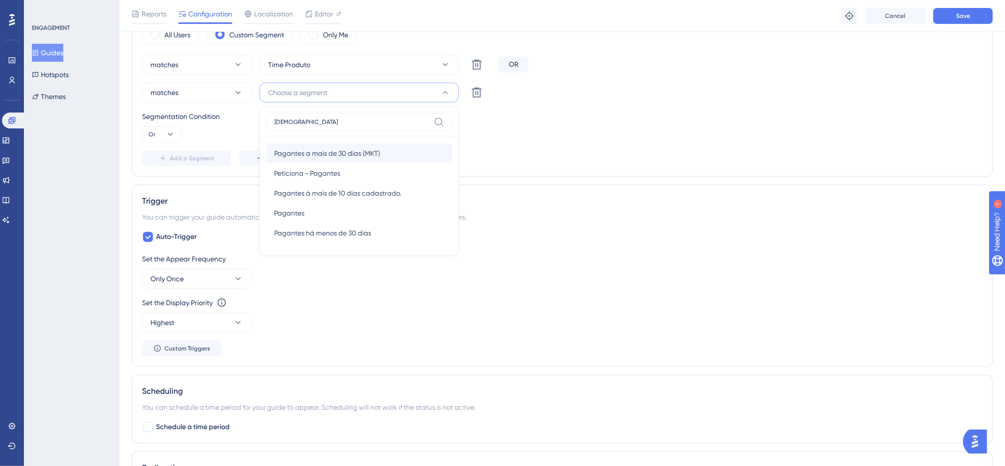
type input "pagan"
click at [384, 160] on div "Pagantes a mais de 30 dias (MKT) Pagantes a mais de 30 dias (MKT)" at bounding box center [359, 154] width 170 height 20
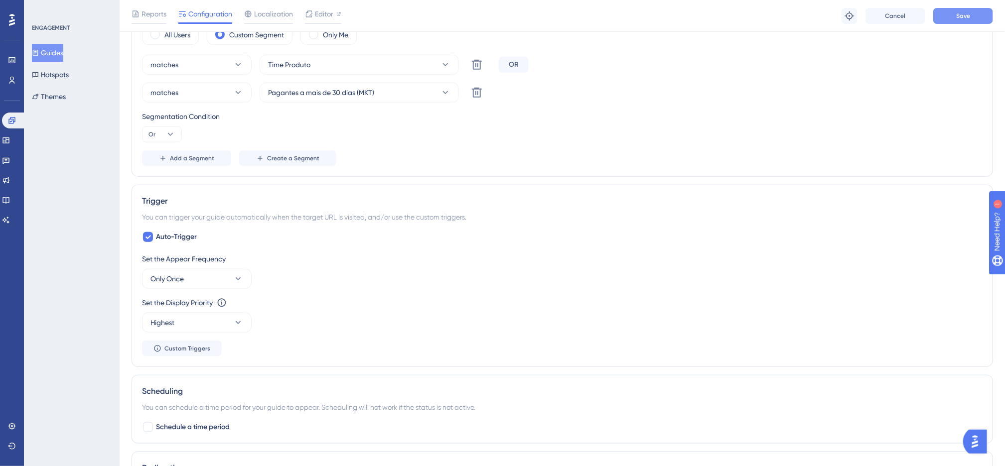
click at [967, 12] on span "Save" at bounding box center [963, 16] width 14 height 8
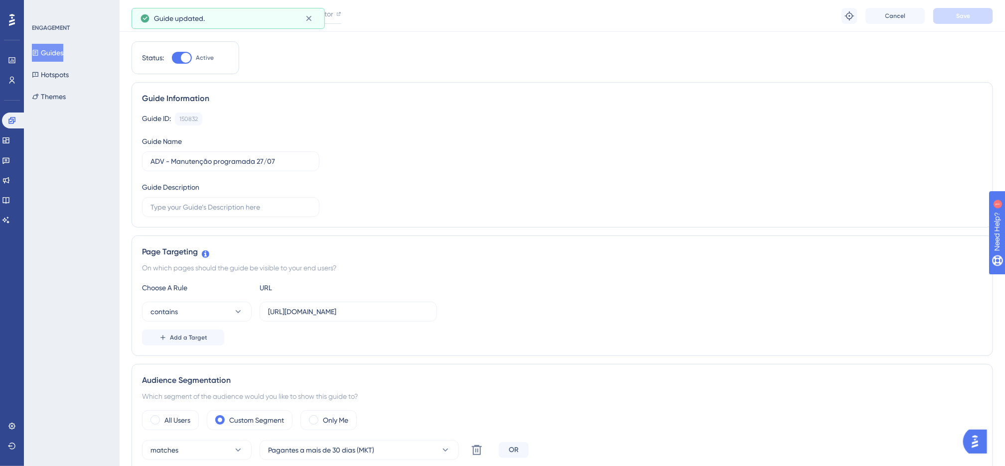
scroll to position [0, 0]
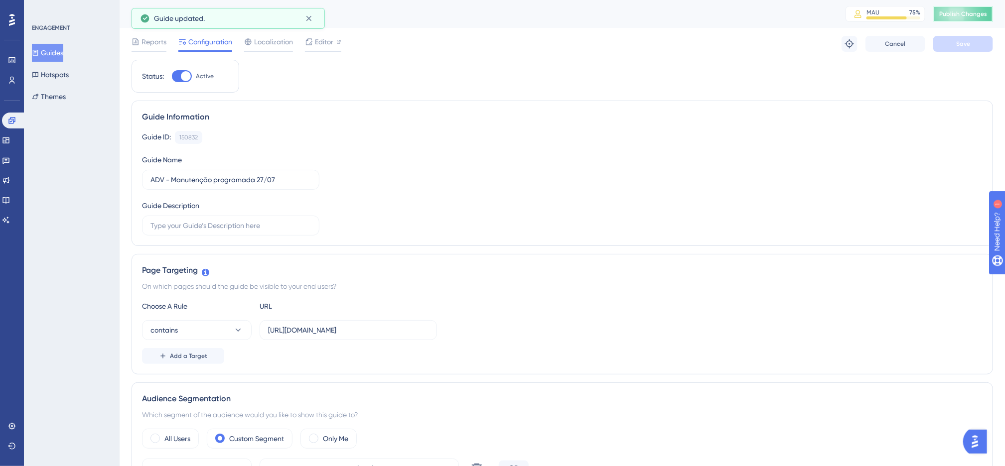
click at [968, 11] on span "Publish Changes" at bounding box center [963, 14] width 48 height 8
click at [343, 111] on div "Guide Information" at bounding box center [562, 117] width 841 height 12
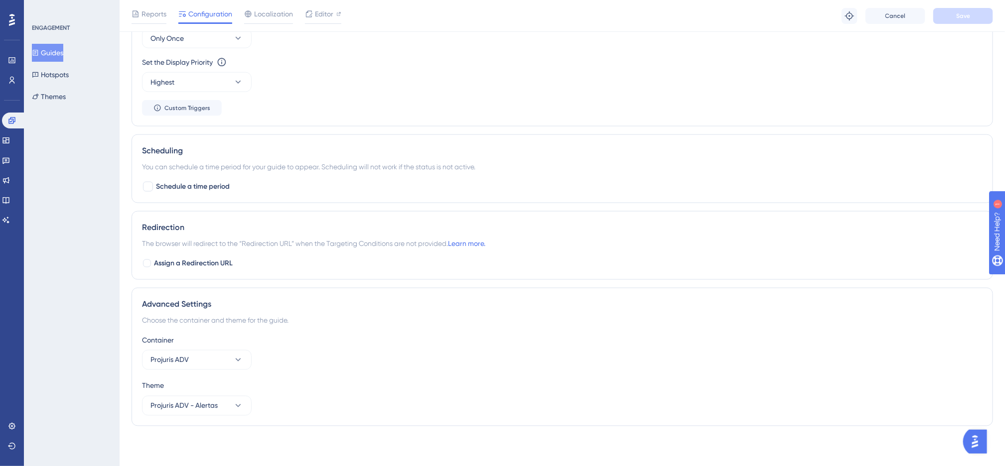
scroll to position [653, 0]
click at [156, 184] on span "Schedule a time period" at bounding box center [193, 187] width 74 height 12
checkbox input "true"
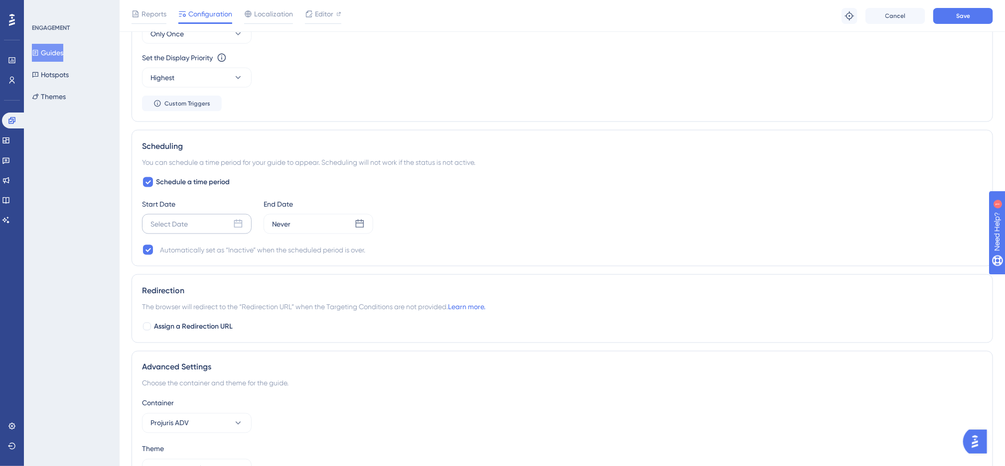
click at [193, 226] on div "Select Date" at bounding box center [197, 224] width 110 height 20
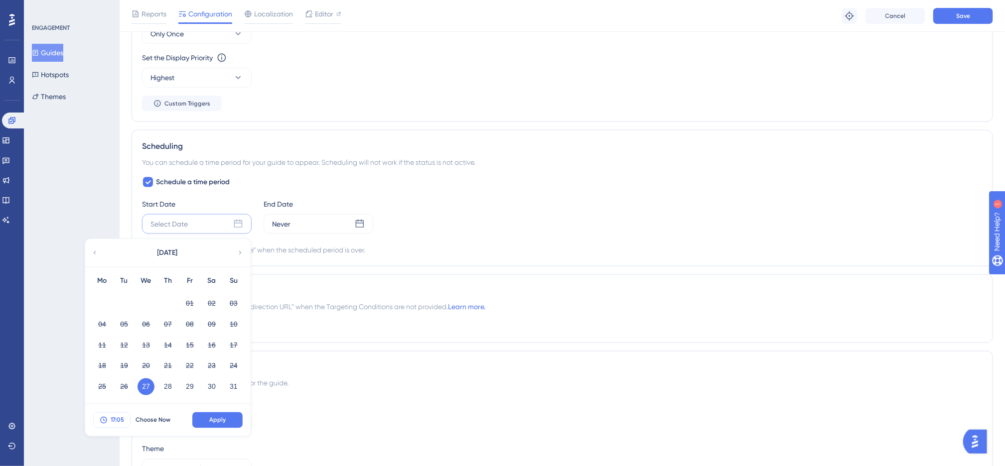
click at [117, 422] on span "17:05" at bounding box center [117, 421] width 13 height 8
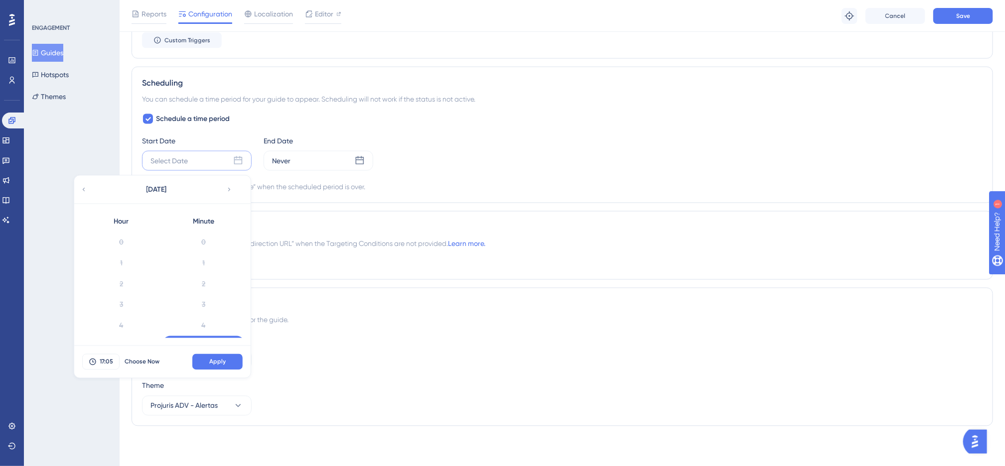
scroll to position [62, 0]
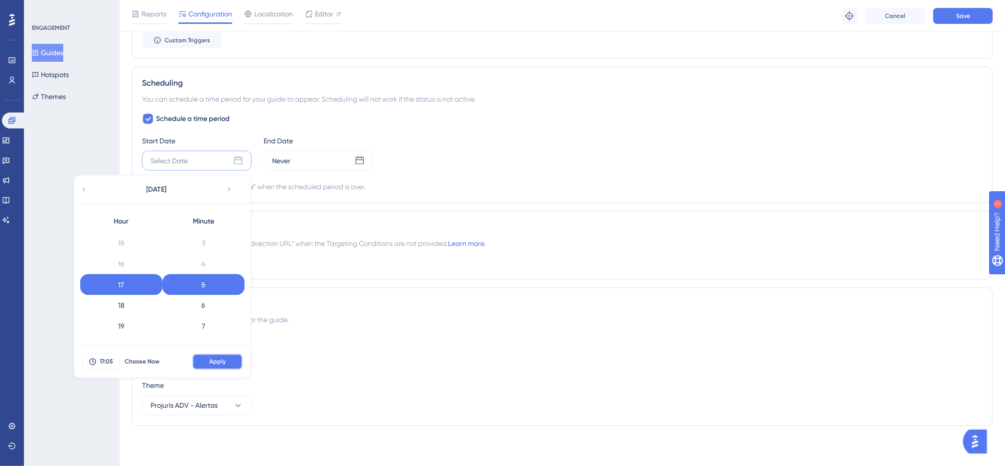
click at [226, 363] on button "Apply" at bounding box center [217, 362] width 50 height 16
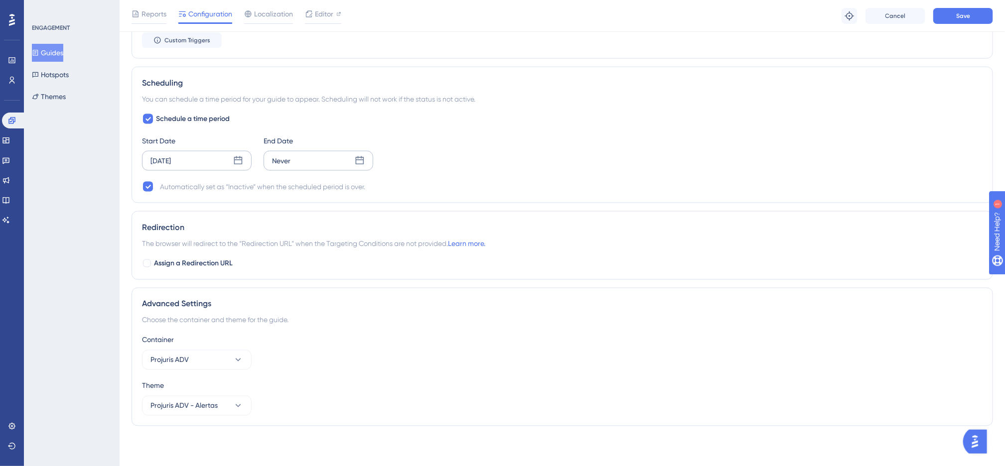
click at [335, 167] on div "Never" at bounding box center [319, 161] width 110 height 20
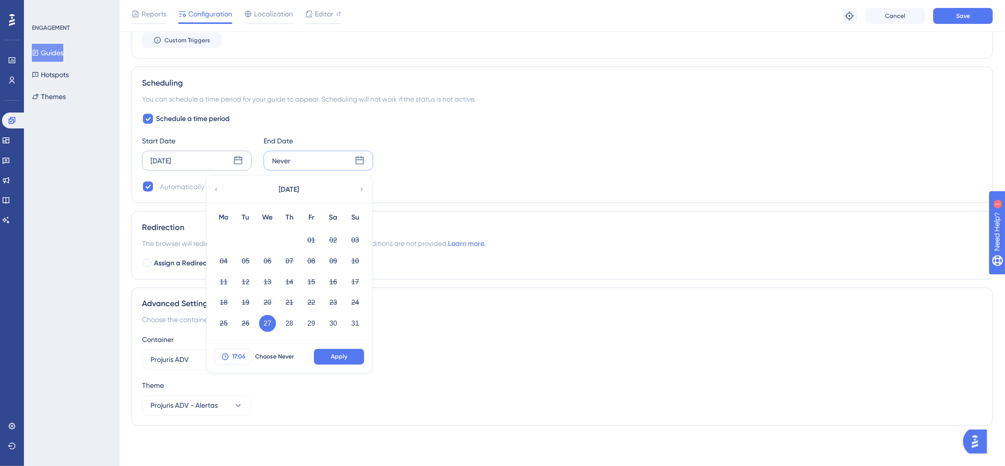
click at [245, 350] on button "17:06" at bounding box center [233, 357] width 37 height 16
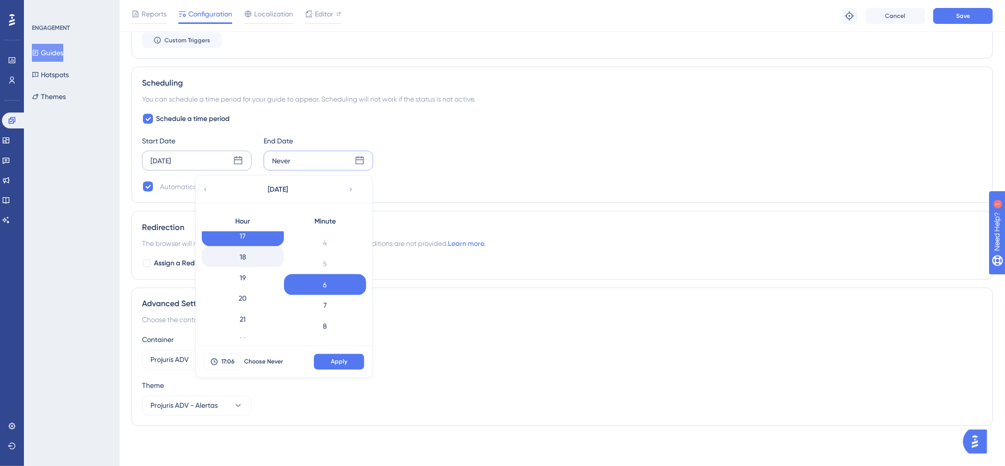
scroll to position [388, 0]
click at [255, 314] on div "22" at bounding box center [243, 314] width 82 height 21
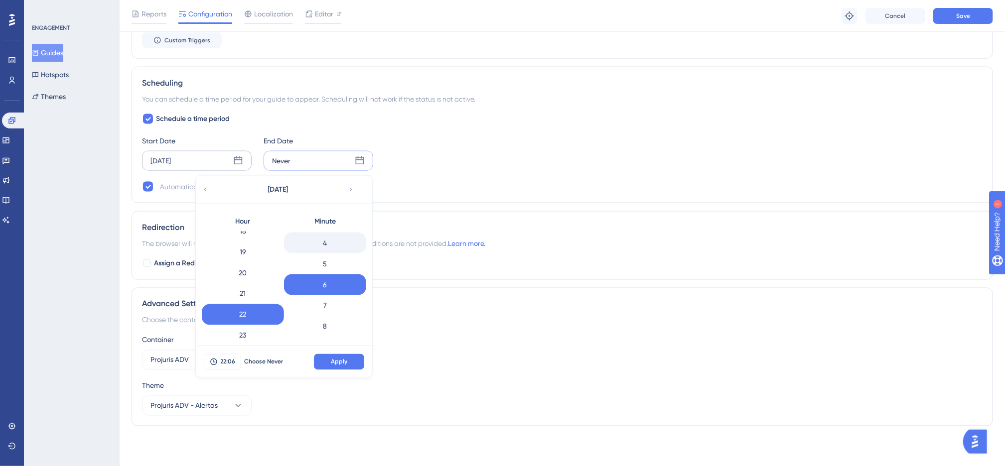
click at [323, 241] on div "4" at bounding box center [325, 243] width 82 height 21
click at [332, 242] on div "0" at bounding box center [325, 234] width 82 height 21
click at [350, 366] on button "Apply" at bounding box center [339, 362] width 50 height 16
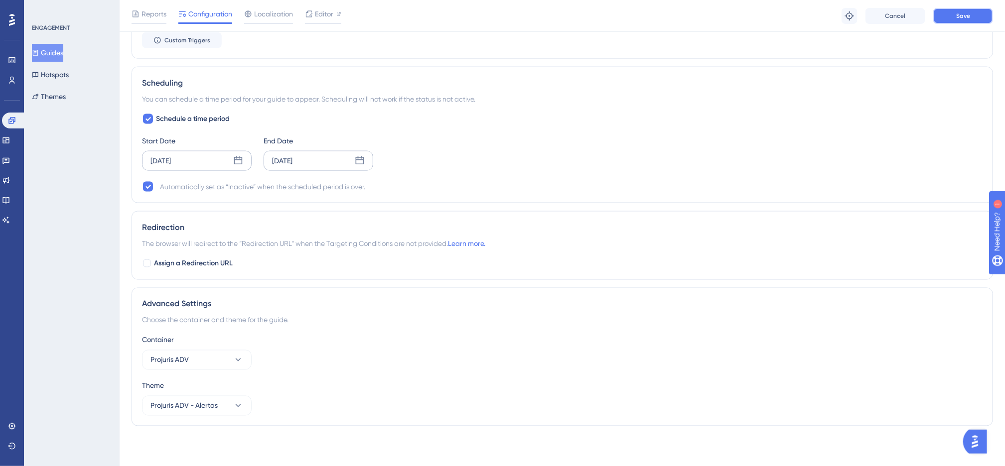
click at [971, 11] on button "Save" at bounding box center [963, 16] width 60 height 16
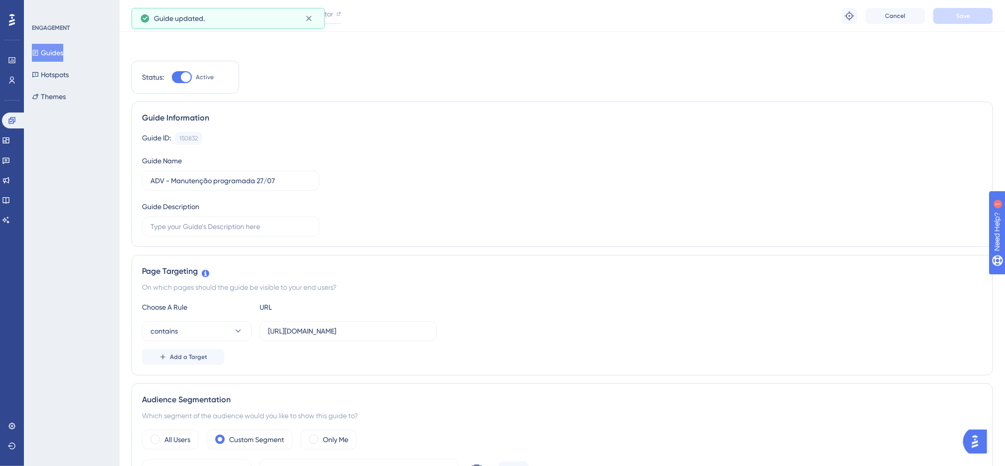
scroll to position [0, 0]
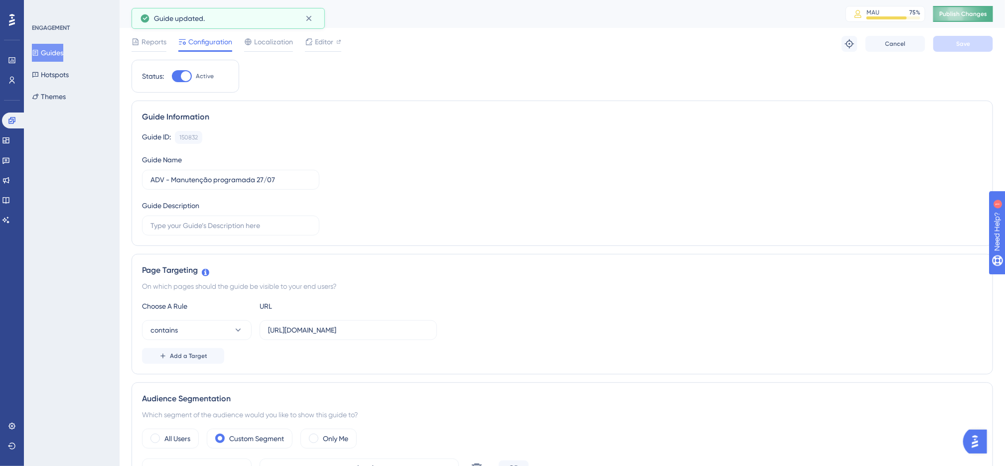
click at [961, 17] on span "Publish Changes" at bounding box center [963, 14] width 48 height 8
click at [525, 160] on div "Guide ID: 150832 Copy Guide Name ADV - Manutenção programada 27/07 Guide Descri…" at bounding box center [562, 183] width 841 height 105
click at [409, 137] on div "Guide ID: 150832 Copy" at bounding box center [562, 137] width 841 height 13
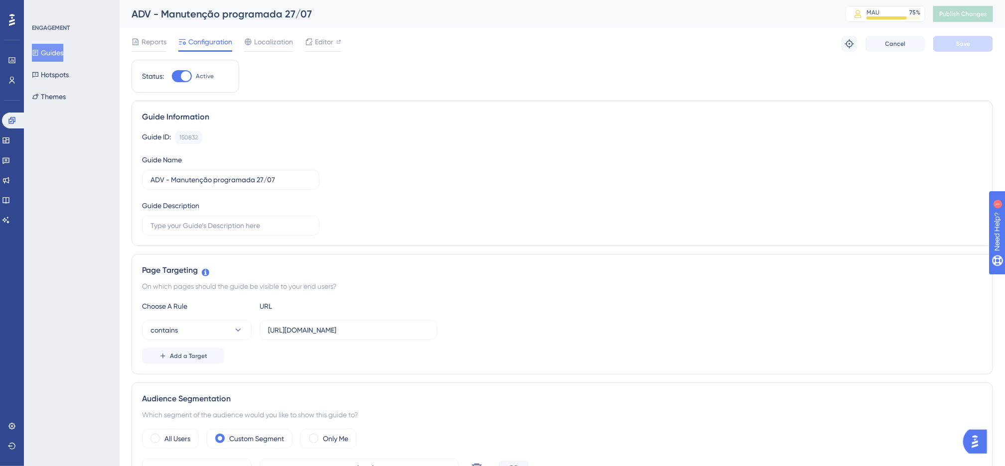
click at [425, 111] on div "Guide Information Guide ID: 150832 Copy Guide Name ADV - Manutenção programada …" at bounding box center [563, 174] width 862 height 146
click at [551, 103] on div "Guide Information Guide ID: 150832 Copy Guide Name ADV - Manutenção programada …" at bounding box center [563, 174] width 862 height 146
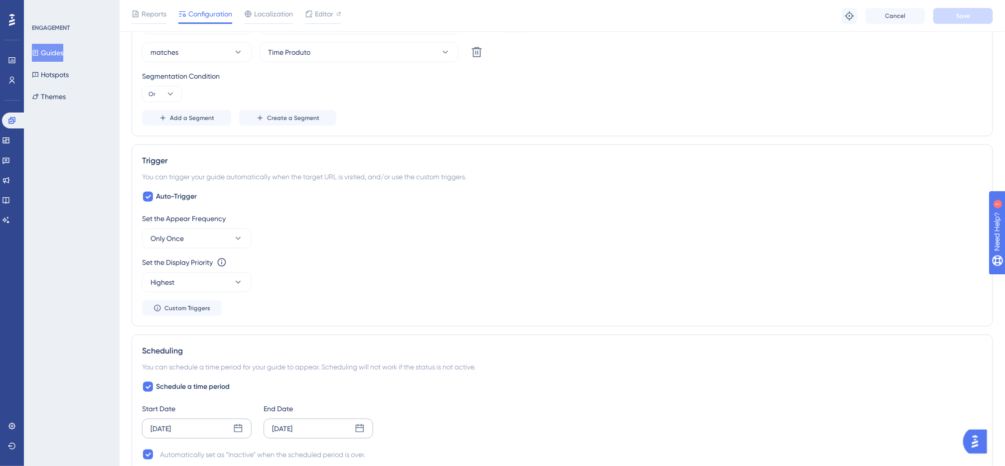
scroll to position [523, 0]
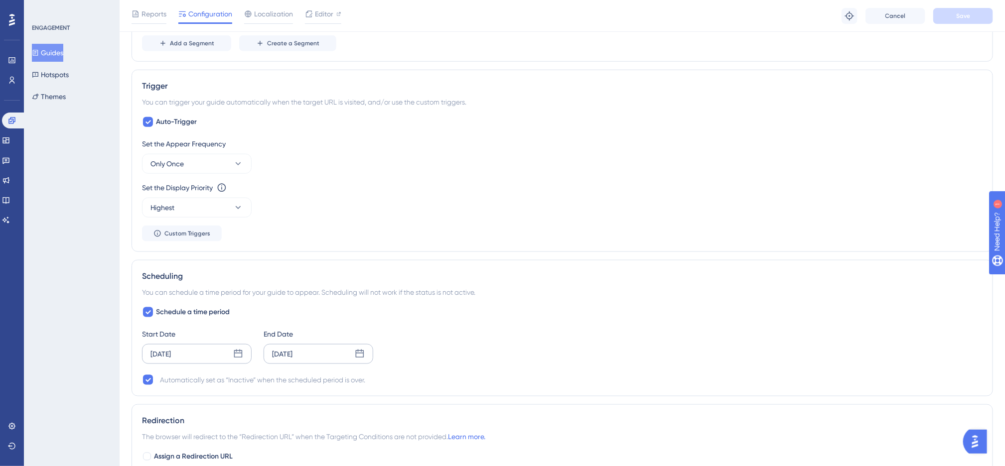
drag, startPoint x: 485, startPoint y: 206, endPoint x: 453, endPoint y: 225, distance: 36.4
click at [484, 210] on div "Set the Display Priority This option will set the display priority between auto…" at bounding box center [562, 200] width 841 height 36
click at [0, 0] on icon at bounding box center [0, 0] width 0 height 0
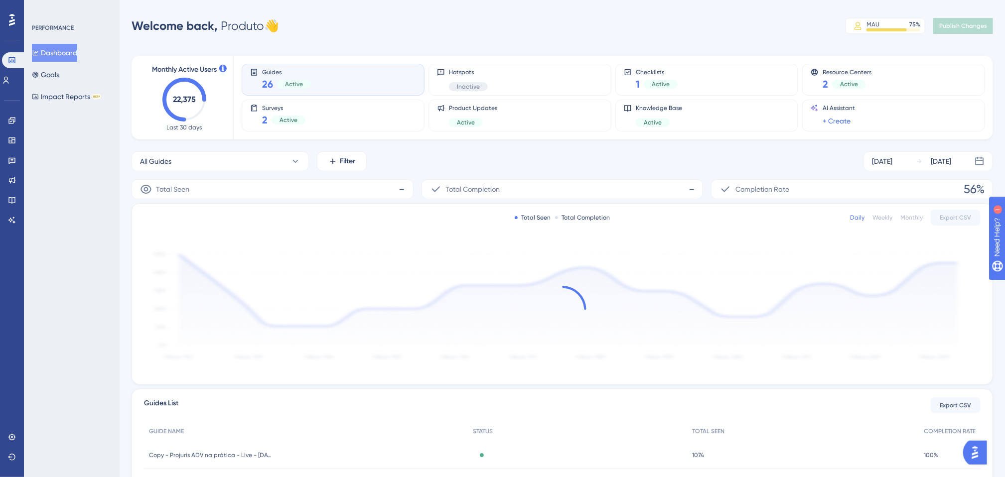
click at [484, 27] on div "Welcome back, Produto 👋 MAU 75 % Click to see add-on and upgrade options Publis…" at bounding box center [563, 26] width 862 height 20
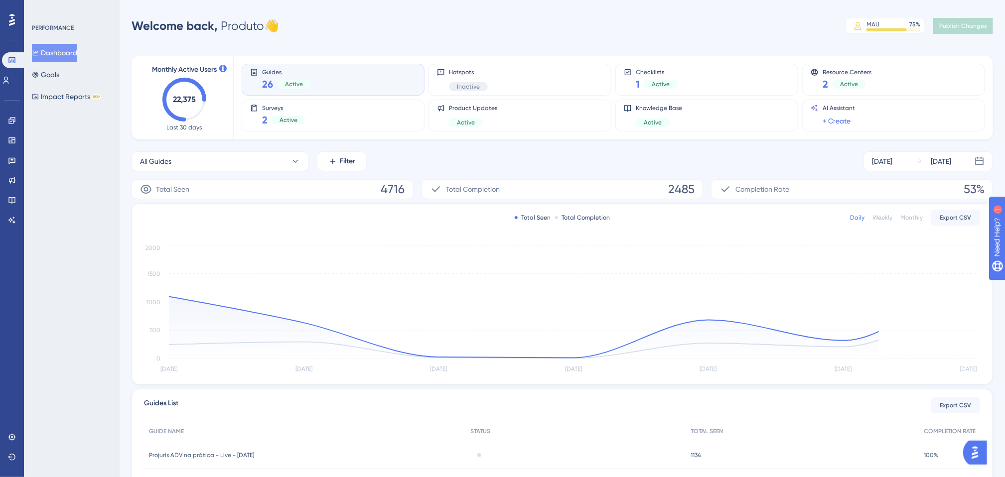
click at [538, 157] on div "All Guides Filter Aug 21 2025 Aug 27 2025" at bounding box center [563, 161] width 862 height 20
click at [16, 123] on link at bounding box center [12, 121] width 8 height 16
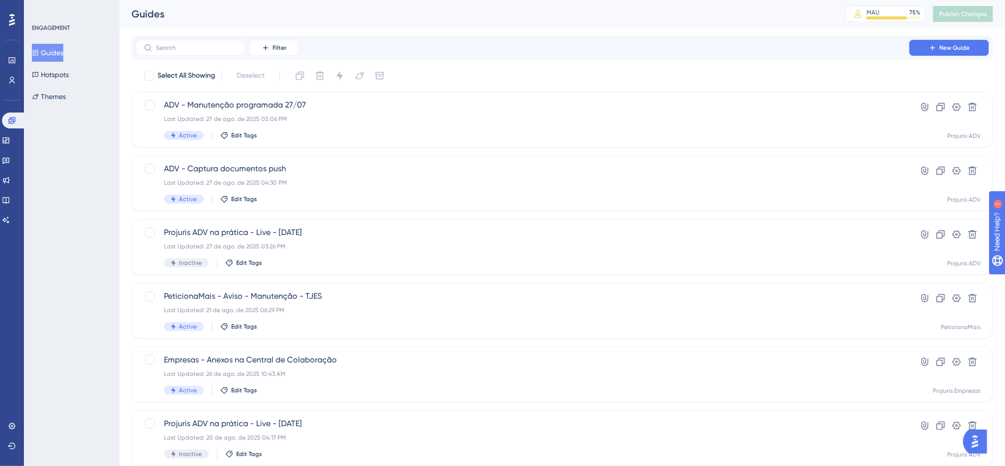
click at [493, 71] on div "Select All Showing Deselect" at bounding box center [569, 76] width 850 height 16
click at [482, 72] on div "Select All Showing Deselect" at bounding box center [569, 76] width 850 height 16
click at [353, 15] on div "Guides" at bounding box center [476, 14] width 689 height 14
click at [456, 83] on div "Select All Showing Deselect" at bounding box center [569, 76] width 850 height 16
click at [442, 57] on div "Filter New Guide" at bounding box center [563, 48] width 862 height 24
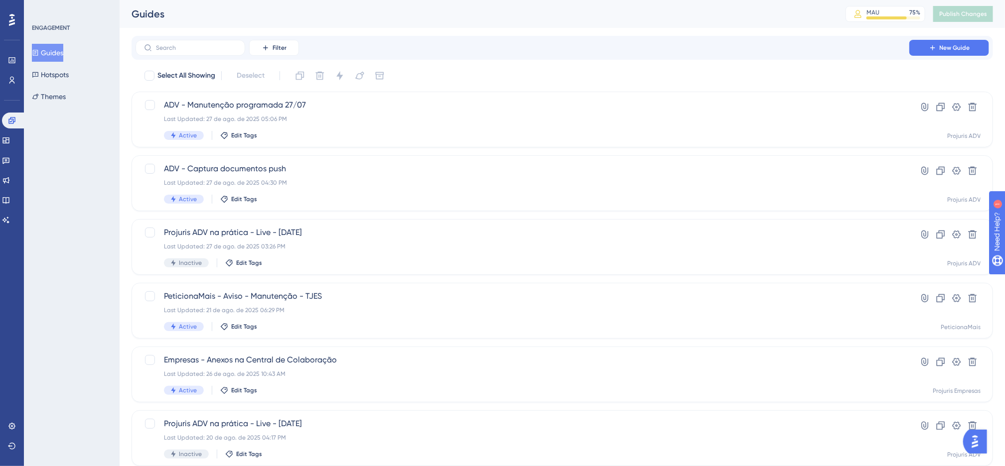
click at [474, 66] on div "Filter New Guide Select All Showing Deselect ADV - Manutenção programada 27/07 …" at bounding box center [563, 389] width 862 height 706
click at [462, 40] on div "Filter New Guide" at bounding box center [563, 48] width 854 height 16
click at [0, 0] on icon at bounding box center [0, 0] width 0 height 0
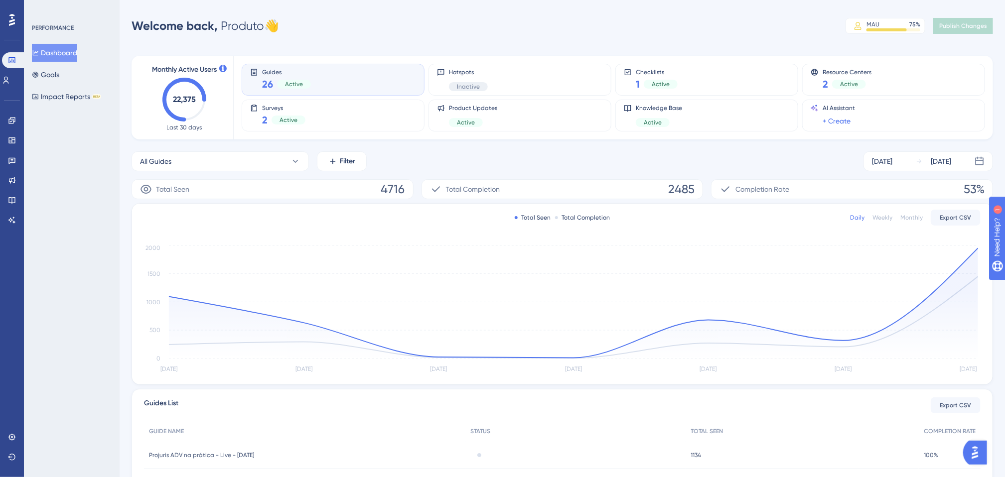
click at [0, 0] on div "Performance Users Engagement Widgets Feedback Product Updates Knowledge Base AI…" at bounding box center [0, 0] width 0 height 0
click at [424, 62] on div "Guides 26 Active Hotspots Inactive Checklists 1 Active Resource Centers 2 Activ…" at bounding box center [607, 98] width 731 height 84
click at [431, 56] on div "Guides 26 Active Hotspots Inactive Checklists 1 Active Resource Centers 2 Activ…" at bounding box center [607, 98] width 731 height 84
click at [516, 21] on div "Welcome back, Produto 👋 MAU 75 % Click to see add-on and upgrade options Publis…" at bounding box center [563, 26] width 862 height 20
click at [356, 29] on div "Welcome back, Produto 👋 MAU 75 % Click to see add-on and upgrade options Publis…" at bounding box center [563, 26] width 862 height 20
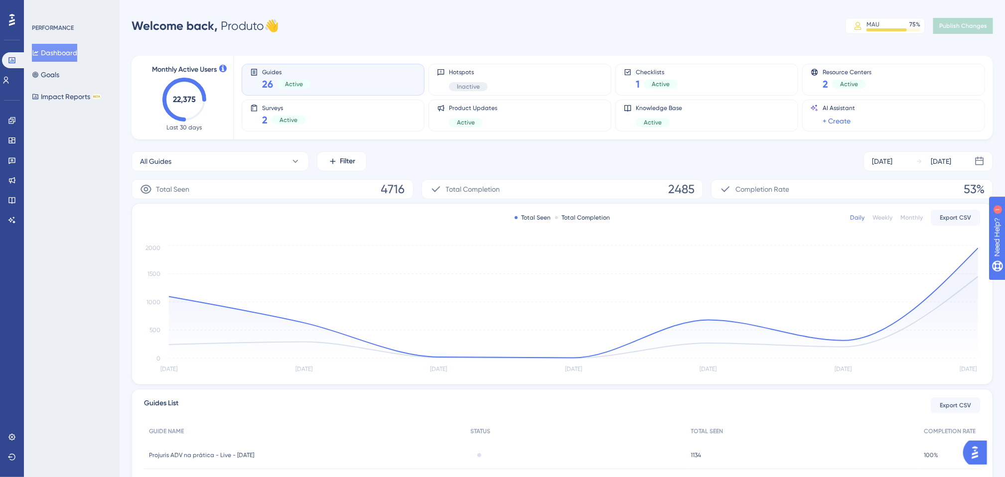
click at [336, 27] on div "Welcome back, Produto 👋 MAU 75 % Click to see add-on and upgrade options Publis…" at bounding box center [563, 26] width 862 height 20
drag, startPoint x: 267, startPoint y: 21, endPoint x: 203, endPoint y: 24, distance: 63.4
click at [203, 24] on div "Welcome back, Produto 👋" at bounding box center [205, 26] width 147 height 16
click at [283, 25] on div "Welcome back, Produto 👋 MAU 75 % Click to see add-on and upgrade options Publis…" at bounding box center [563, 26] width 862 height 20
drag, startPoint x: 283, startPoint y: 25, endPoint x: 151, endPoint y: 29, distance: 132.1
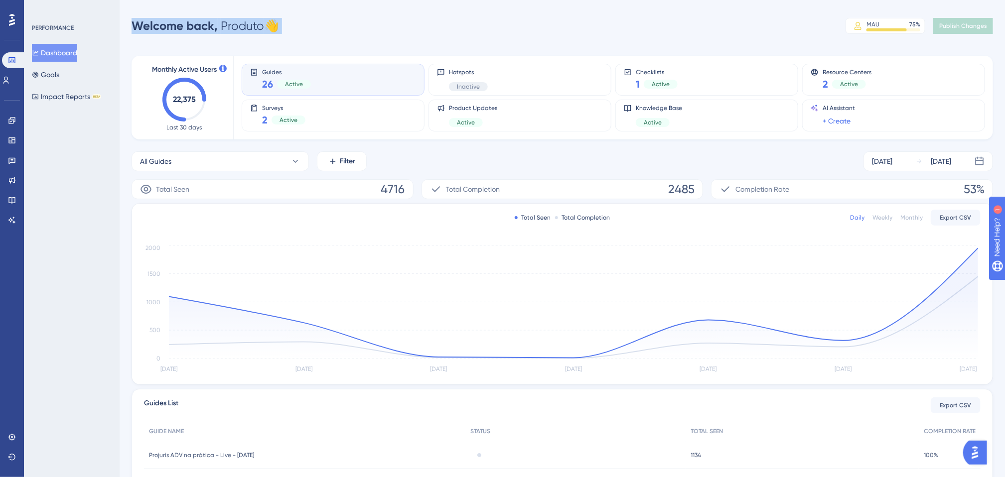
click at [151, 29] on div "Welcome back, Produto 👋 MAU 75 % Click to see add-on and upgrade options Publis…" at bounding box center [563, 26] width 862 height 20
click at [322, 27] on div "Welcome back, Produto 👋 MAU 75 % Click to see add-on and upgrade options Publis…" at bounding box center [563, 26] width 862 height 20
drag, startPoint x: 315, startPoint y: 27, endPoint x: 135, endPoint y: 27, distance: 180.9
click at [135, 27] on div "Welcome back, Produto 👋 MAU 75 % Click to see add-on and upgrade options Publis…" at bounding box center [563, 26] width 862 height 20
click at [265, 32] on div "Welcome back, Produto 👋" at bounding box center [205, 26] width 147 height 16
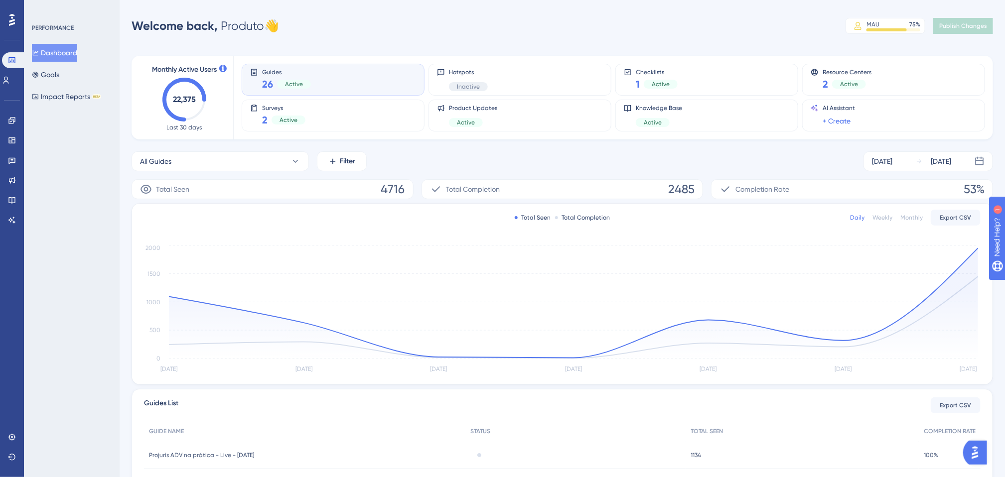
drag, startPoint x: 318, startPoint y: 26, endPoint x: 129, endPoint y: 30, distance: 189.4
click at [0, 0] on div "Performance Users Engagement Widgets Feedback Product Updates Knowledge Base AI…" at bounding box center [0, 0] width 0 height 0
click at [329, 24] on div "Welcome back, Produto 👋 MAU 75 % Click to see add-on and upgrade options Publis…" at bounding box center [563, 26] width 862 height 20
click at [16, 117] on link at bounding box center [12, 121] width 8 height 16
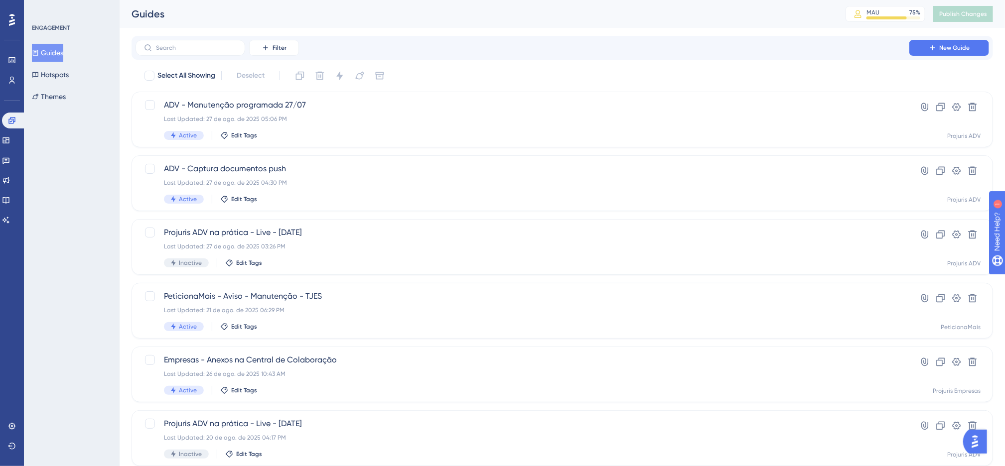
click at [484, 65] on div "Filter New Guide Select All Showing Deselect ADV - Manutenção programada 27/07 …" at bounding box center [563, 389] width 862 height 706
click at [0, 0] on icon at bounding box center [0, 0] width 0 height 0
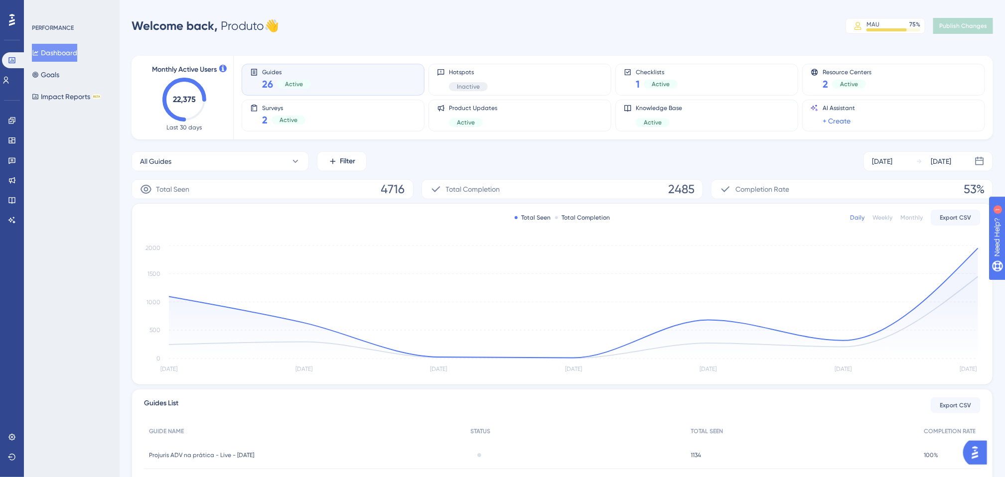
click at [407, 48] on div "Monthly Active Users 22,375 Last 30 days Guides 26 Active Hotspots Inactive Che…" at bounding box center [563, 329] width 862 height 570
click at [642, 16] on div "Welcome back, Produto 👋 MAU 75 % Click to see add-on and upgrade options Publis…" at bounding box center [563, 26] width 862 height 20
drag, startPoint x: 315, startPoint y: 29, endPoint x: 191, endPoint y: 18, distance: 124.5
click at [191, 18] on div "Welcome back, Produto 👋 MAU 75 % Click to see add-on and upgrade options Publis…" at bounding box center [563, 26] width 862 height 20
click at [387, 16] on div "Welcome back, Produto 👋 MAU 75 % Click to see add-on and upgrade options Publis…" at bounding box center [563, 26] width 862 height 20
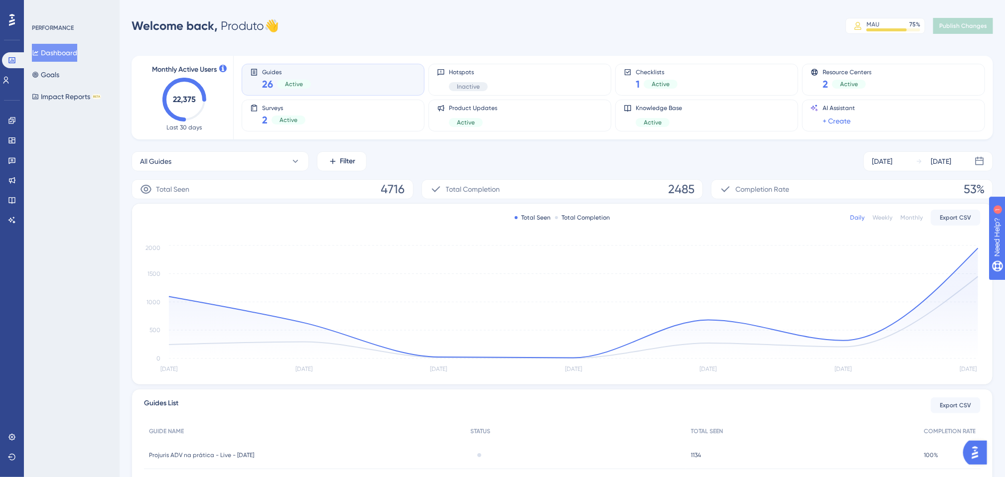
click at [296, 45] on div "Monthly Active Users 22,375 Last 30 days Guides 26 Active Hotspots Inactive Che…" at bounding box center [563, 329] width 862 height 570
click at [344, 31] on div "Welcome back, Produto 👋 MAU 75 % Click to see add-on and upgrade options Publis…" at bounding box center [563, 26] width 862 height 20
click at [0, 0] on div "Performance Users Engagement Widgets Feedback Product Updates Knowledge Base AI…" at bounding box center [0, 0] width 0 height 0
click at [431, 156] on div "All Guides Filter Aug 21 2025 Aug 27 2025" at bounding box center [563, 161] width 862 height 20
click at [96, 141] on div "PERFORMANCE Dashboard Goals Impact Reports BETA" at bounding box center [72, 238] width 96 height 477
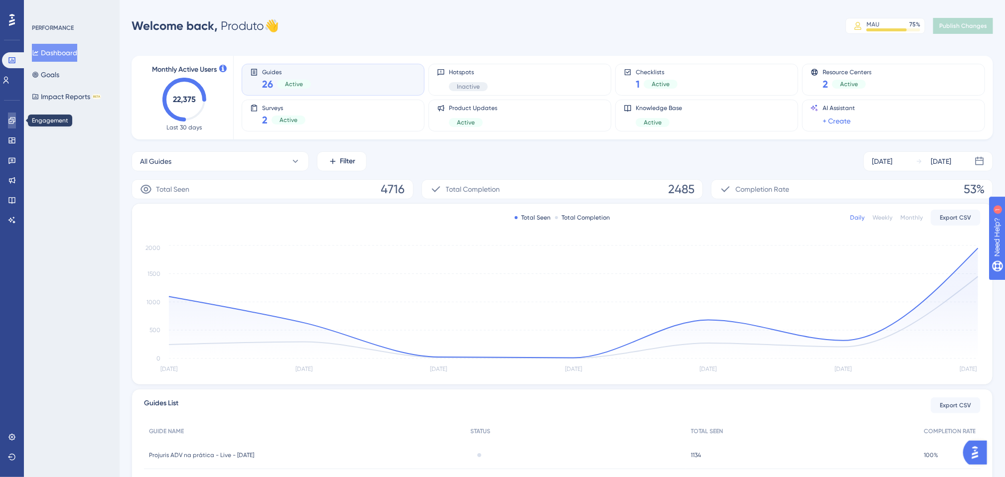
click at [13, 120] on icon at bounding box center [11, 120] width 6 height 6
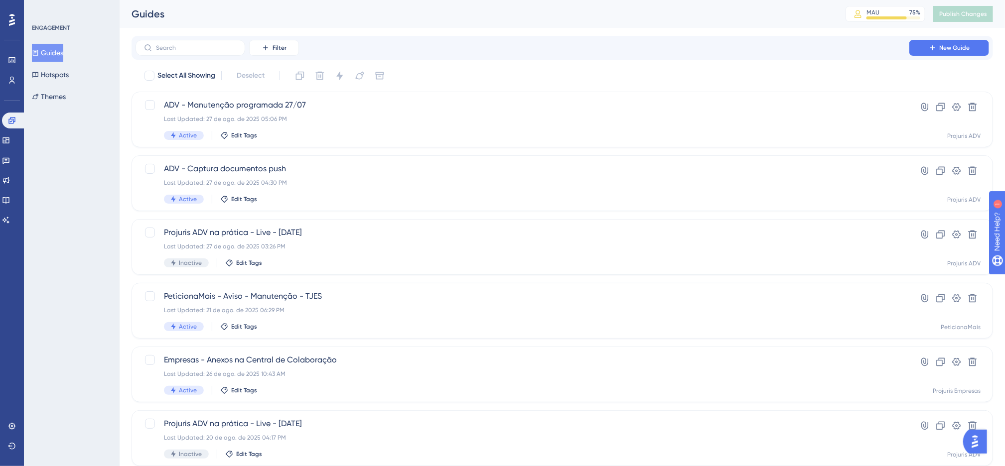
click at [0, 0] on div "Performance Users Engagement Widgets Feedback Product Updates Knowledge Base AI…" at bounding box center [0, 0] width 0 height 0
click at [311, 25] on div "Guides MAU 75 % Click to see add-on and upgrade options Publish Changes" at bounding box center [562, 14] width 885 height 28
click at [0, 0] on icon at bounding box center [0, 0] width 0 height 0
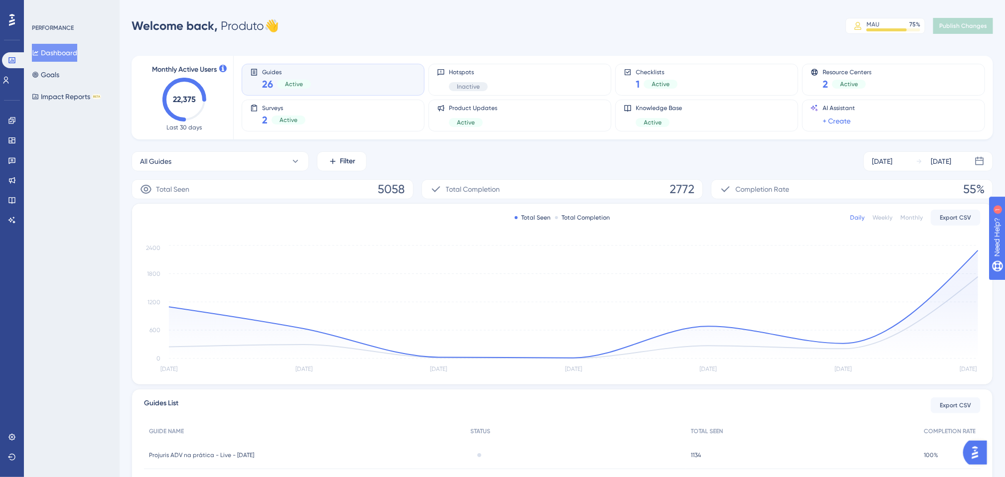
click at [184, 18] on div "Welcome back, Produto 👋" at bounding box center [205, 26] width 147 height 16
drag, startPoint x: 136, startPoint y: 22, endPoint x: 306, endPoint y: 13, distance: 170.7
click at [0, 0] on div "Performance Users Engagement Widgets Feedback Product Updates Knowledge Base AI…" at bounding box center [0, 0] width 0 height 0
drag, startPoint x: 315, startPoint y: 25, endPoint x: 133, endPoint y: 24, distance: 182.4
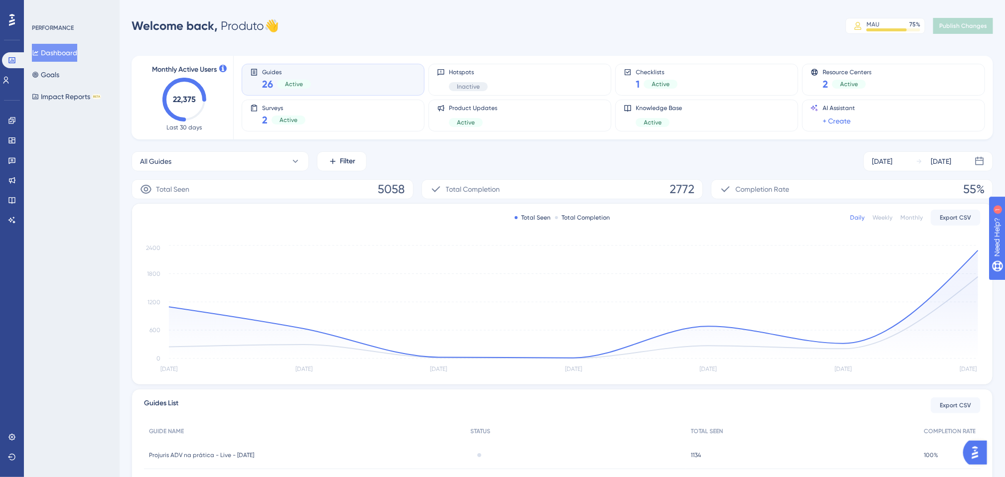
click at [133, 24] on div "Welcome back, Produto 👋 MAU 75 % Click to see add-on and upgrade options Publis…" at bounding box center [563, 26] width 862 height 20
click at [279, 28] on div "Welcome back, Produto 👋" at bounding box center [205, 26] width 147 height 16
click at [377, 34] on div "Welcome back, Produto 👋 MAU 75 % Click to see add-on and upgrade options Publis…" at bounding box center [563, 26] width 862 height 20
drag, startPoint x: 228, startPoint y: 94, endPoint x: 132, endPoint y: 39, distance: 110.3
click at [0, 0] on div "Performance Users Engagement Widgets Feedback Product Updates Knowledge Base AI…" at bounding box center [0, 0] width 0 height 0
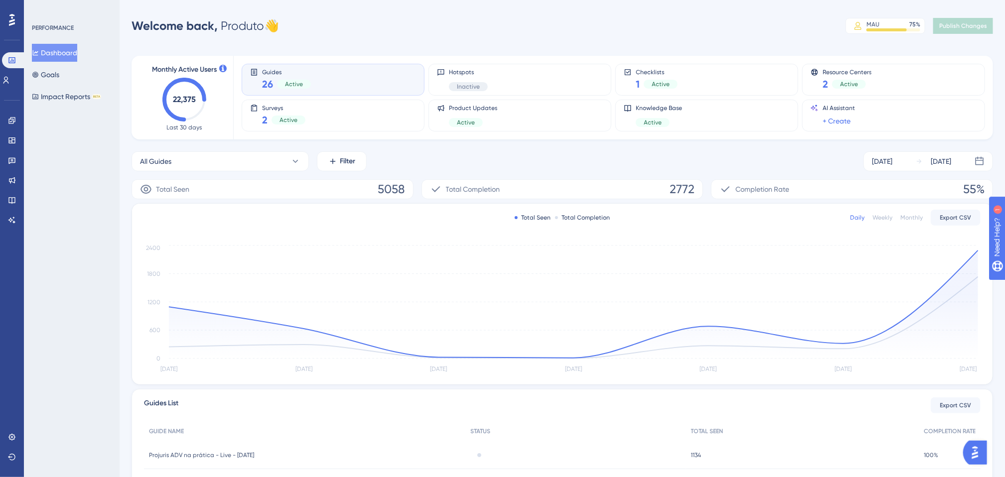
click at [217, 111] on div "Monthly Active Users 22,375 Last 30 days" at bounding box center [184, 98] width 74 height 68
click at [16, 117] on link at bounding box center [12, 121] width 8 height 16
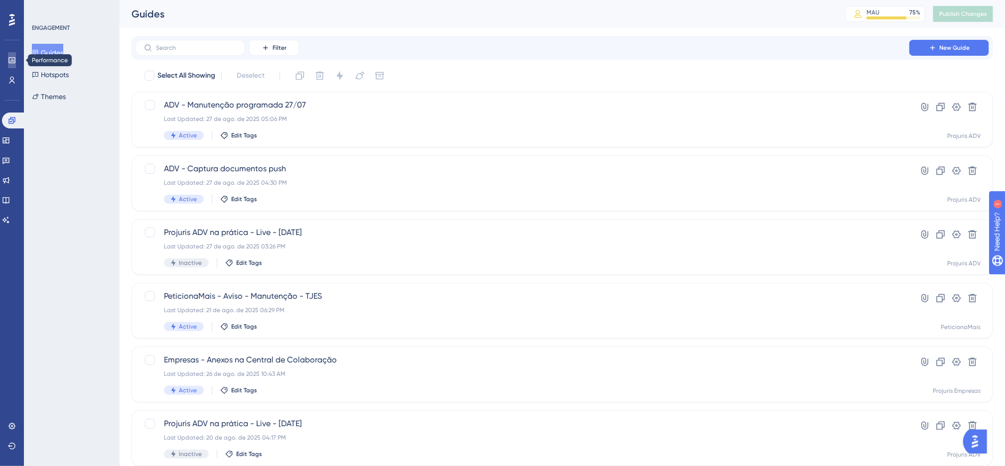
click at [0, 0] on link at bounding box center [0, 0] width 0 height 0
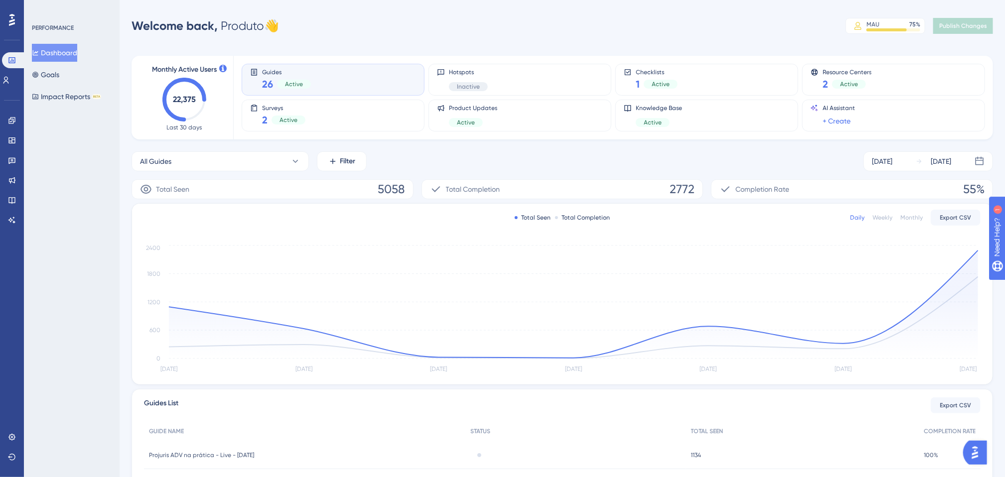
click at [352, 31] on div "Welcome back, Produto 👋 MAU 75 % Click to see add-on and upgrade options Publis…" at bounding box center [563, 26] width 862 height 20
click at [347, 33] on div "Welcome back, Produto 👋 MAU 75 % Click to see add-on and upgrade options Publis…" at bounding box center [563, 26] width 862 height 20
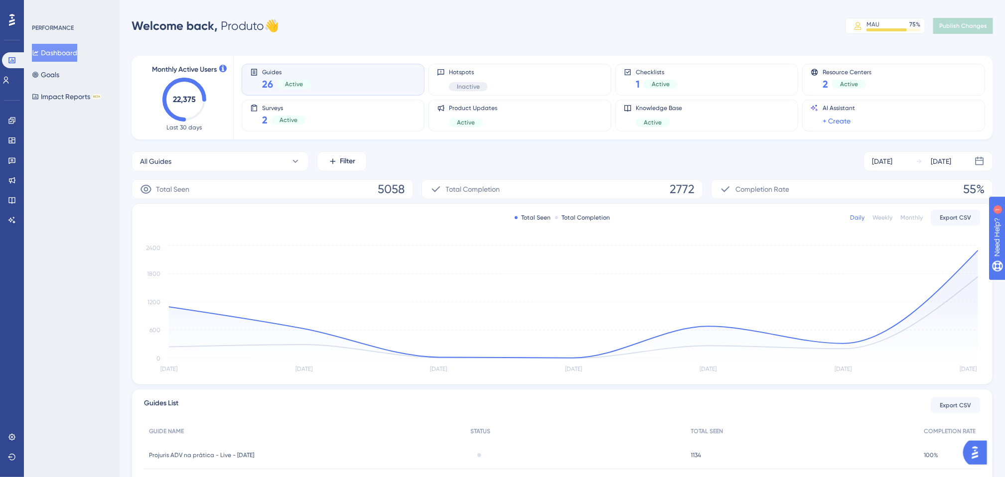
click at [347, 33] on div "Welcome back, Produto 👋 MAU 75 % Click to see add-on and upgrade options Publis…" at bounding box center [563, 26] width 862 height 20
drag, startPoint x: 375, startPoint y: 19, endPoint x: 134, endPoint y: 33, distance: 242.0
click at [134, 33] on div "Welcome back, Produto 👋 MAU 75 % Click to see add-on and upgrade options Publis…" at bounding box center [563, 26] width 862 height 20
click at [290, 27] on div "Welcome back, Produto 👋 MAU 75 % Click to see add-on and upgrade options Publis…" at bounding box center [563, 26] width 862 height 20
drag, startPoint x: 316, startPoint y: 22, endPoint x: 88, endPoint y: 27, distance: 227.8
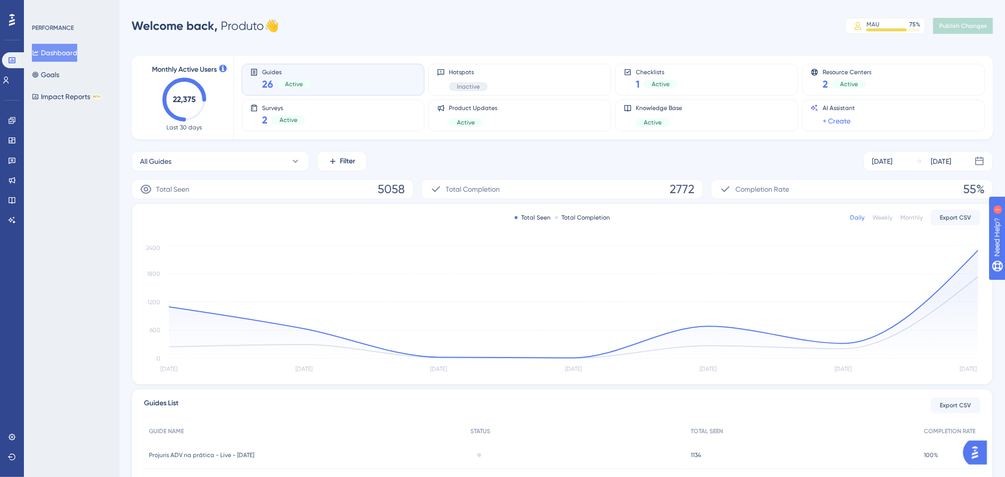
click at [0, 0] on div "Performance Users Engagement Widgets Feedback Product Updates Knowledge Base AI…" at bounding box center [0, 0] width 0 height 0
click at [298, 32] on div "Welcome back, Produto 👋 MAU 75 % Click to see add-on and upgrade options Publis…" at bounding box center [563, 26] width 862 height 20
drag, startPoint x: 380, startPoint y: 18, endPoint x: 114, endPoint y: 37, distance: 266.3
click at [0, 0] on div "Performance Users Engagement Widgets Feedback Product Updates Knowledge Base AI…" at bounding box center [0, 0] width 0 height 0
click at [329, 21] on div "Welcome back, Produto 👋 MAU 75 % Click to see add-on and upgrade options Publis…" at bounding box center [563, 26] width 862 height 20
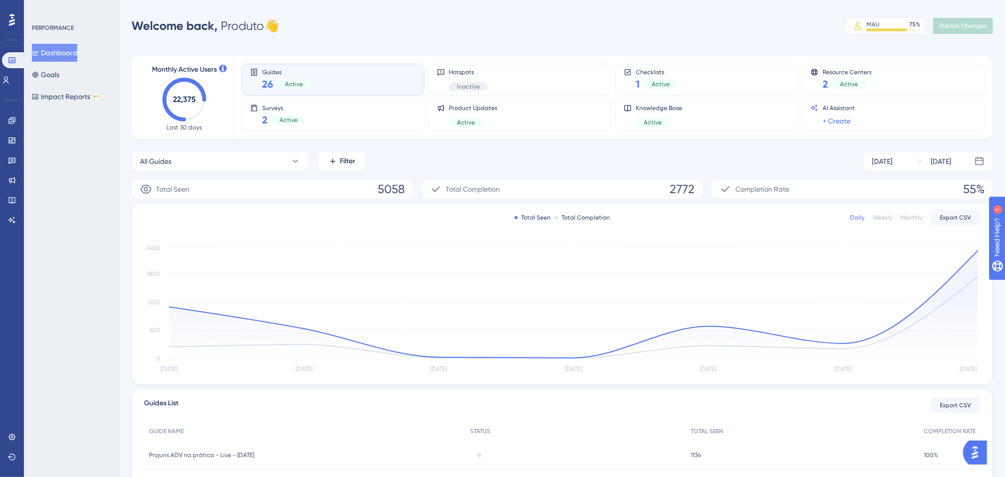
click at [309, 49] on div "Monthly Active Users 22,375 Last 30 days Guides 26 Active Hotspots Inactive Che…" at bounding box center [563, 329] width 862 height 570
click at [0, 0] on div "Performance Users Engagement Widgets Feedback Product Updates Knowledge Base AI…" at bounding box center [0, 0] width 0 height 0
click at [348, 45] on div "Monthly Active Users 22,375 Last 30 days Guides 26 Active Hotspots Inactive Che…" at bounding box center [563, 329] width 862 height 570
drag, startPoint x: 281, startPoint y: 27, endPoint x: 108, endPoint y: 33, distance: 173.0
click at [0, 0] on div "Performance Users Engagement Widgets Feedback Product Updates Knowledge Base AI…" at bounding box center [0, 0] width 0 height 0
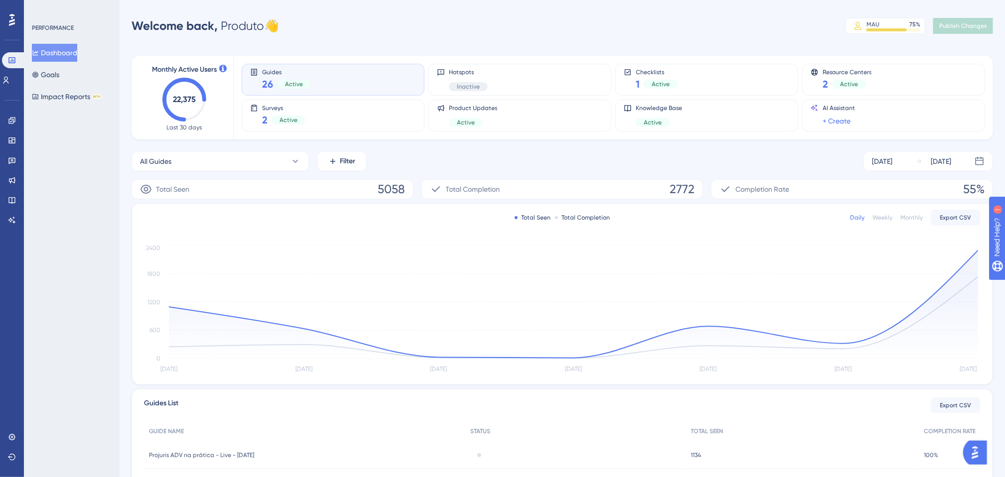
click at [202, 24] on span "Welcome back," at bounding box center [175, 25] width 86 height 14
drag, startPoint x: 298, startPoint y: 24, endPoint x: 223, endPoint y: 27, distance: 74.8
click at [223, 27] on div "Welcome back, Produto 👋 MAU 75 % Click to see add-on and upgrade options Publis…" at bounding box center [563, 26] width 862 height 20
click at [304, 24] on div "Welcome back, Produto 👋 MAU 75 % Click to see add-on and upgrade options Publis…" at bounding box center [563, 26] width 862 height 20
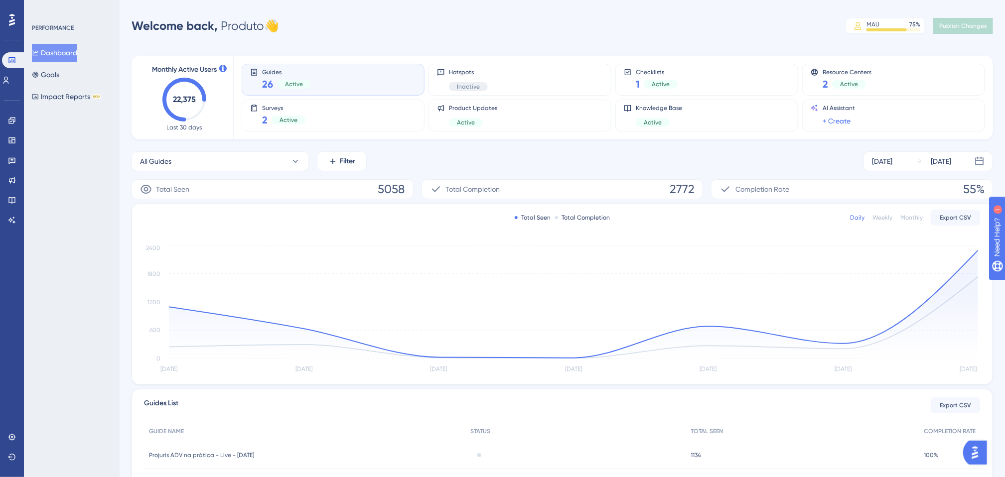
click at [304, 24] on div "Welcome back, Produto 👋 MAU 75 % Click to see add-on and upgrade options Publis…" at bounding box center [563, 26] width 862 height 20
click at [11, 119] on icon at bounding box center [12, 121] width 8 height 8
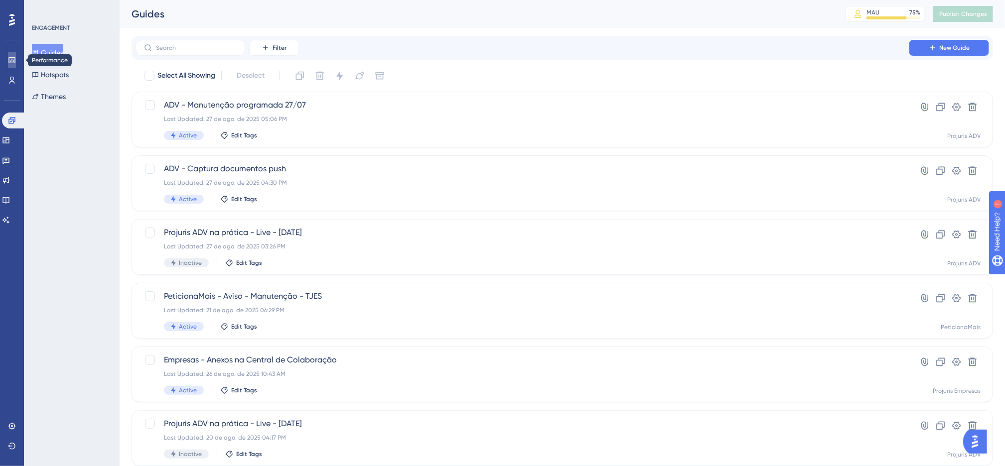
click at [0, 0] on link at bounding box center [0, 0] width 0 height 0
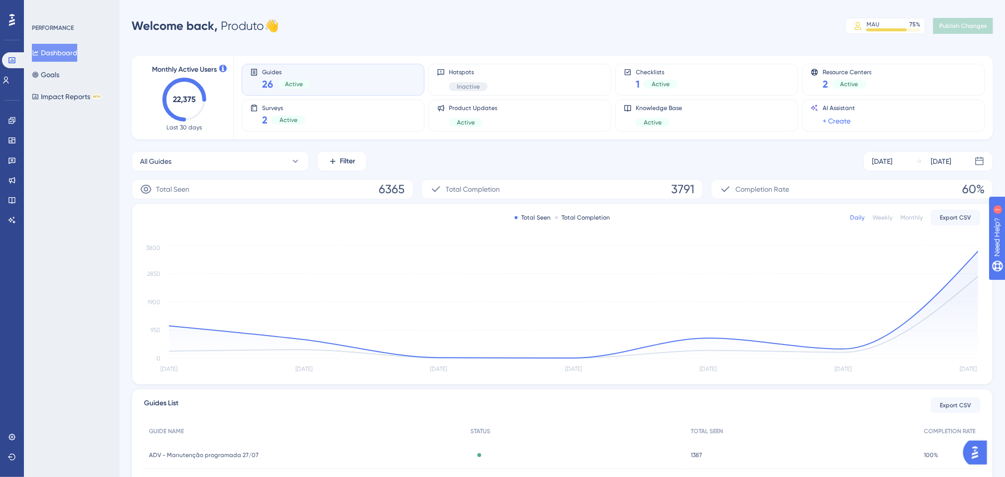
drag, startPoint x: 327, startPoint y: 21, endPoint x: 220, endPoint y: 27, distance: 107.3
click at [220, 27] on div "Welcome back, Produto 👋 MAU 75 % Click to see add-on and upgrade options Publis…" at bounding box center [563, 26] width 862 height 20
click at [295, 28] on div "Welcome back, Produto 👋 MAU 75 % Click to see add-on and upgrade options Publis…" at bounding box center [563, 26] width 862 height 20
drag, startPoint x: 293, startPoint y: 27, endPoint x: 132, endPoint y: 31, distance: 161.5
click at [132, 31] on div "Welcome back, Produto 👋 MAU 75 % Click to see add-on and upgrade options Publis…" at bounding box center [563, 26] width 862 height 20
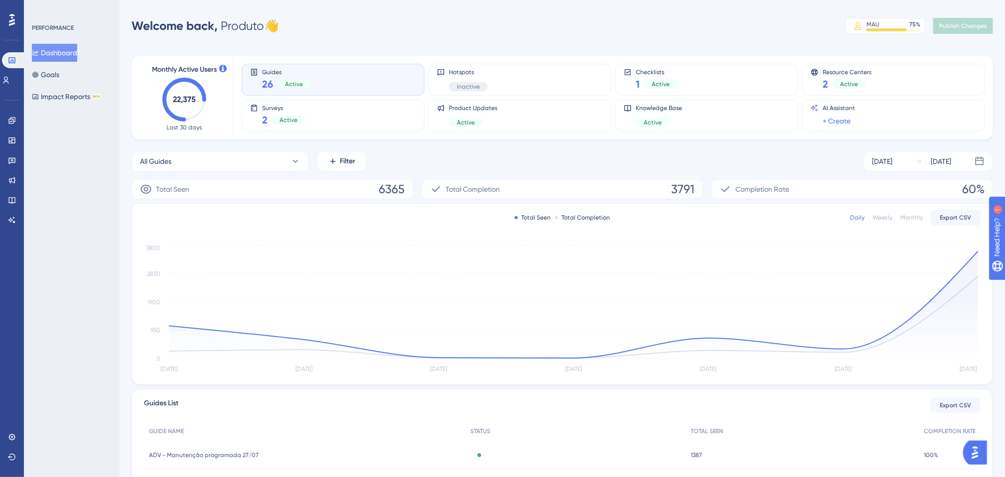
click at [279, 28] on div "Welcome back, Produto 👋" at bounding box center [205, 26] width 147 height 16
click at [0, 0] on div "Performance Users Engagement Widgets Feedback Product Updates Knowledge Base AI…" at bounding box center [0, 0] width 0 height 0
drag, startPoint x: 293, startPoint y: 18, endPoint x: 93, endPoint y: 38, distance: 200.8
click at [0, 0] on div "Performance Users Engagement Widgets Feedback Product Updates Knowledge Base AI…" at bounding box center [0, 0] width 0 height 0
